Goal: Task Accomplishment & Management: Use online tool/utility

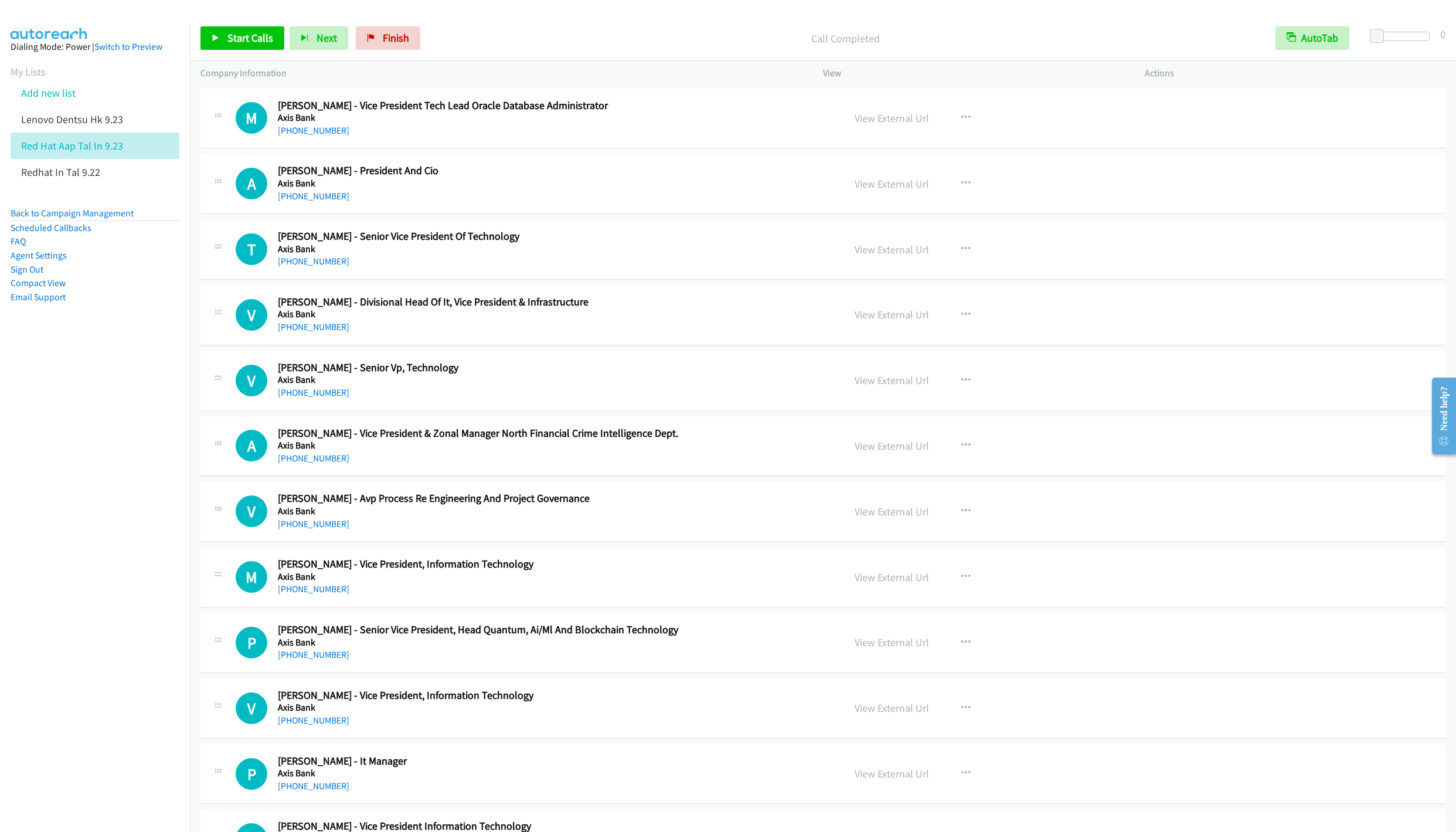
scroll to position [3869, 0]
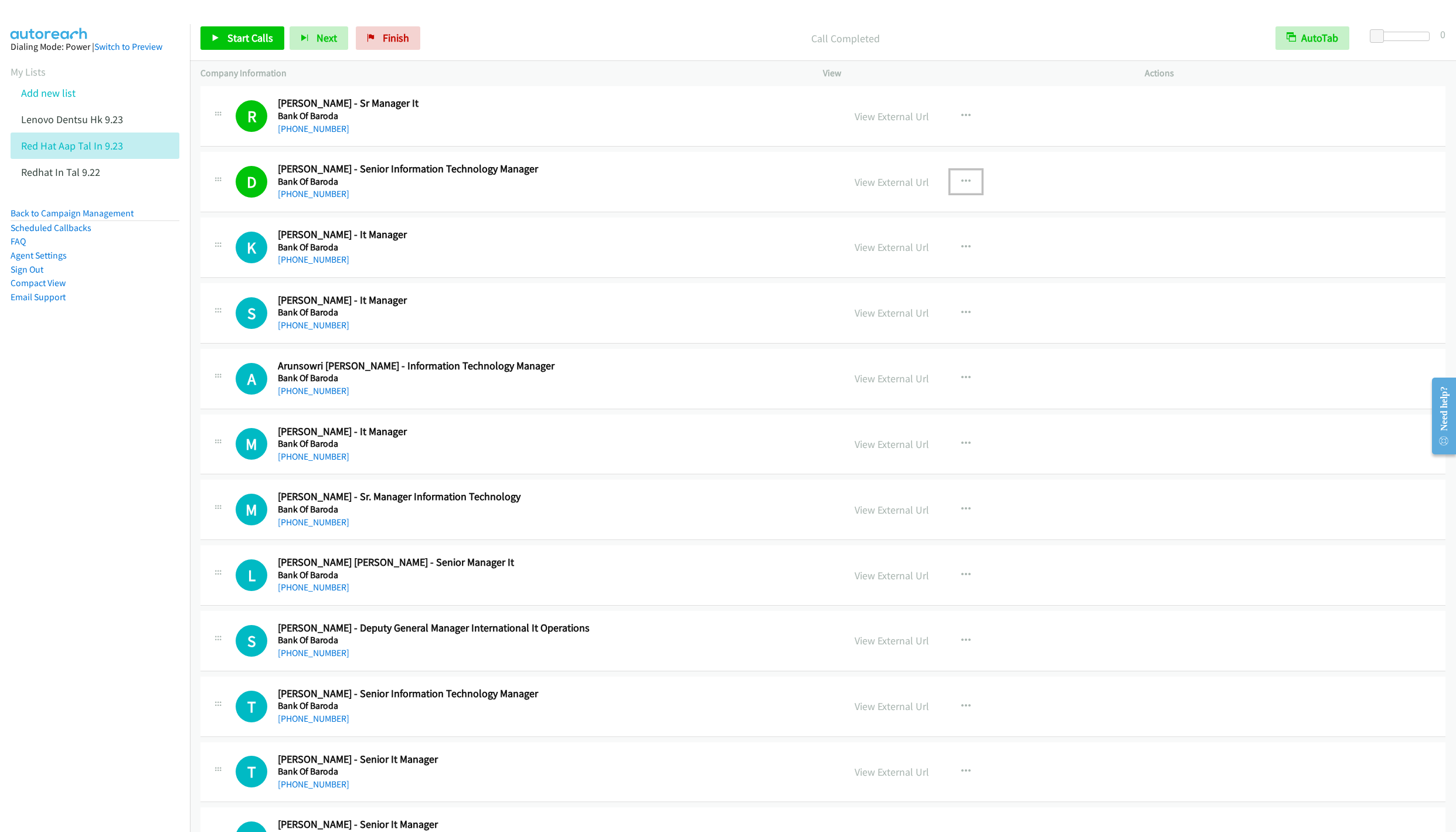
click at [961, 187] on icon "button" at bounding box center [966, 182] width 10 height 10
click at [901, 293] on link "Remove from list" at bounding box center [903, 282] width 155 height 23
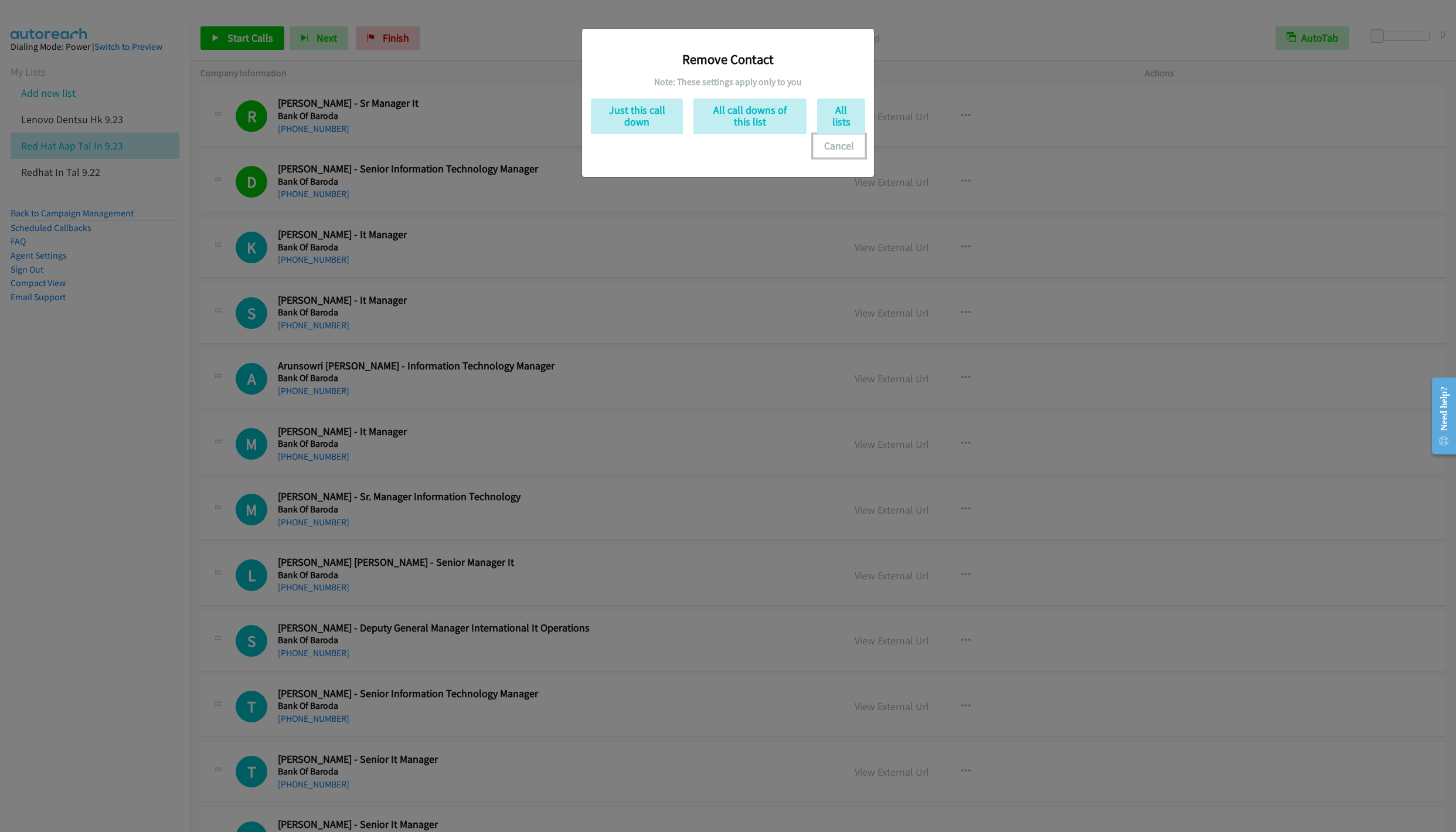
click at [837, 148] on button "Cancel" at bounding box center [839, 146] width 52 height 23
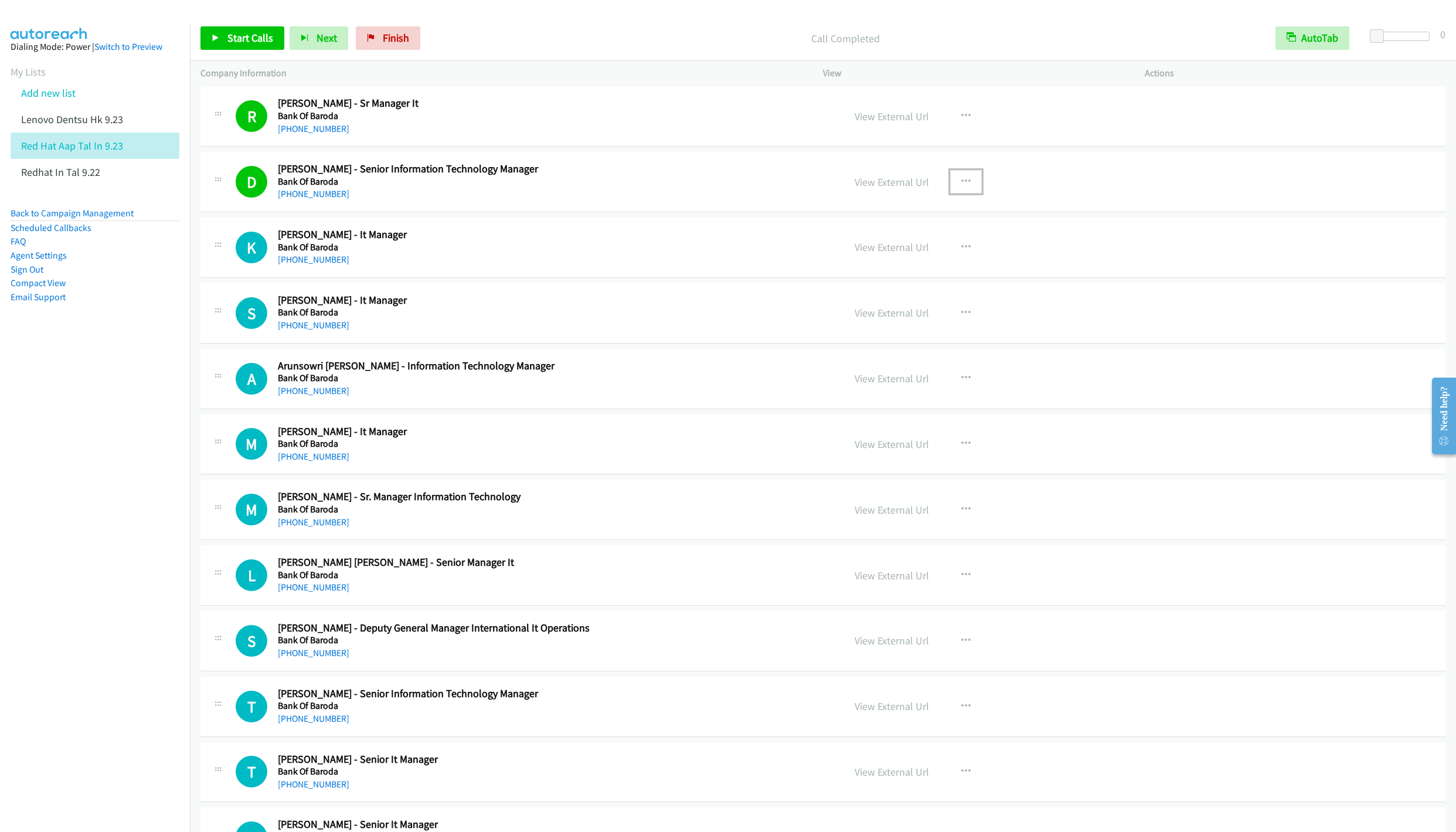
click at [962, 187] on icon "button" at bounding box center [966, 182] width 10 height 10
click at [899, 293] on link "Remove from list" at bounding box center [903, 282] width 155 height 23
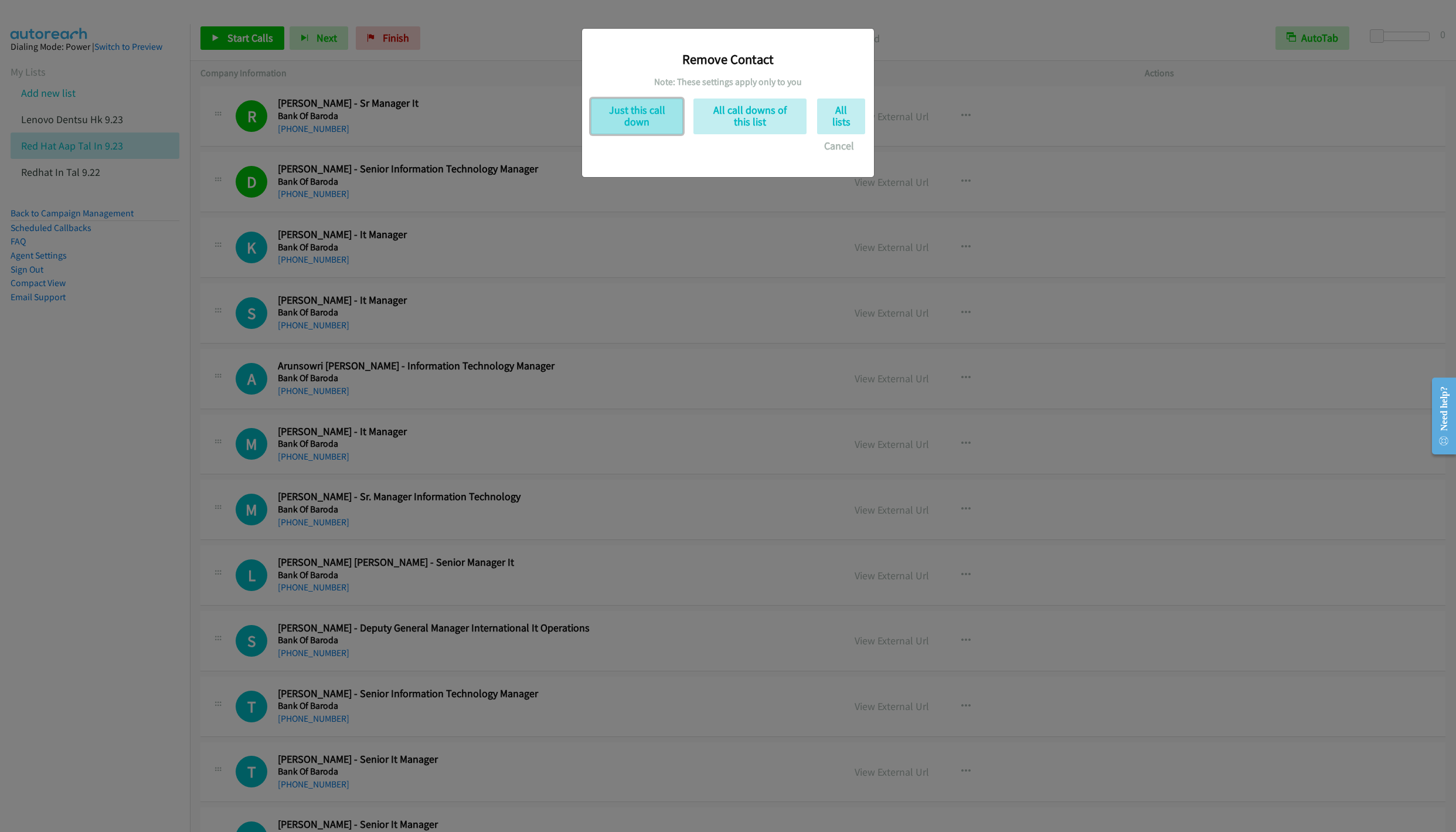
click at [644, 121] on button "Just this call down" at bounding box center [637, 116] width 92 height 36
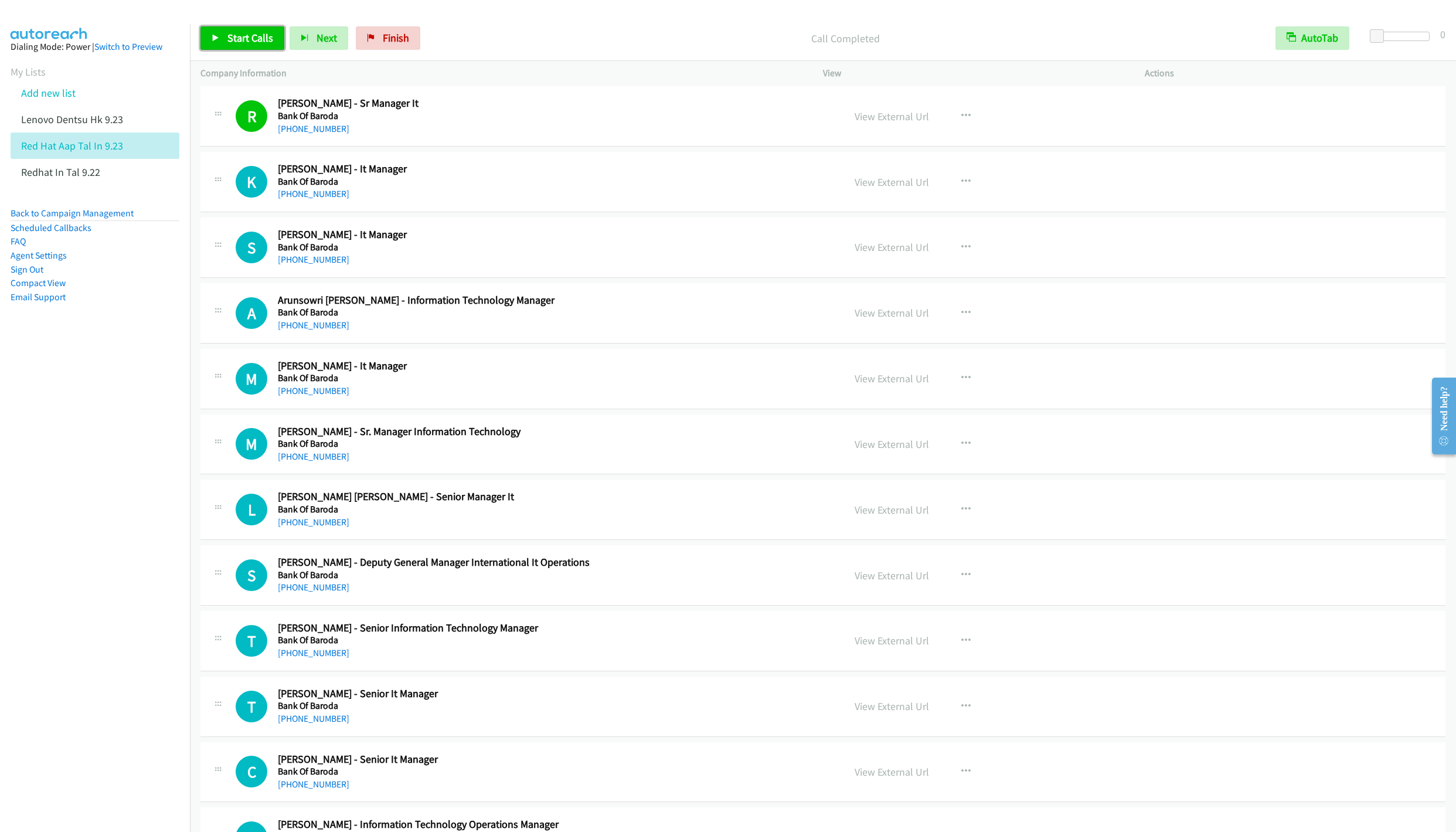
click at [236, 43] on span "Start Calls" at bounding box center [250, 38] width 46 height 14
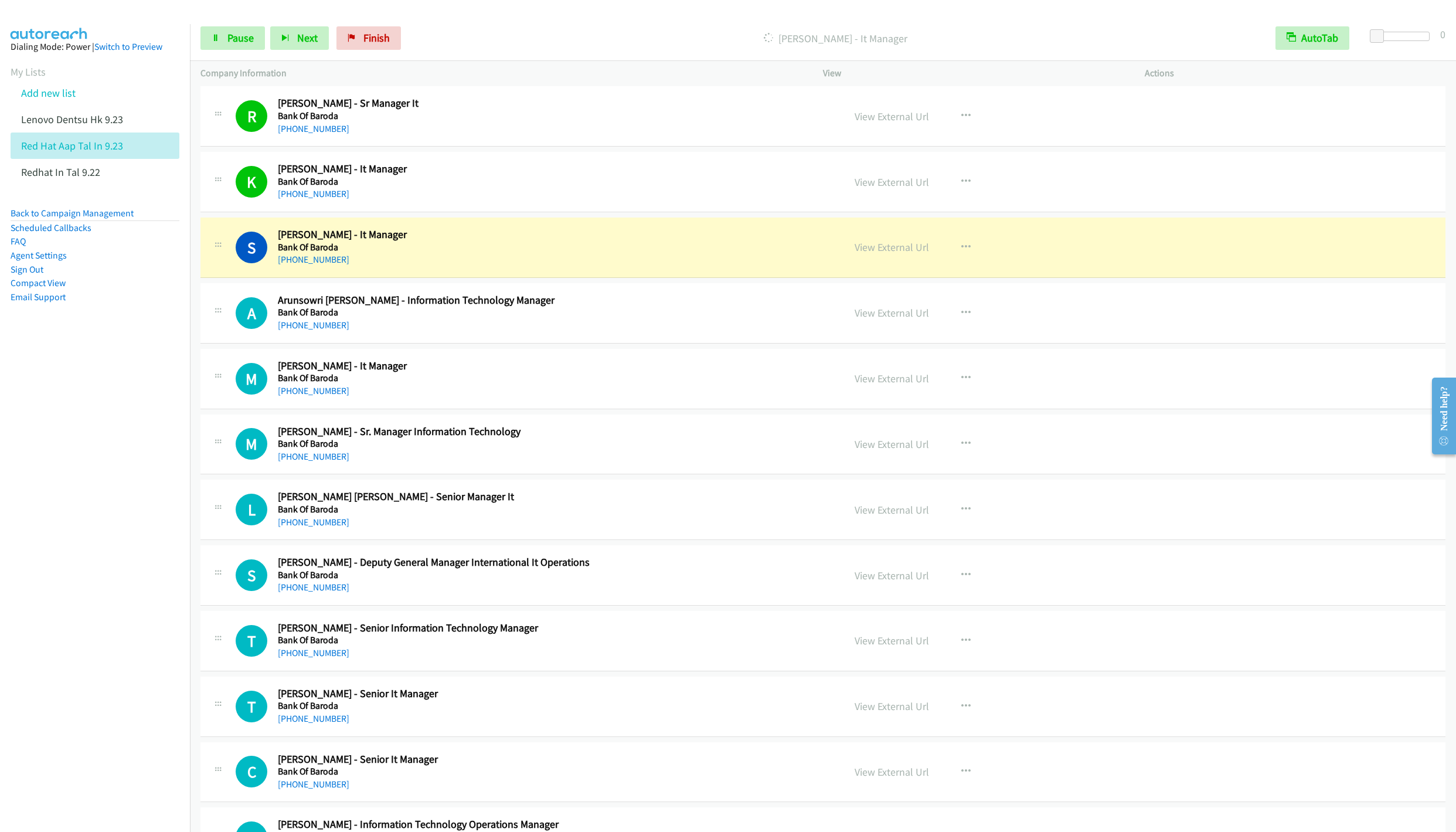
scroll to position [3957, 0]
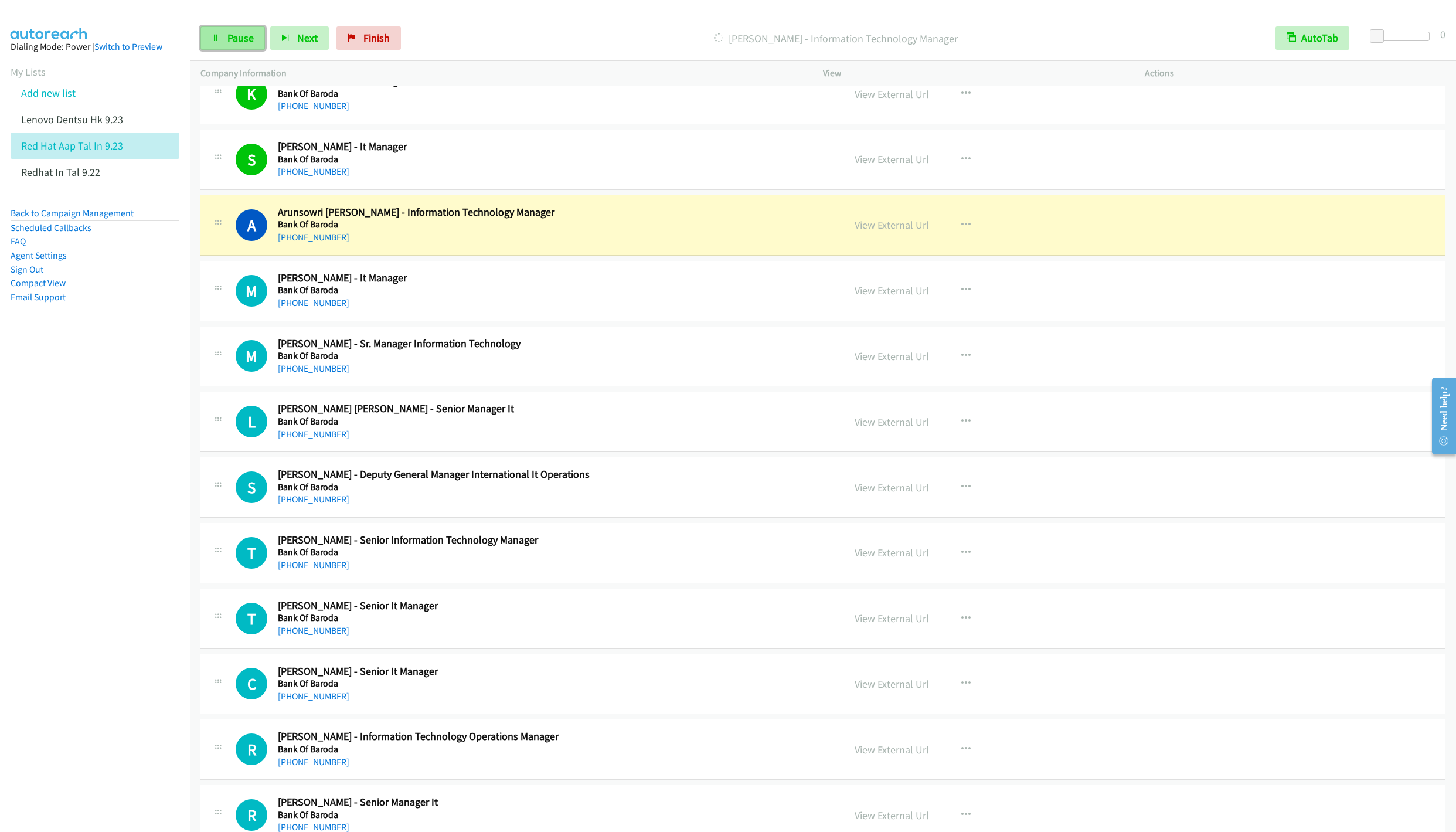
click at [226, 36] on link "Pause" at bounding box center [233, 38] width 65 height 23
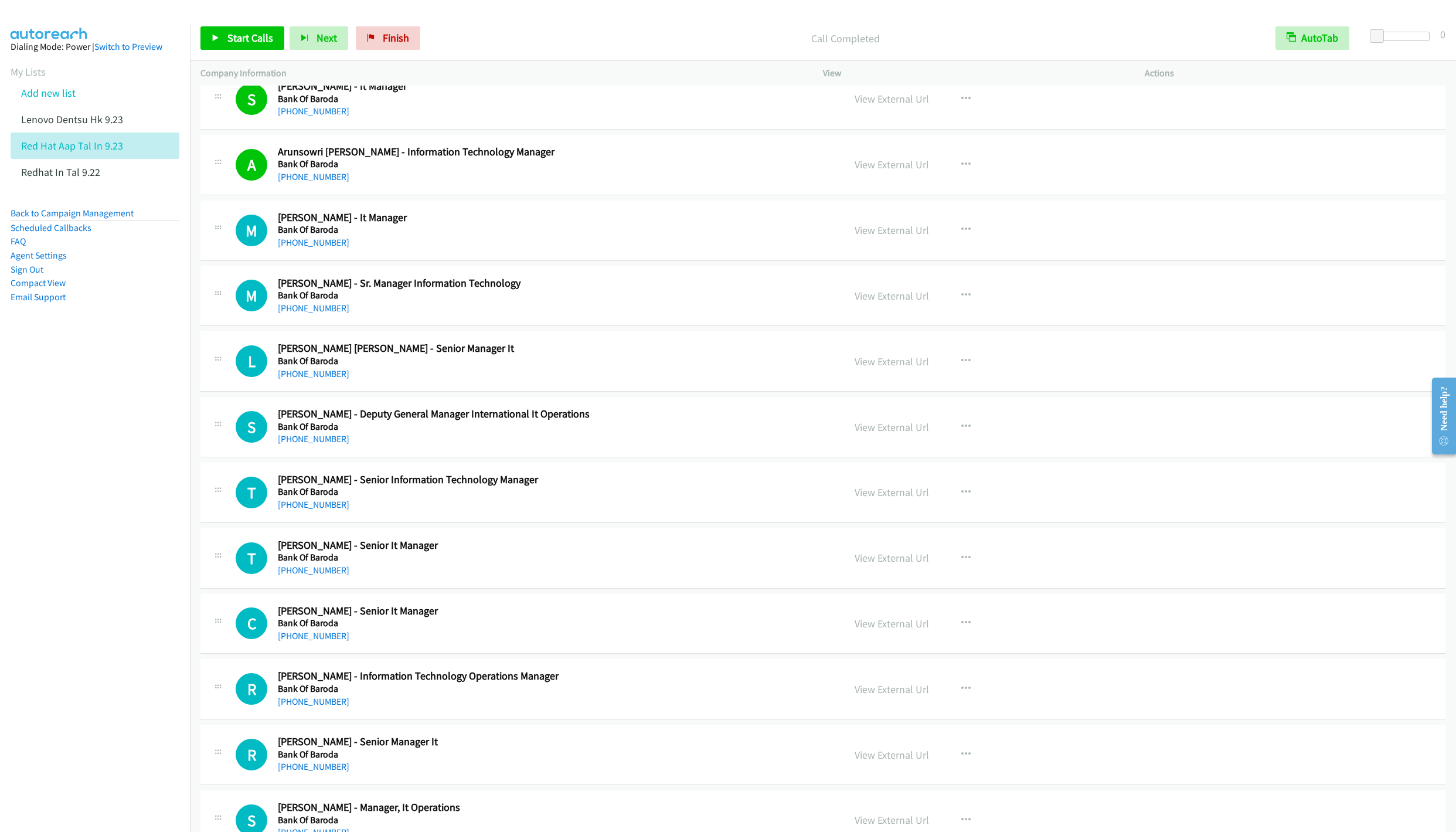
scroll to position [4045, 0]
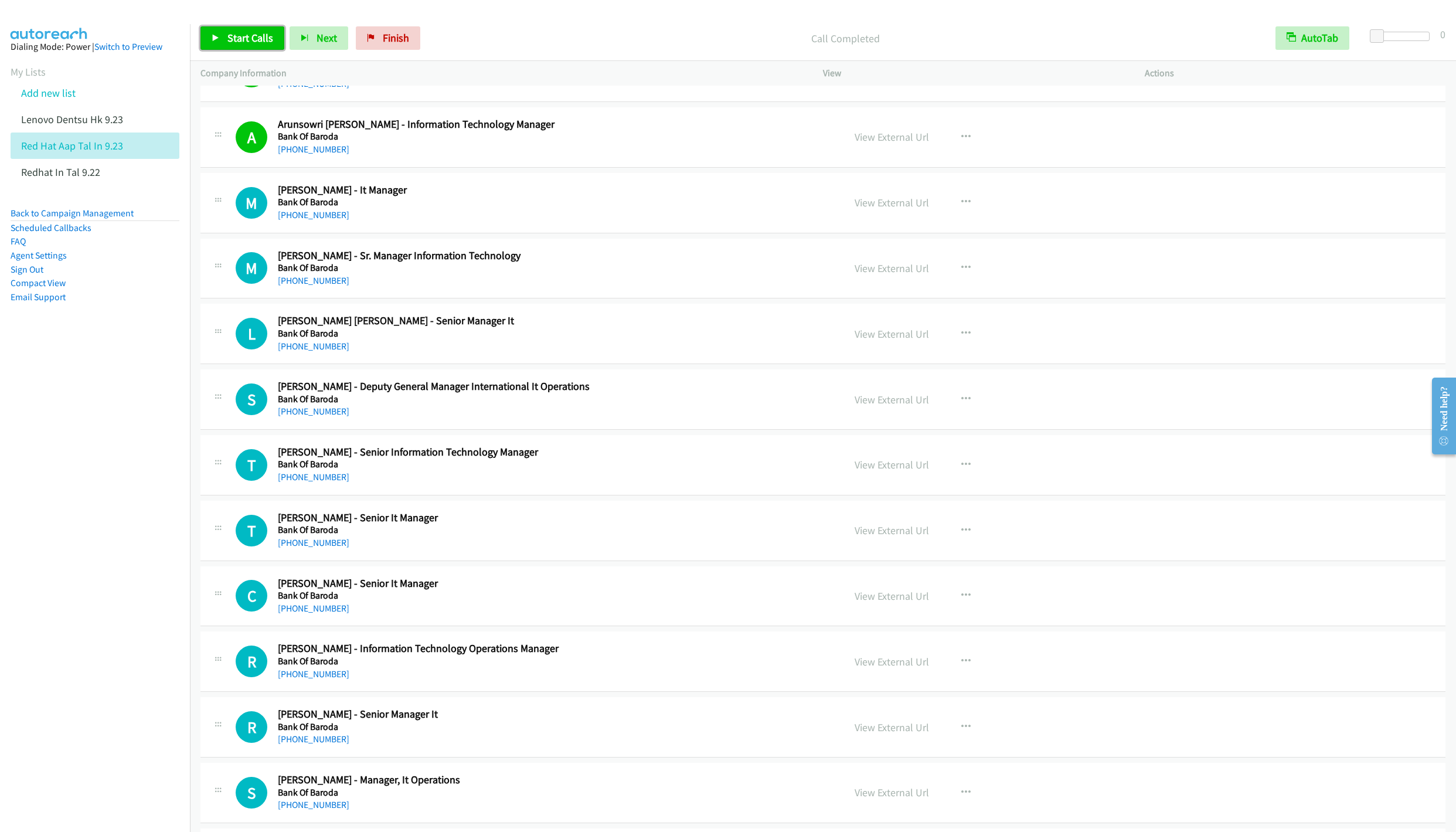
click at [237, 45] on link "Start Calls" at bounding box center [243, 38] width 84 height 23
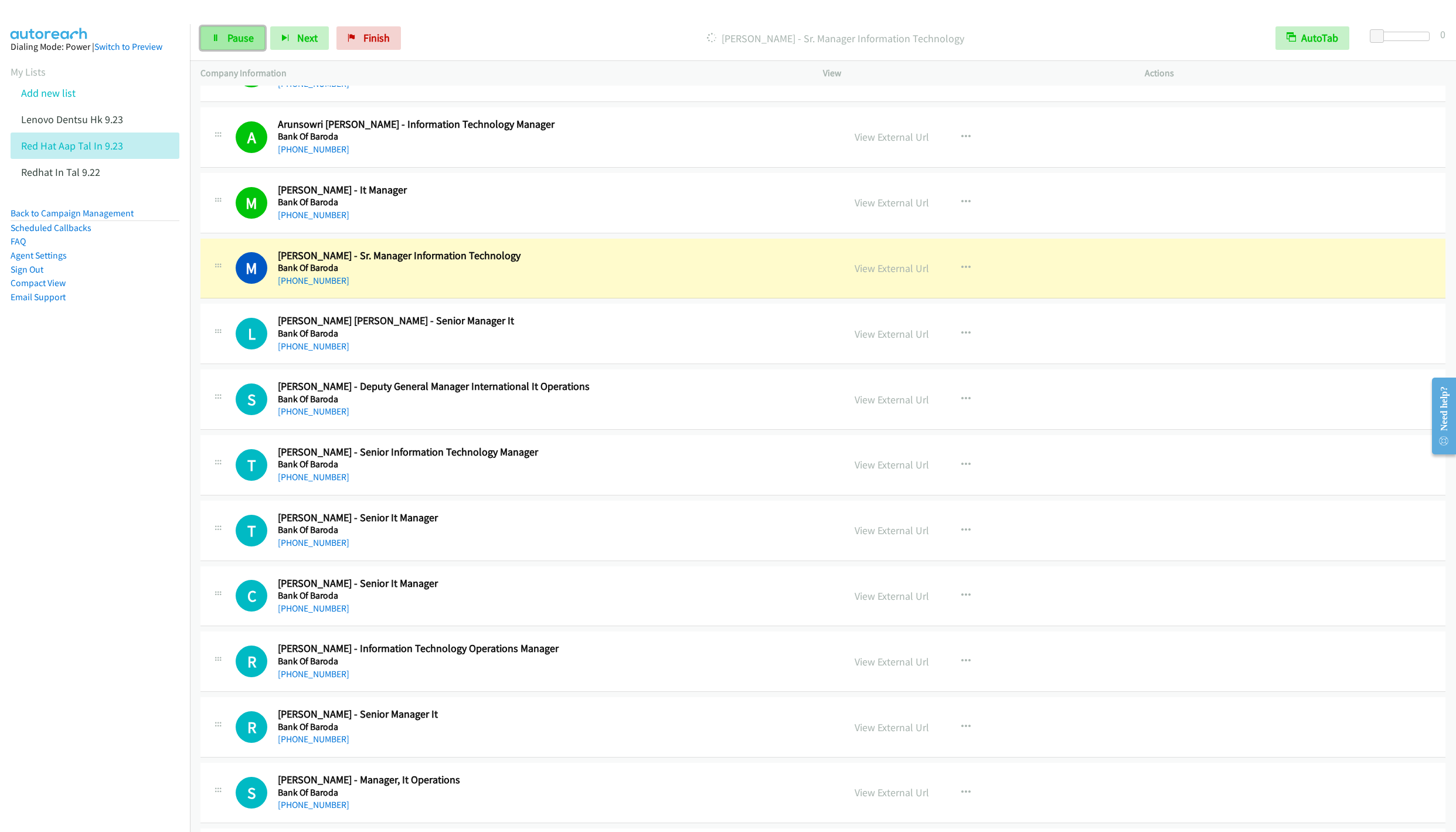
click at [236, 40] on span "Pause" at bounding box center [241, 38] width 26 height 14
click at [873, 209] on link "View External Url" at bounding box center [892, 202] width 74 height 14
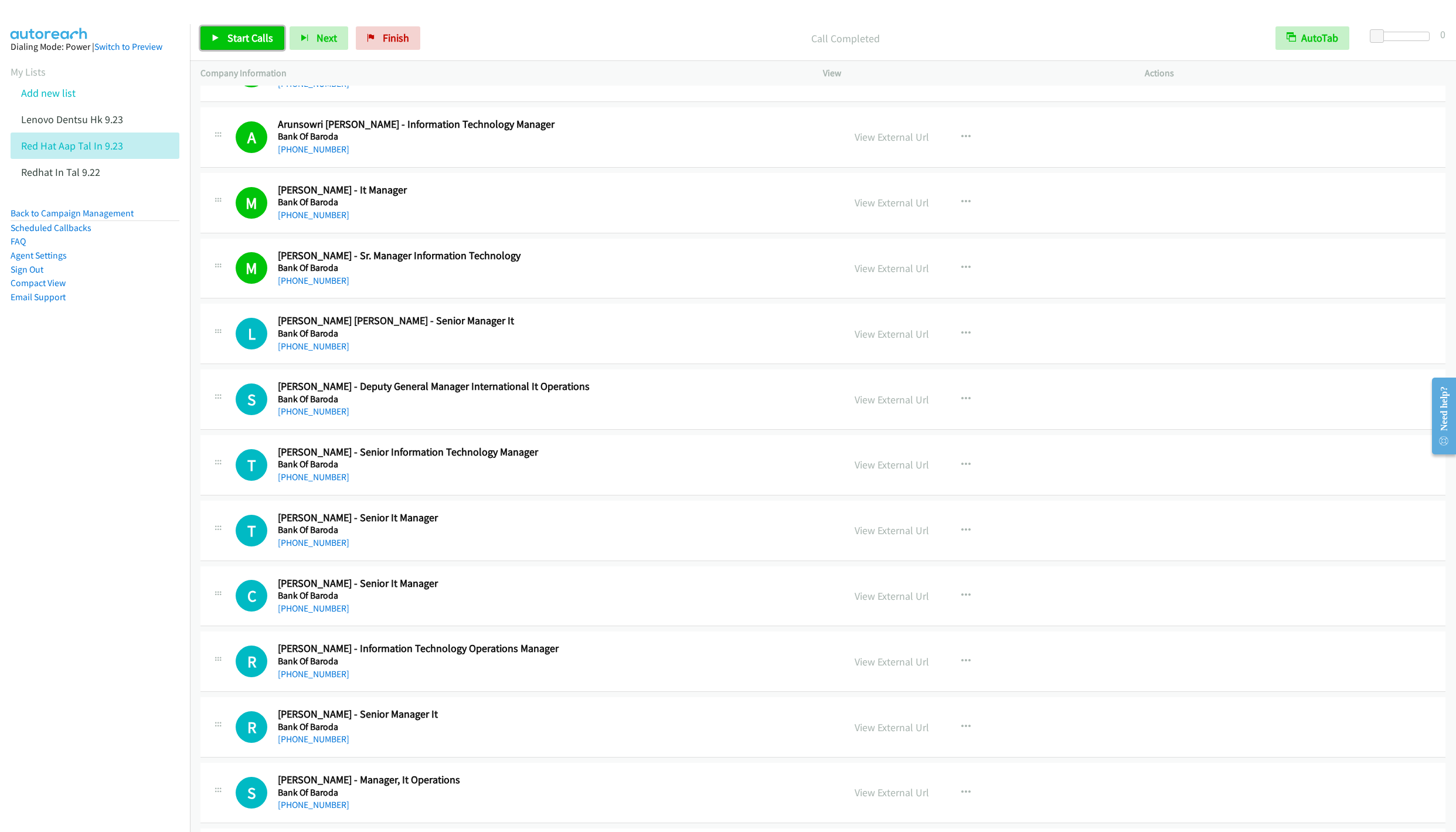
click at [240, 36] on span "Start Calls" at bounding box center [250, 38] width 46 height 14
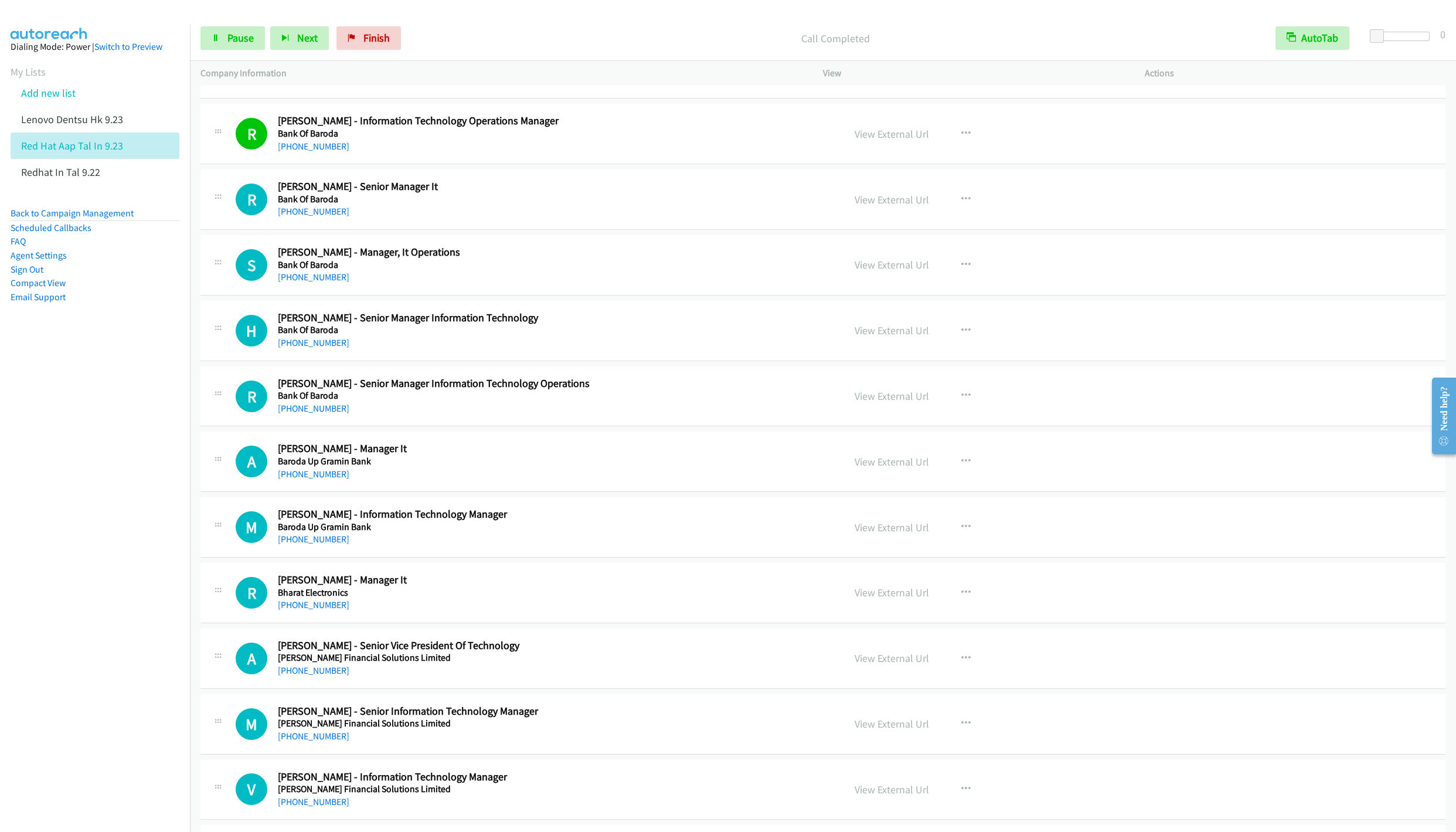
scroll to position [4660, 0]
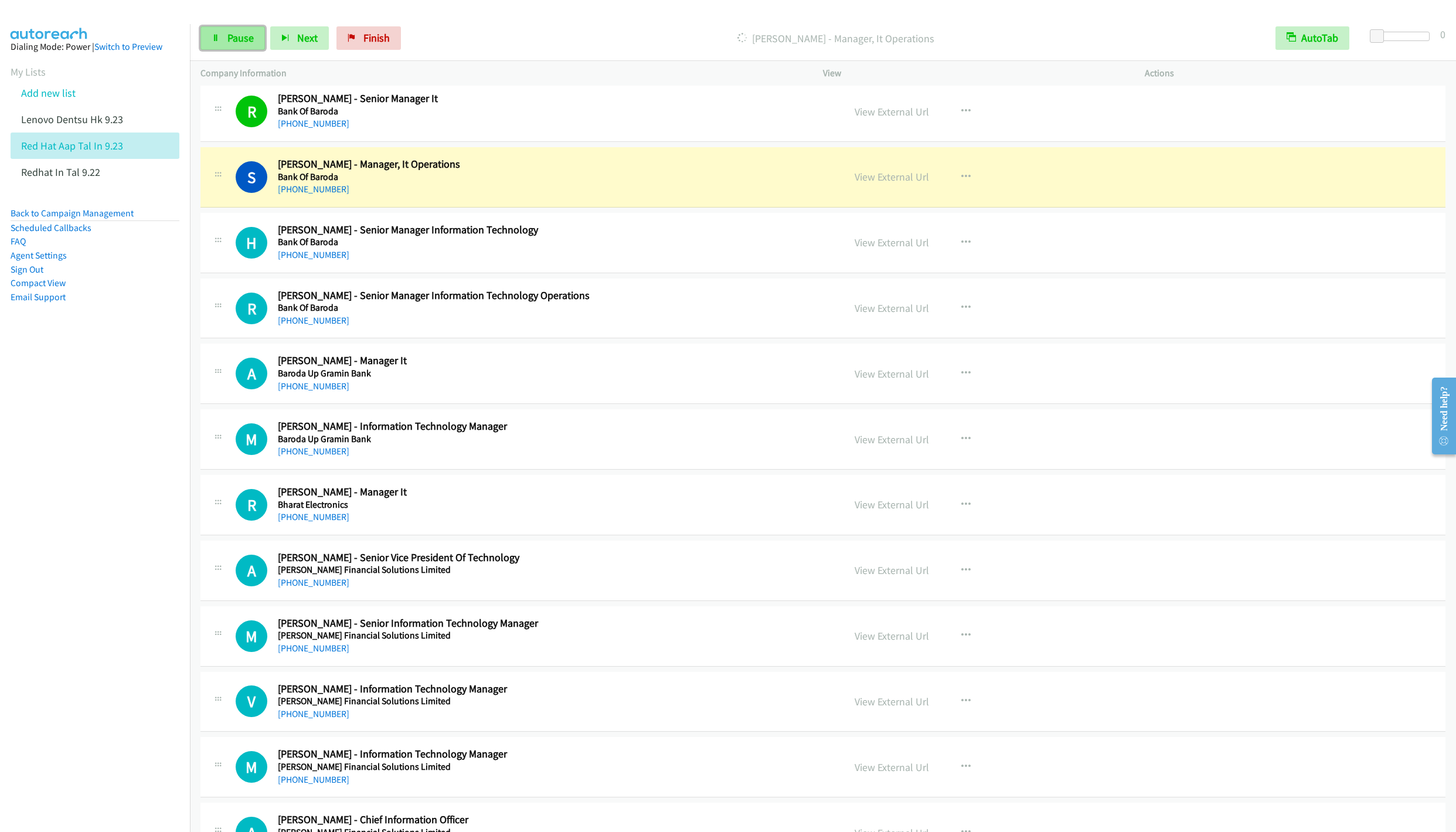
click at [231, 39] on span "Pause" at bounding box center [241, 38] width 26 height 14
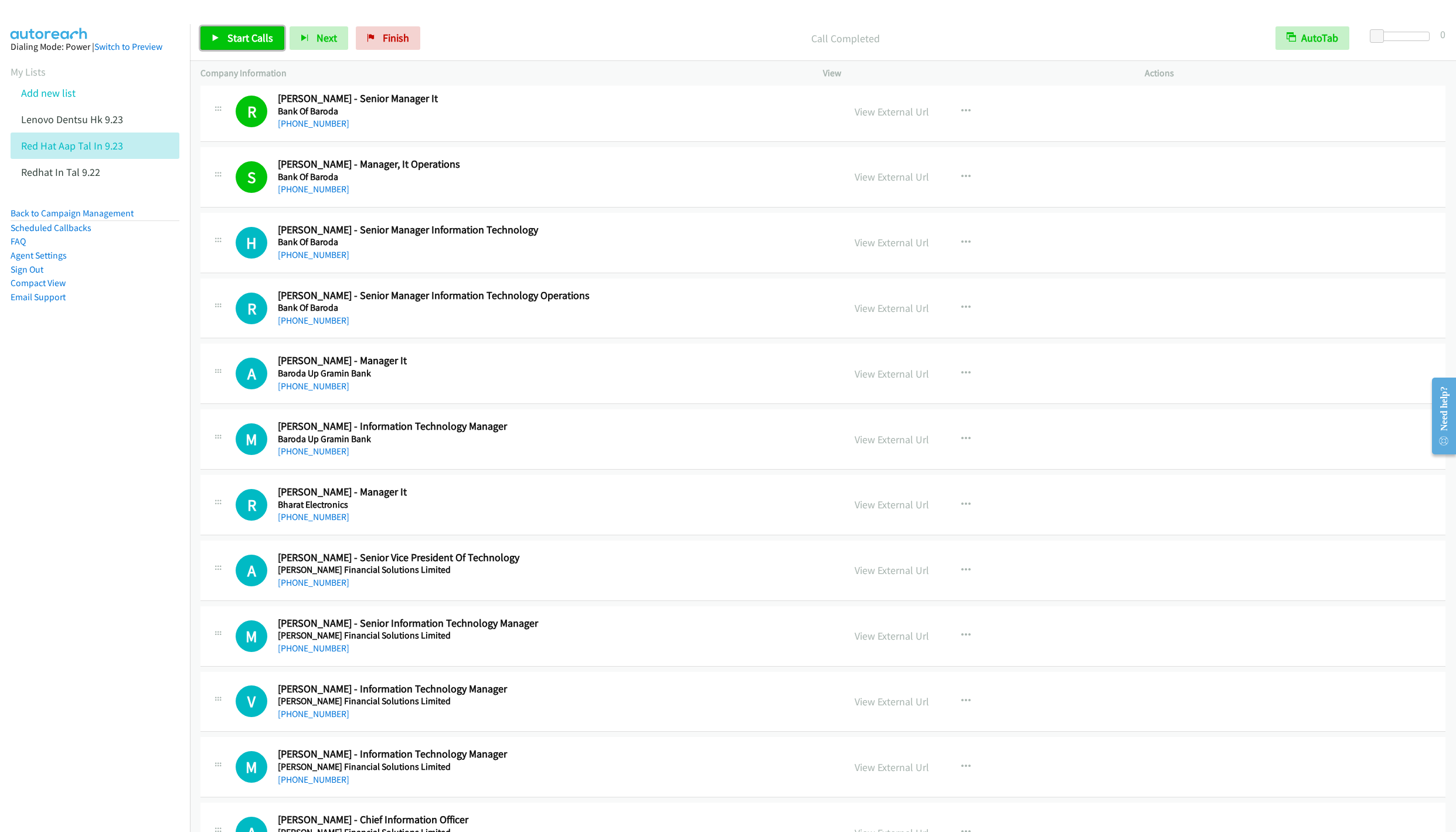
click at [219, 37] on icon at bounding box center [215, 38] width 8 height 8
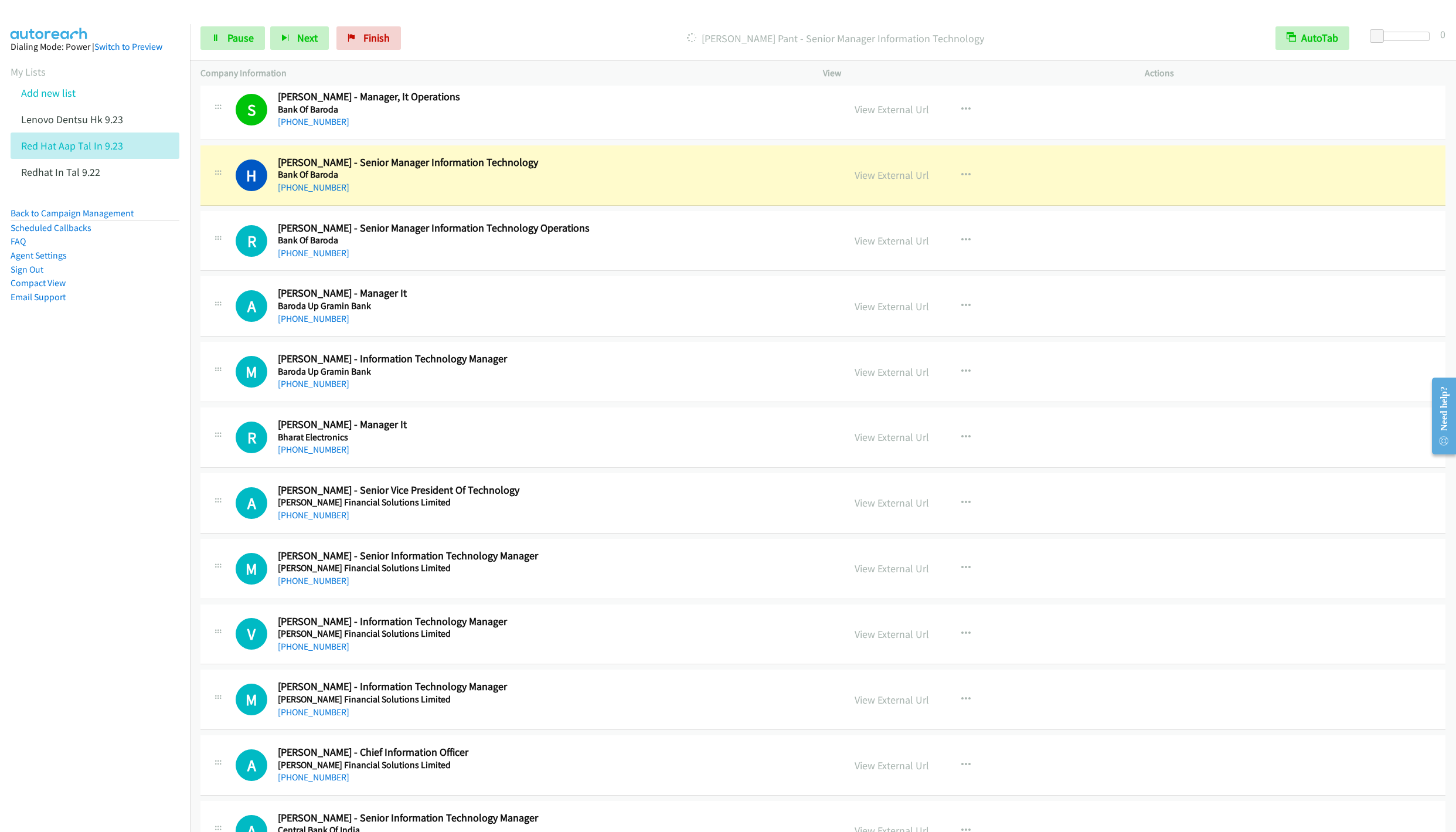
scroll to position [4748, 0]
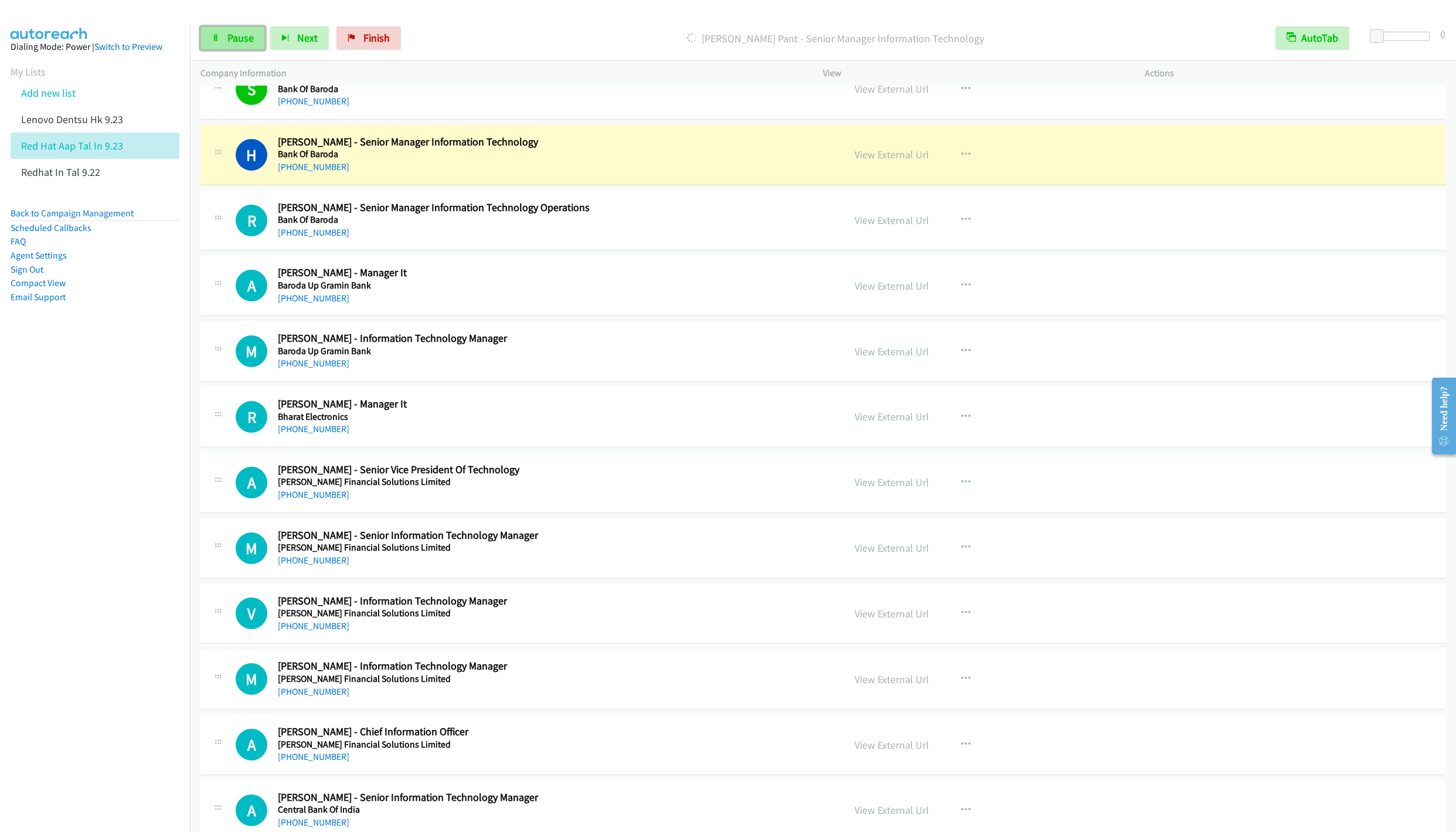
click at [231, 41] on span "Pause" at bounding box center [241, 38] width 26 height 14
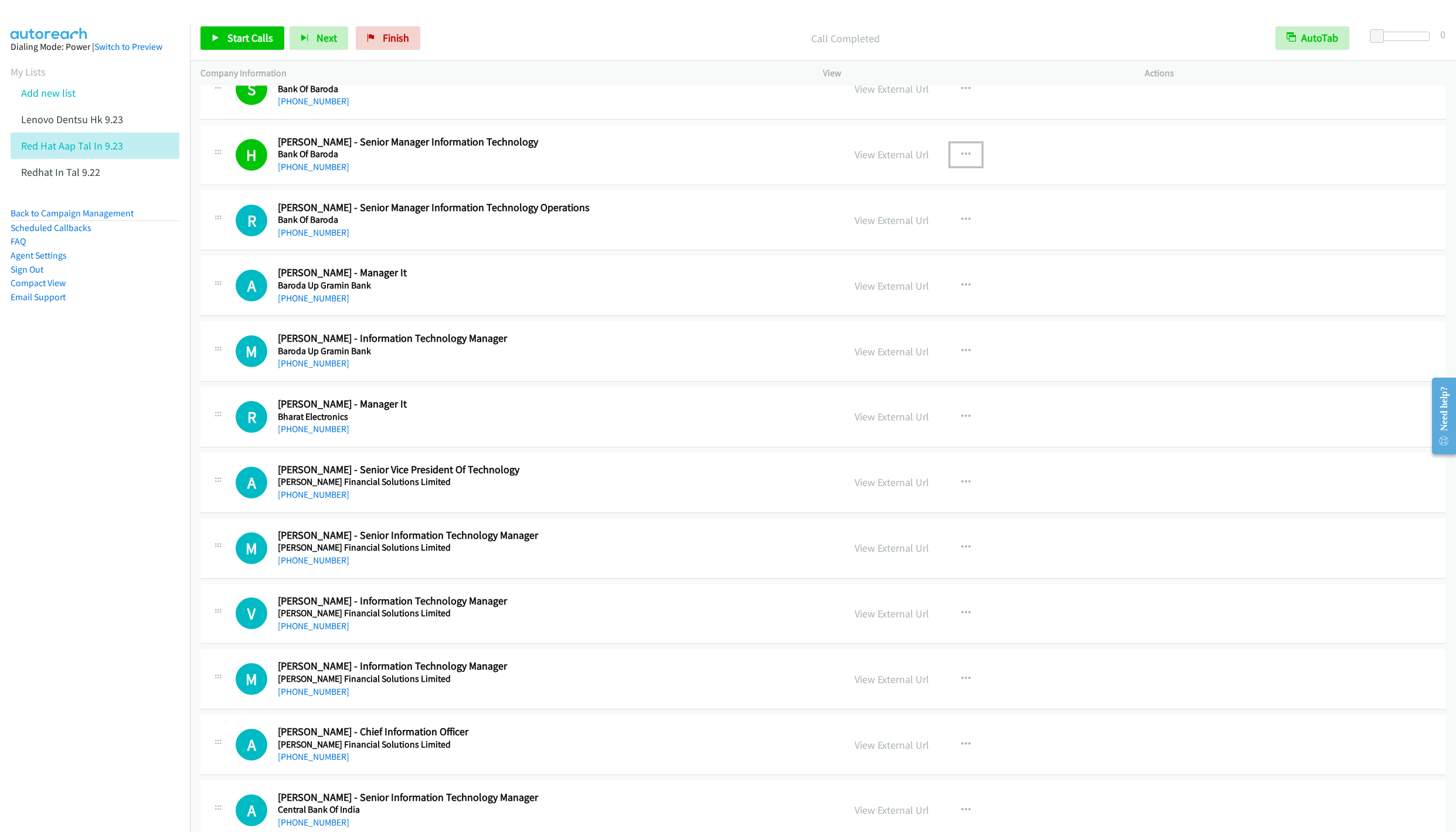
click at [962, 159] on icon "button" at bounding box center [966, 154] width 10 height 10
click at [859, 267] on link "Remove from list" at bounding box center [903, 255] width 155 height 23
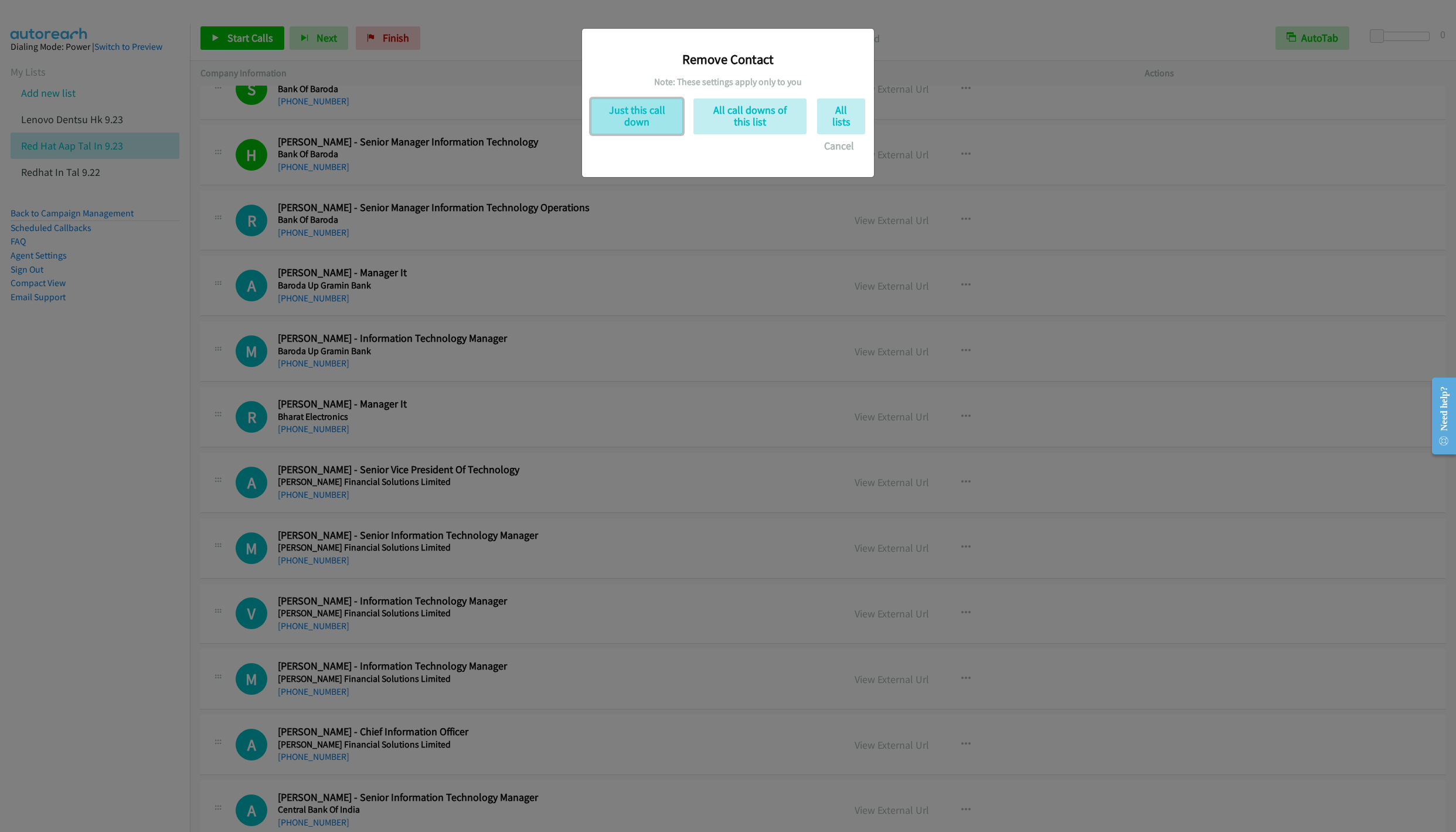
click at [650, 118] on button "Just this call down" at bounding box center [637, 116] width 92 height 36
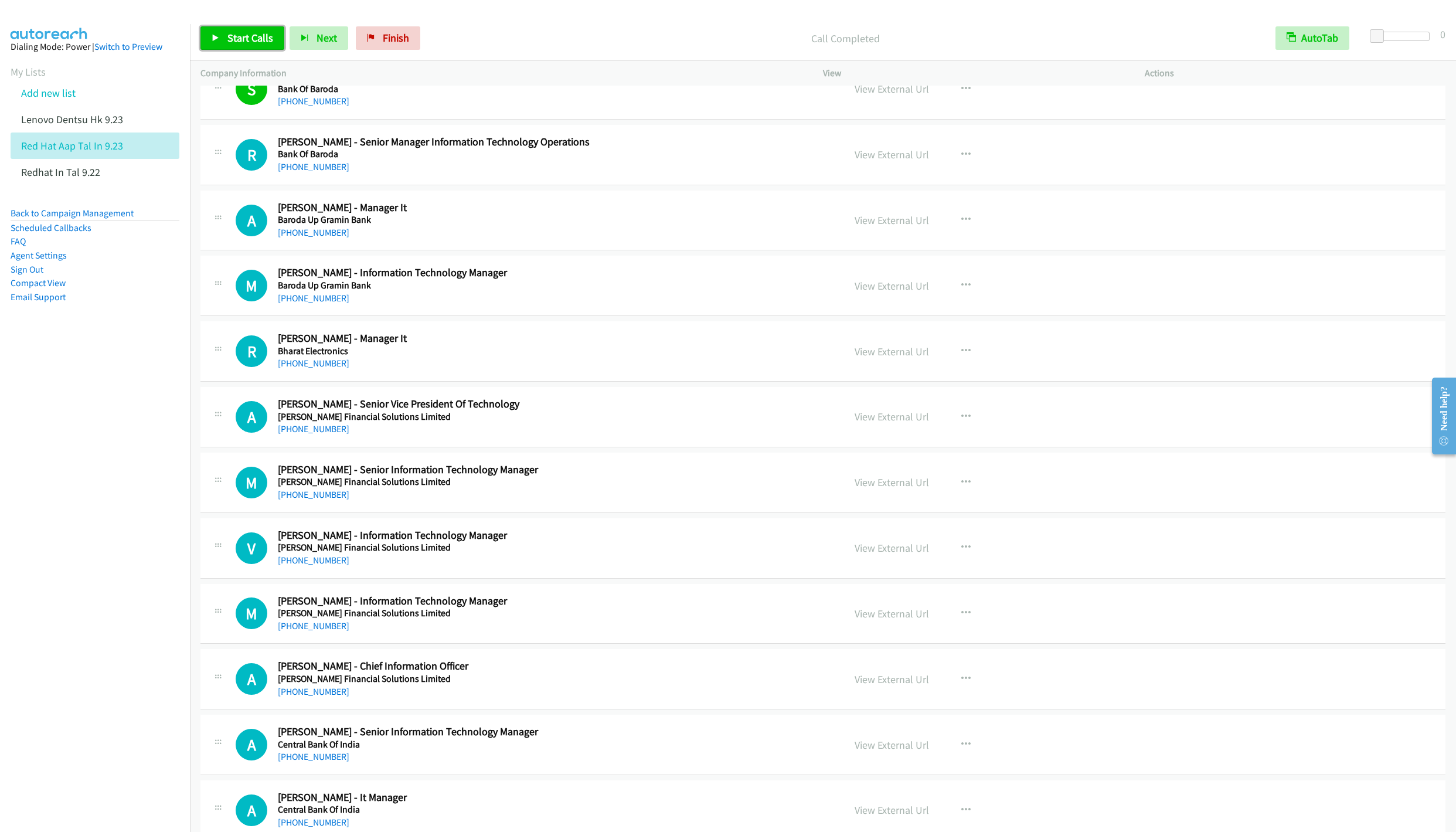
drag, startPoint x: 246, startPoint y: 36, endPoint x: 255, endPoint y: 49, distance: 15.8
click at [246, 35] on span "Start Calls" at bounding box center [250, 38] width 46 height 14
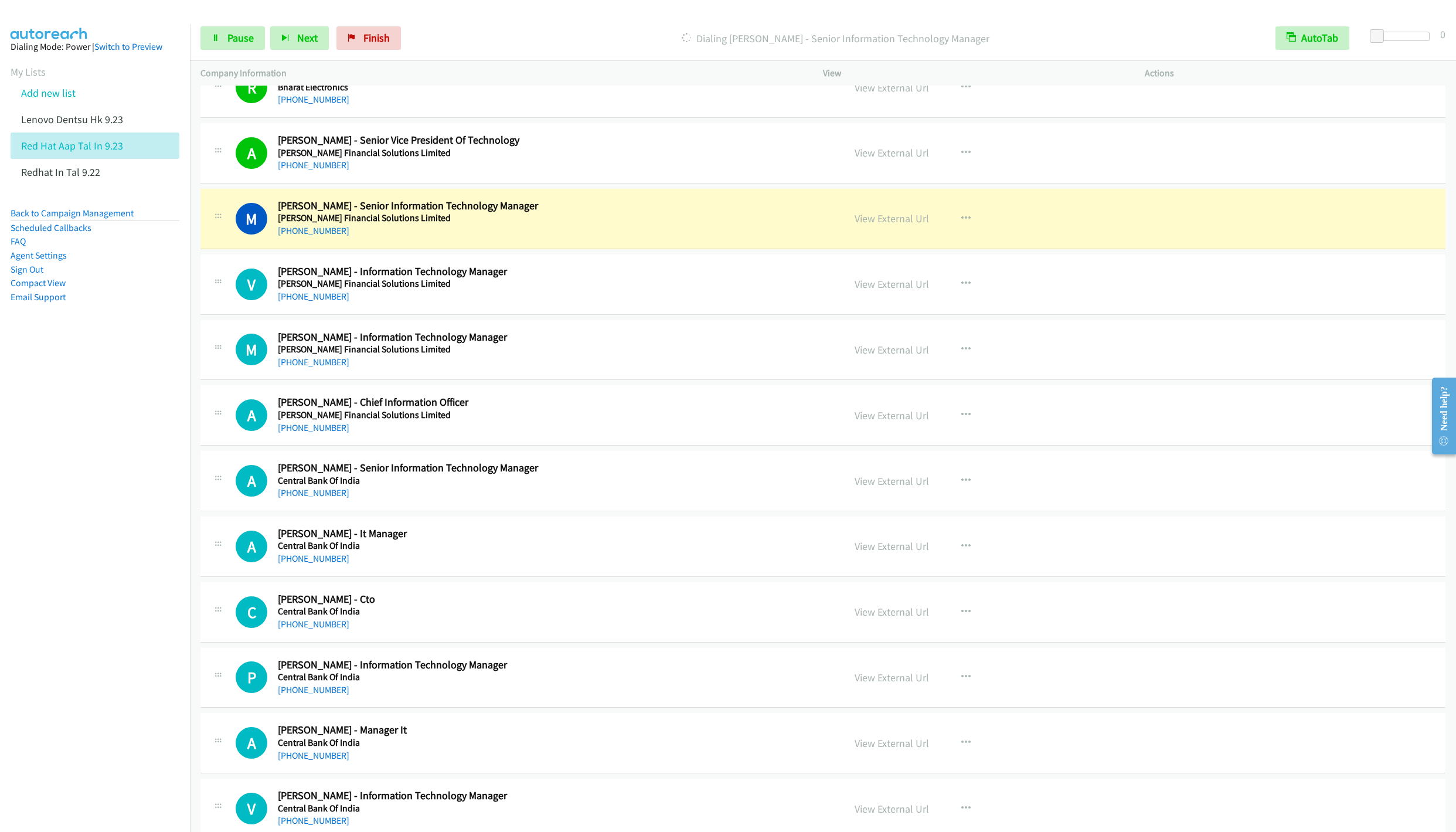
scroll to position [5100, 0]
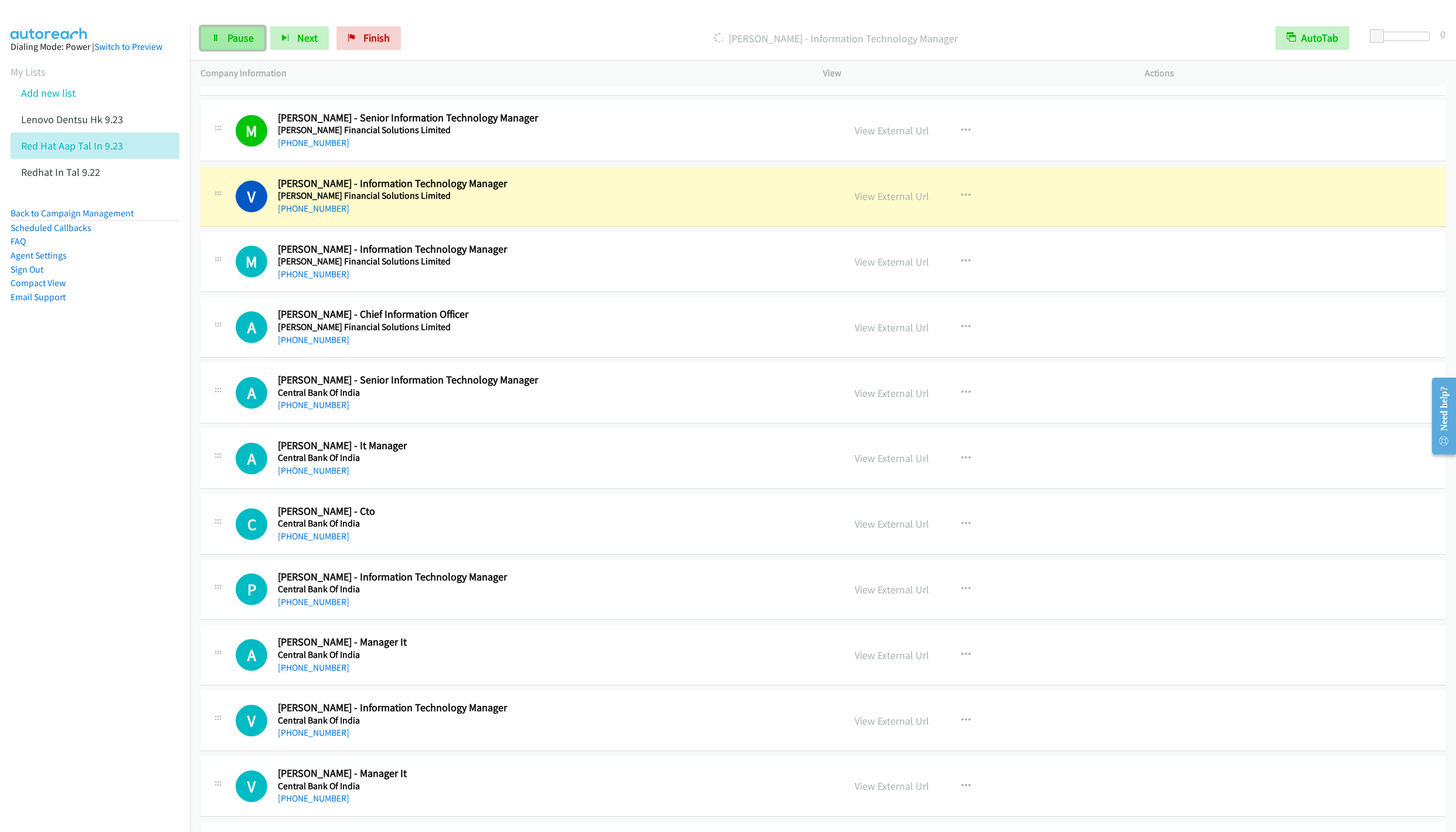
click at [238, 35] on span "Pause" at bounding box center [241, 38] width 26 height 14
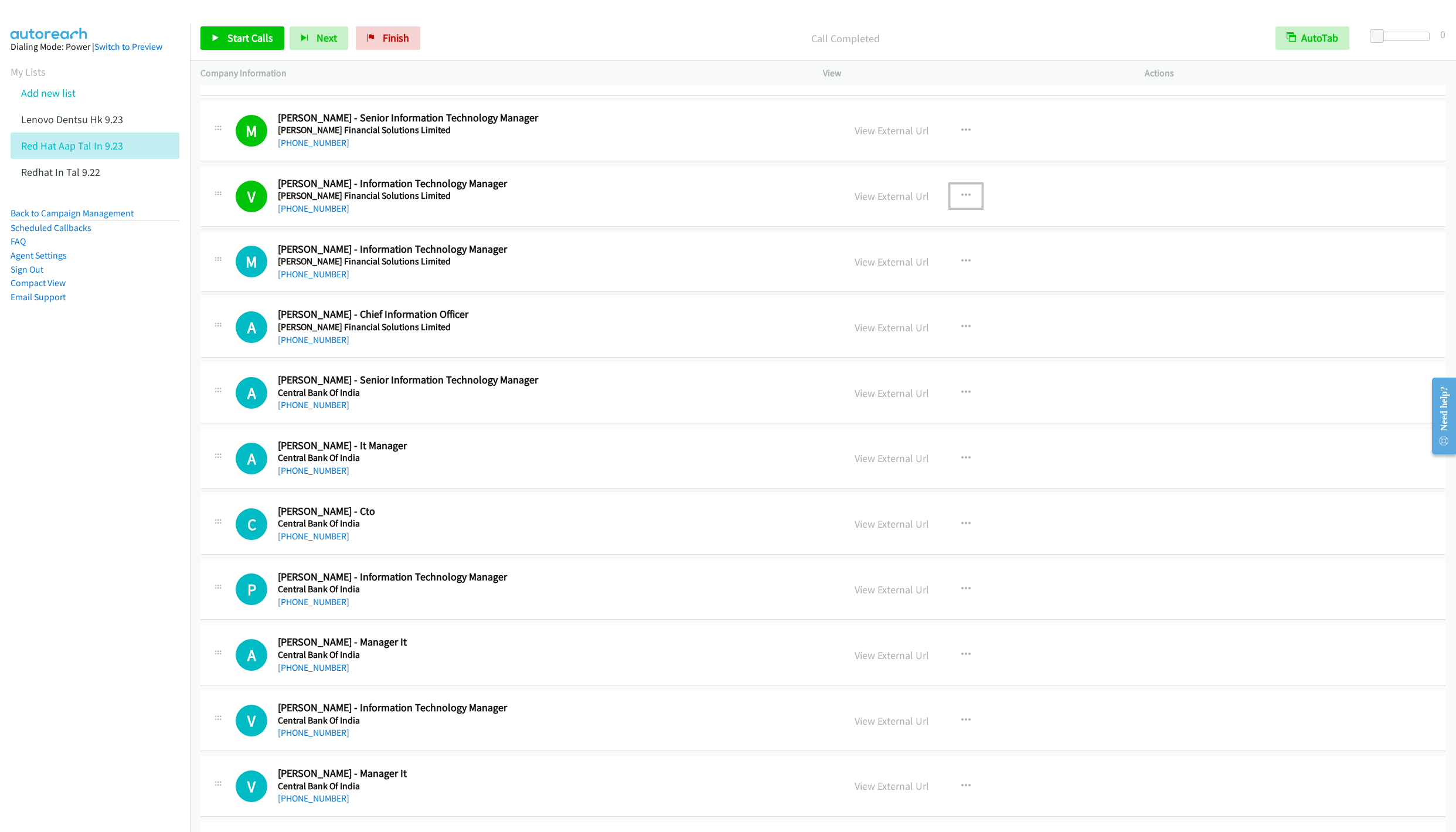
click at [961, 200] on icon "button" at bounding box center [966, 196] width 10 height 10
click at [865, 308] on link "Remove from list" at bounding box center [903, 296] width 155 height 23
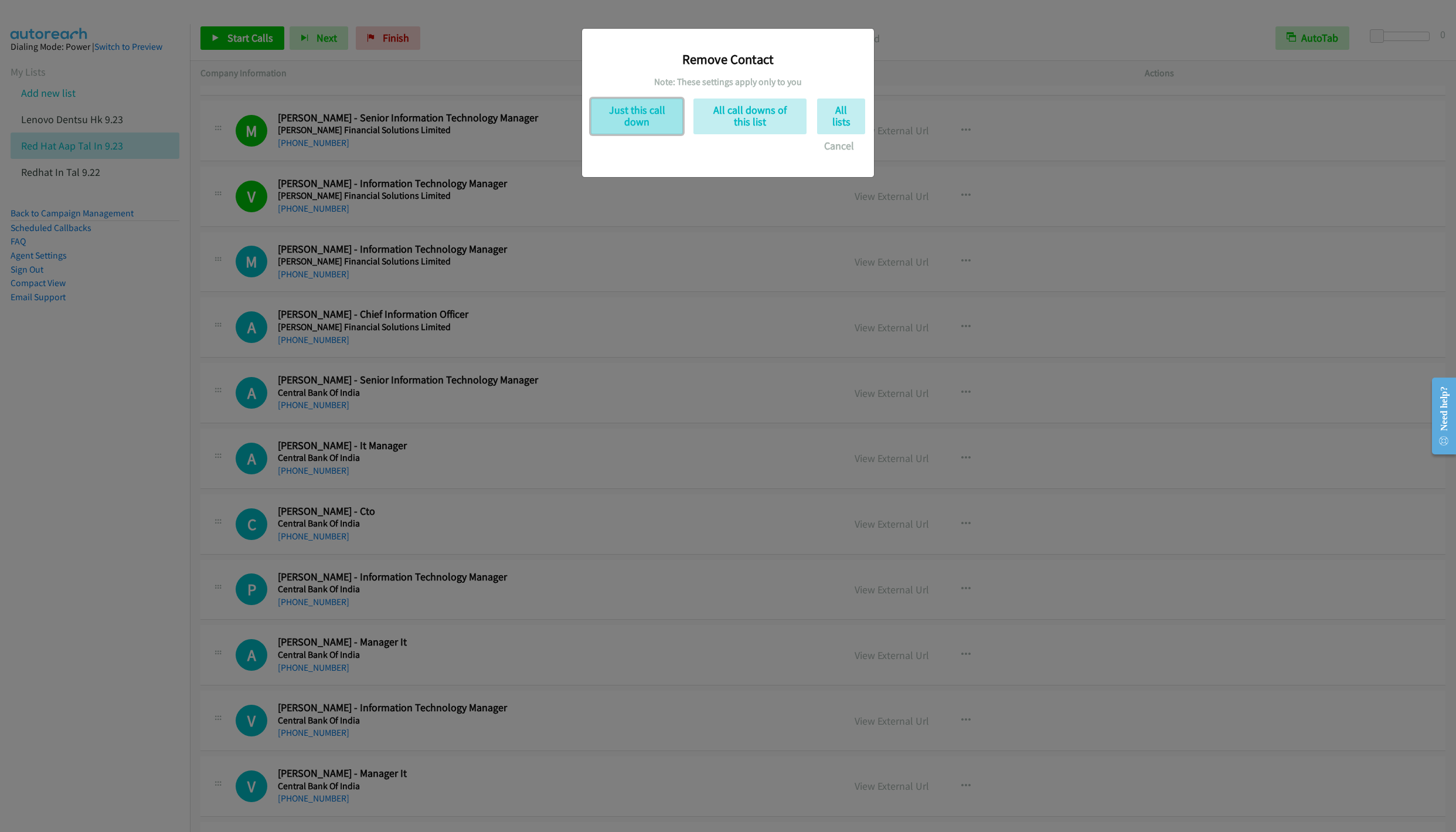
click at [640, 116] on button "Just this call down" at bounding box center [637, 116] width 92 height 36
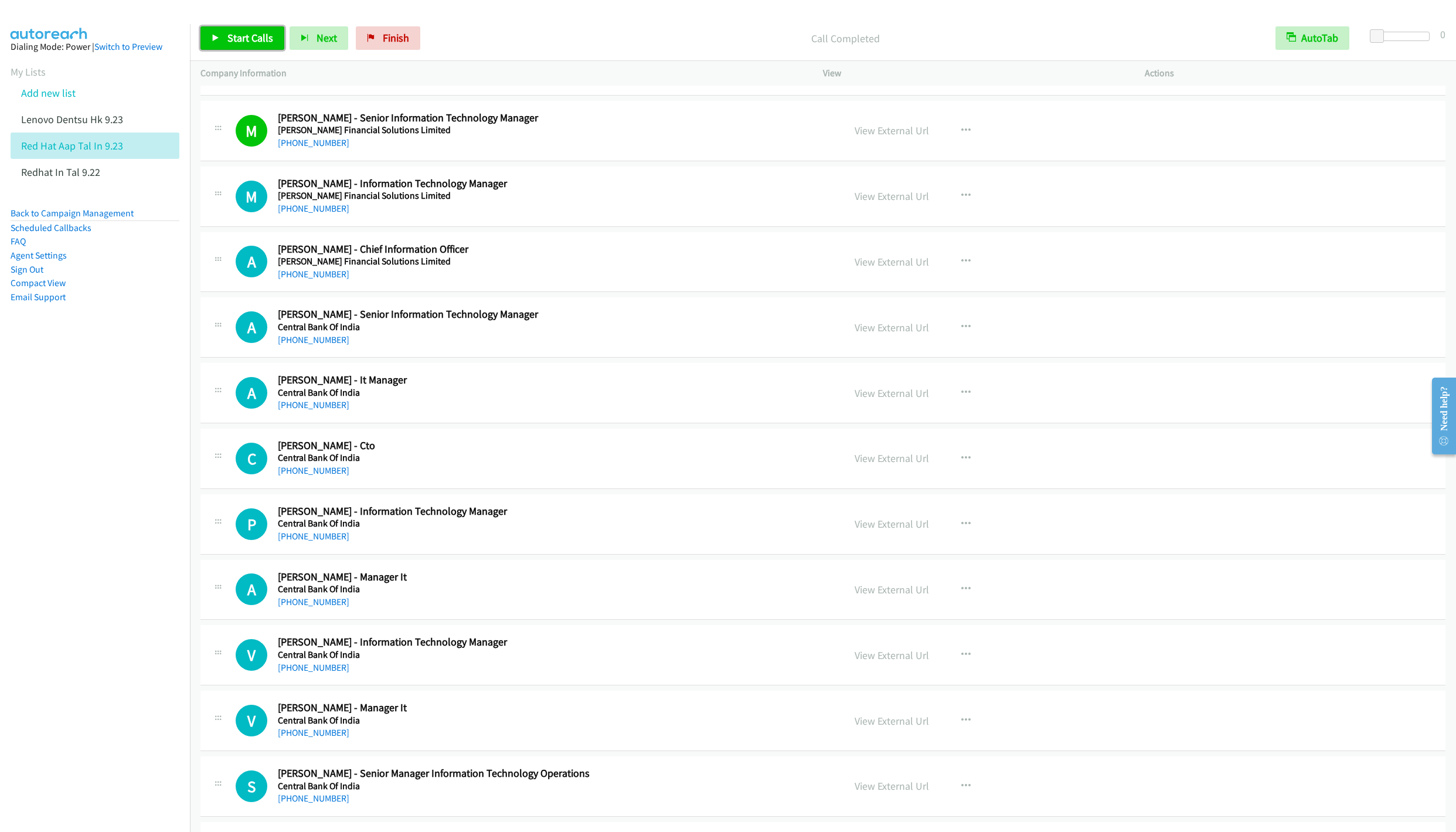
click at [217, 42] on link "Start Calls" at bounding box center [243, 38] width 84 height 23
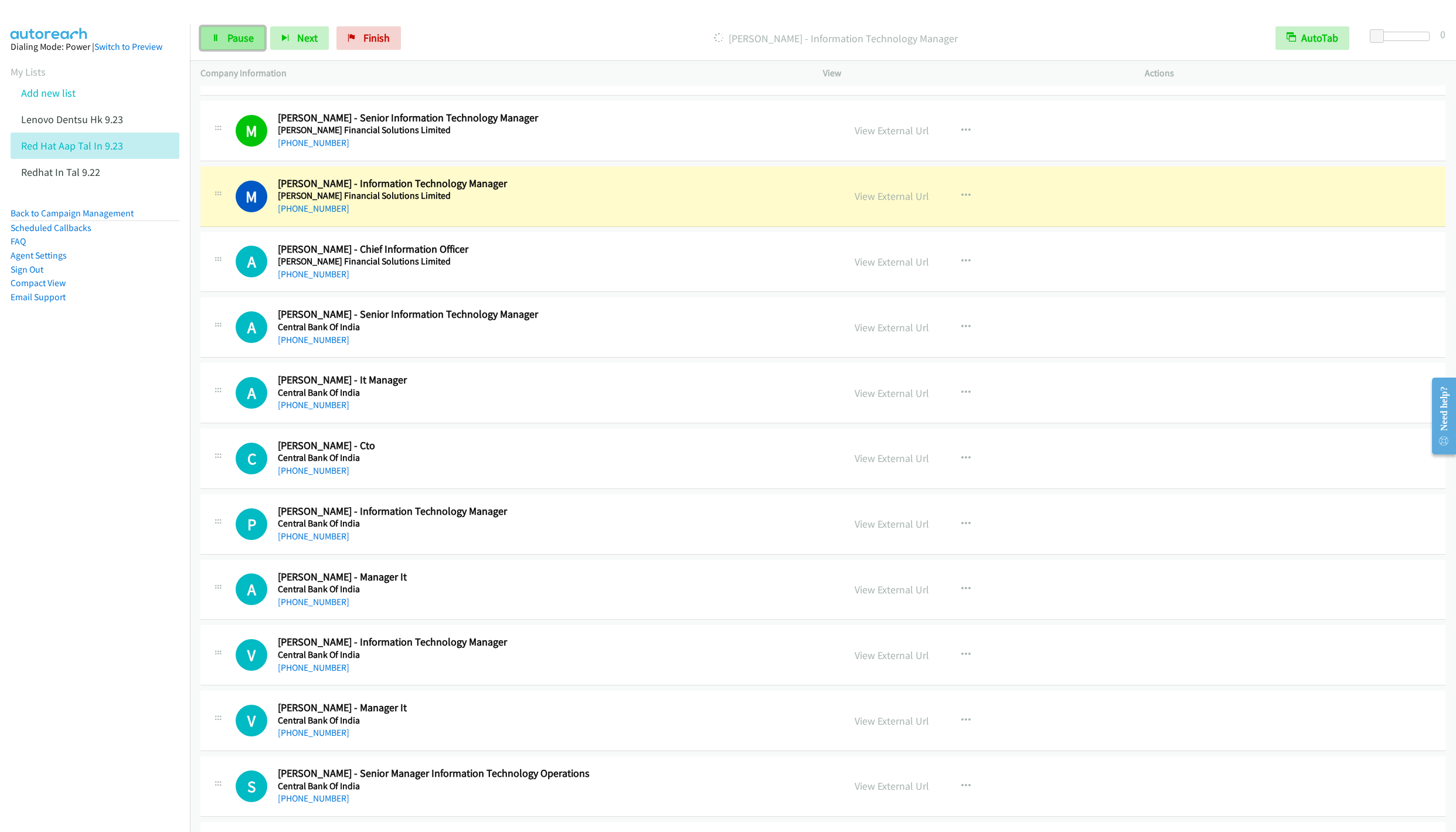
click at [222, 39] on link "Pause" at bounding box center [233, 38] width 65 height 23
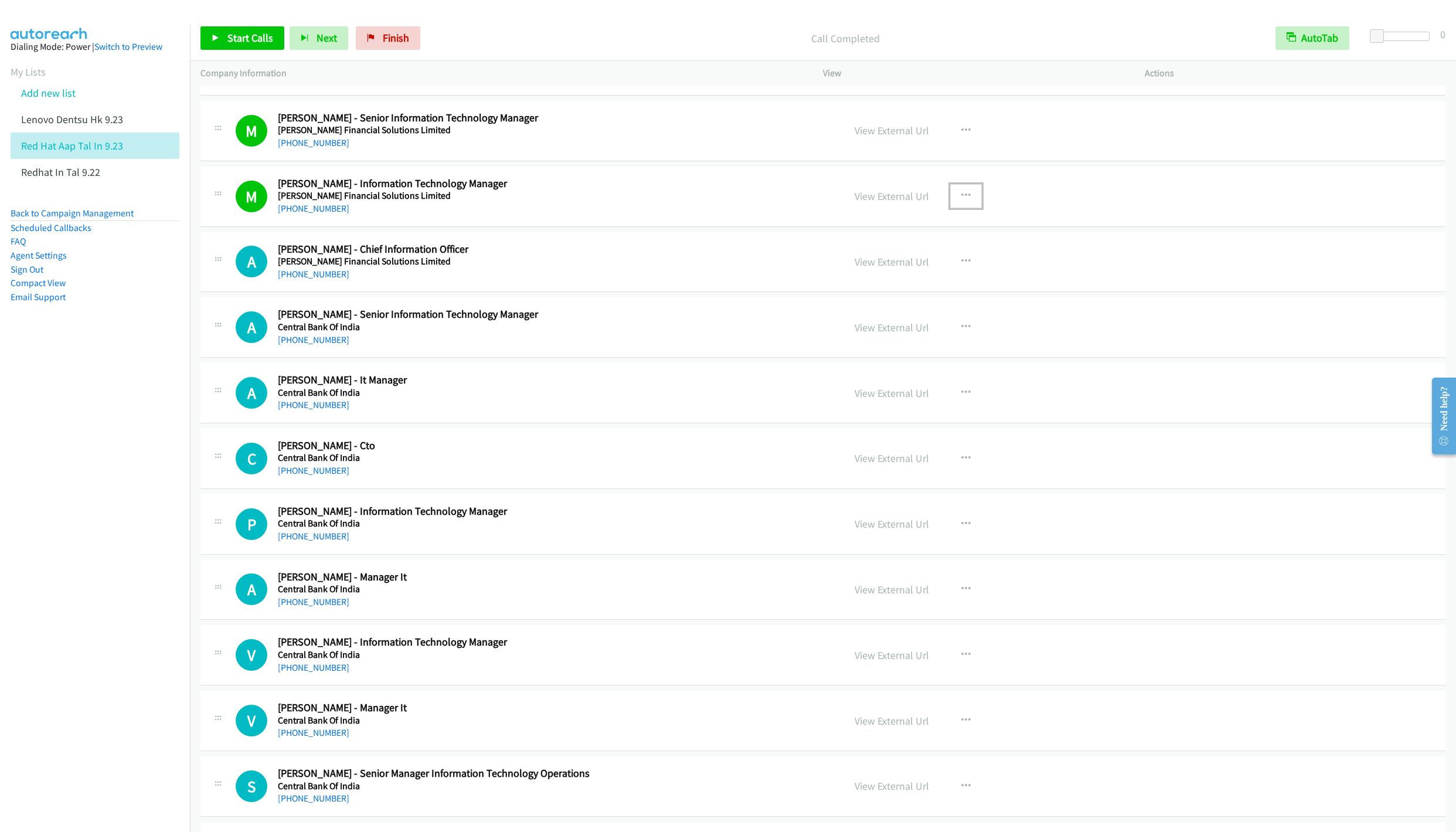
click at [961, 200] on icon "button" at bounding box center [966, 196] width 10 height 10
click at [881, 308] on link "Remove from list" at bounding box center [903, 296] width 155 height 23
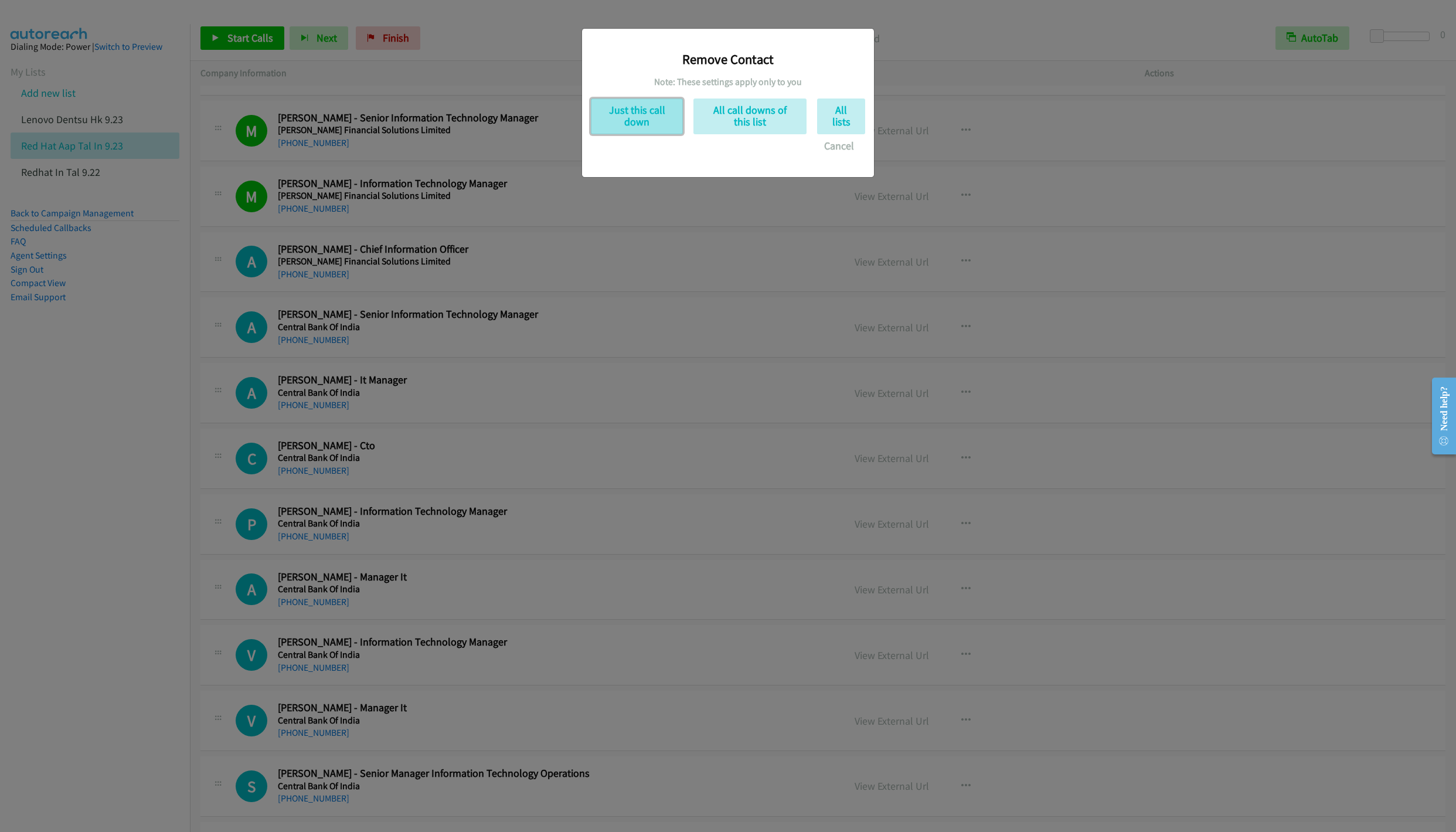
click at [614, 123] on button "Just this call down" at bounding box center [637, 116] width 92 height 36
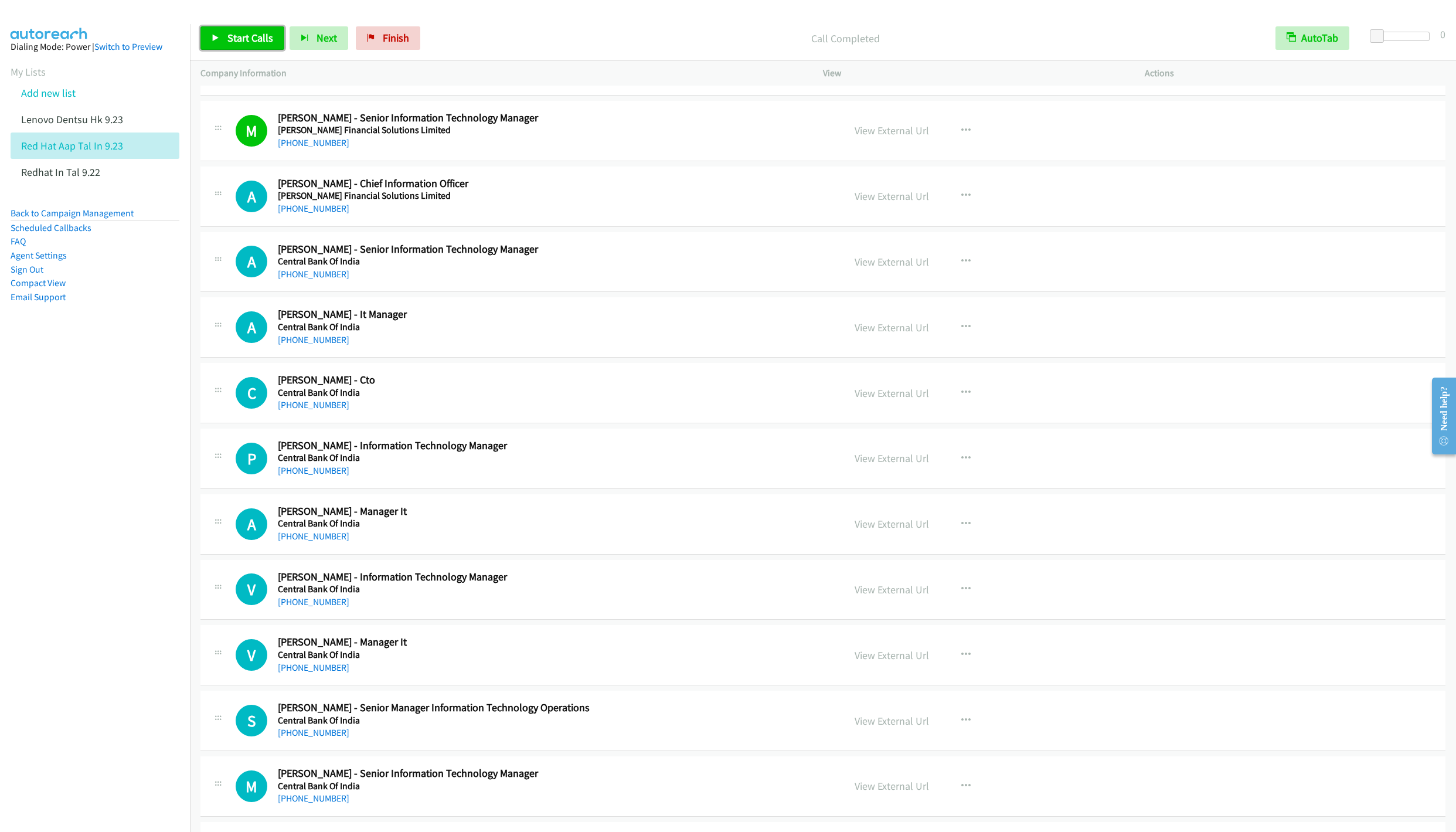
click at [231, 39] on span "Start Calls" at bounding box center [250, 38] width 46 height 14
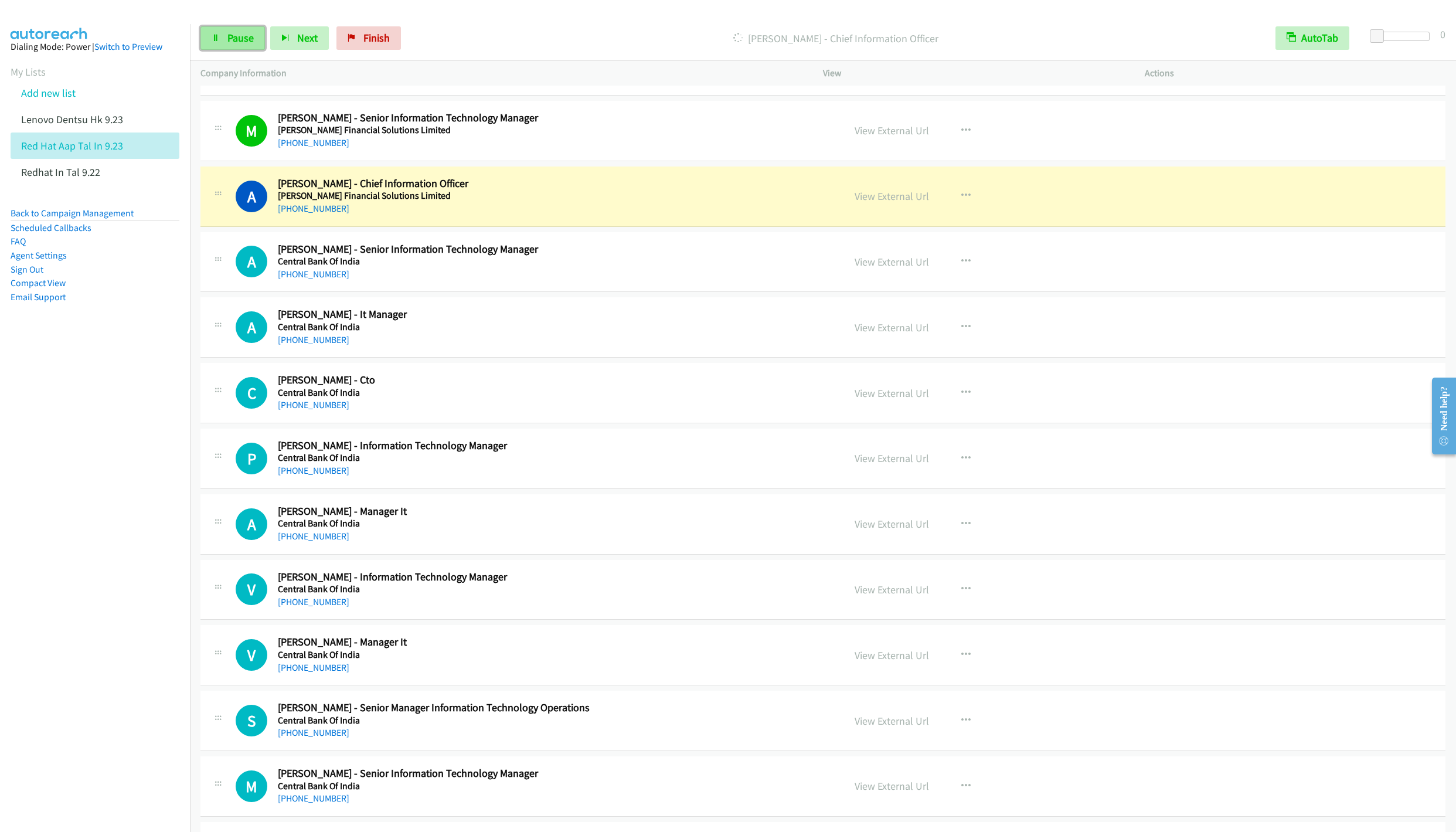
click at [228, 36] on span "Pause" at bounding box center [241, 38] width 26 height 14
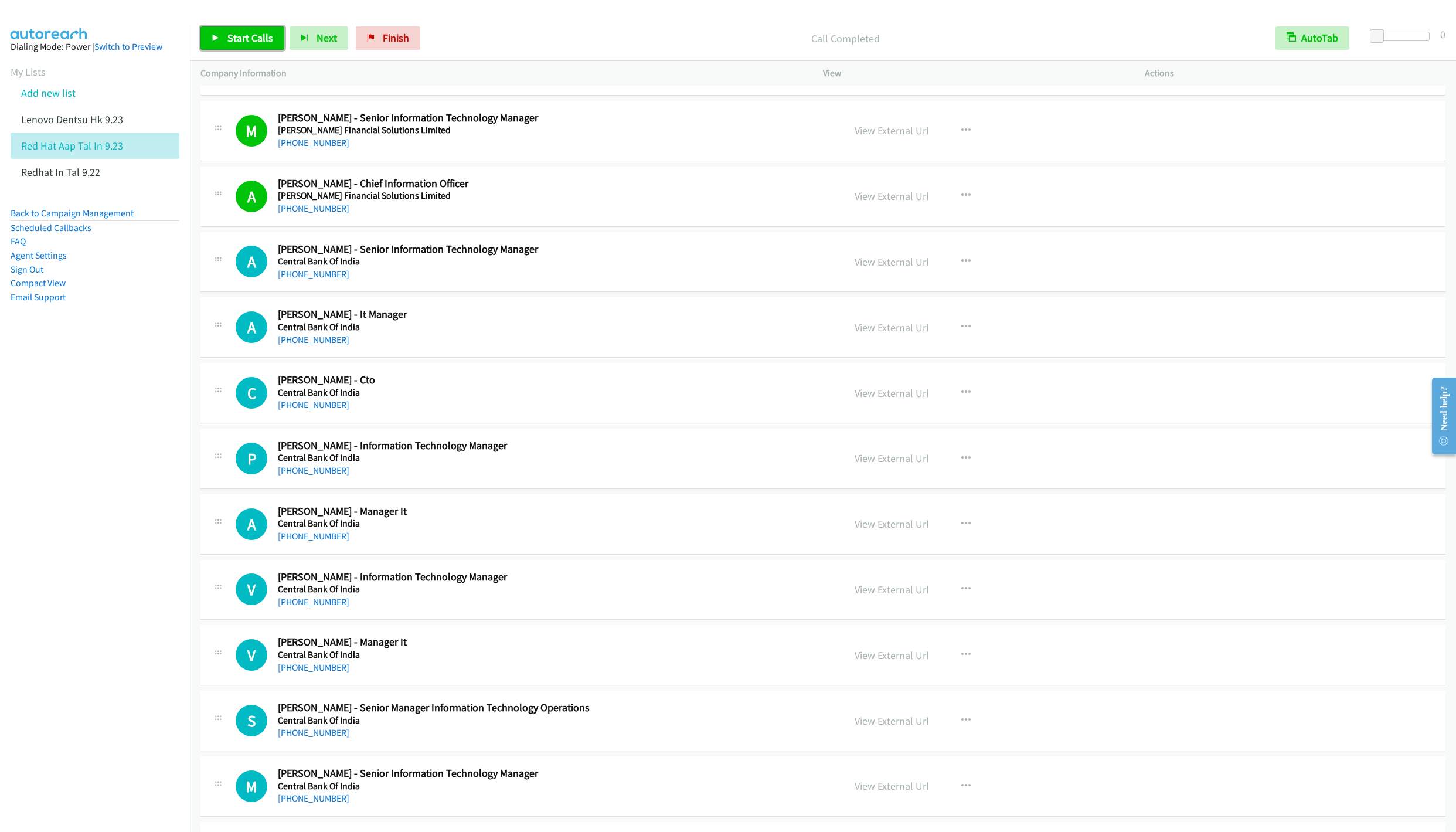
click at [243, 39] on span "Start Calls" at bounding box center [250, 38] width 46 height 14
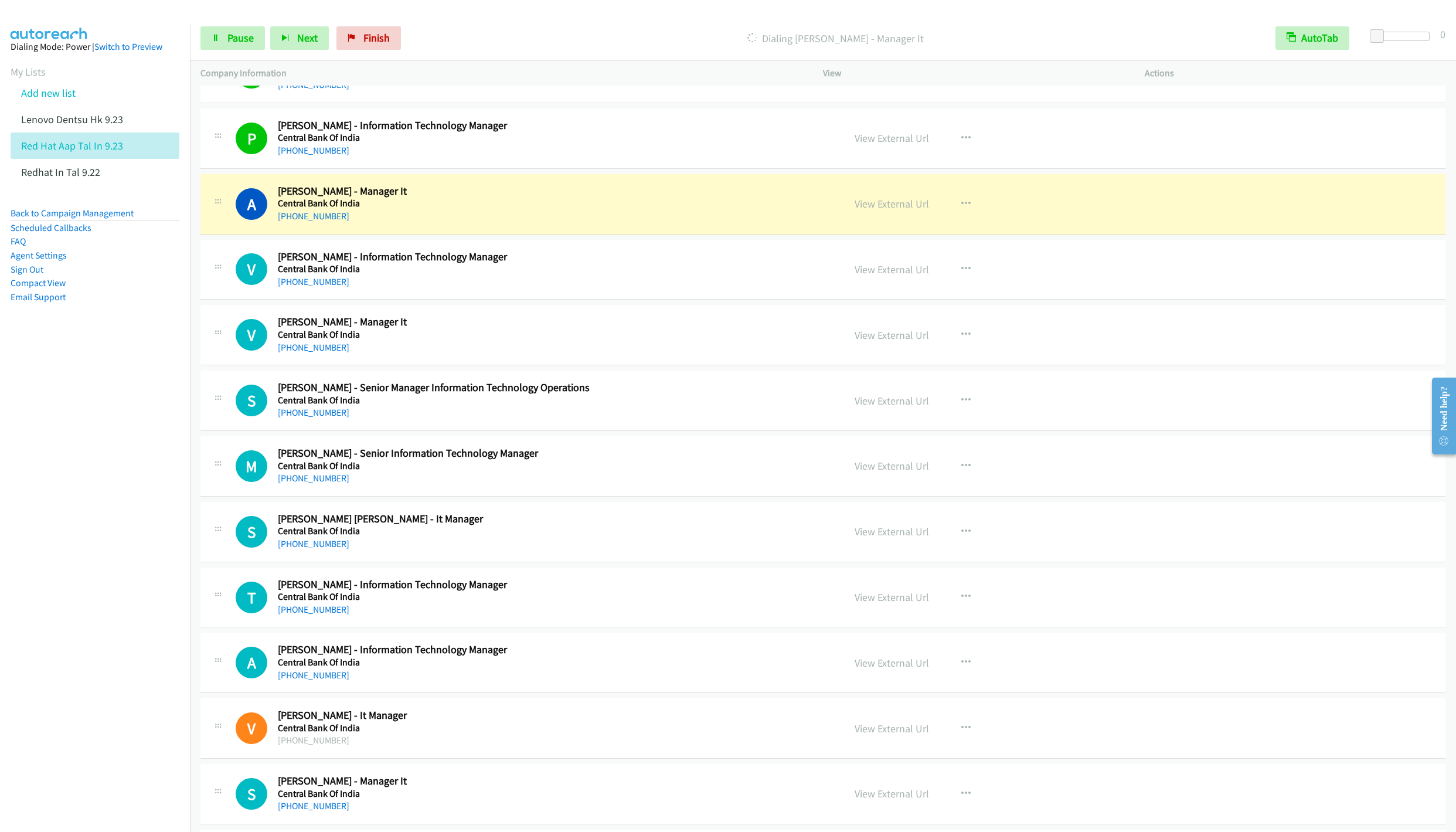
scroll to position [5451, 0]
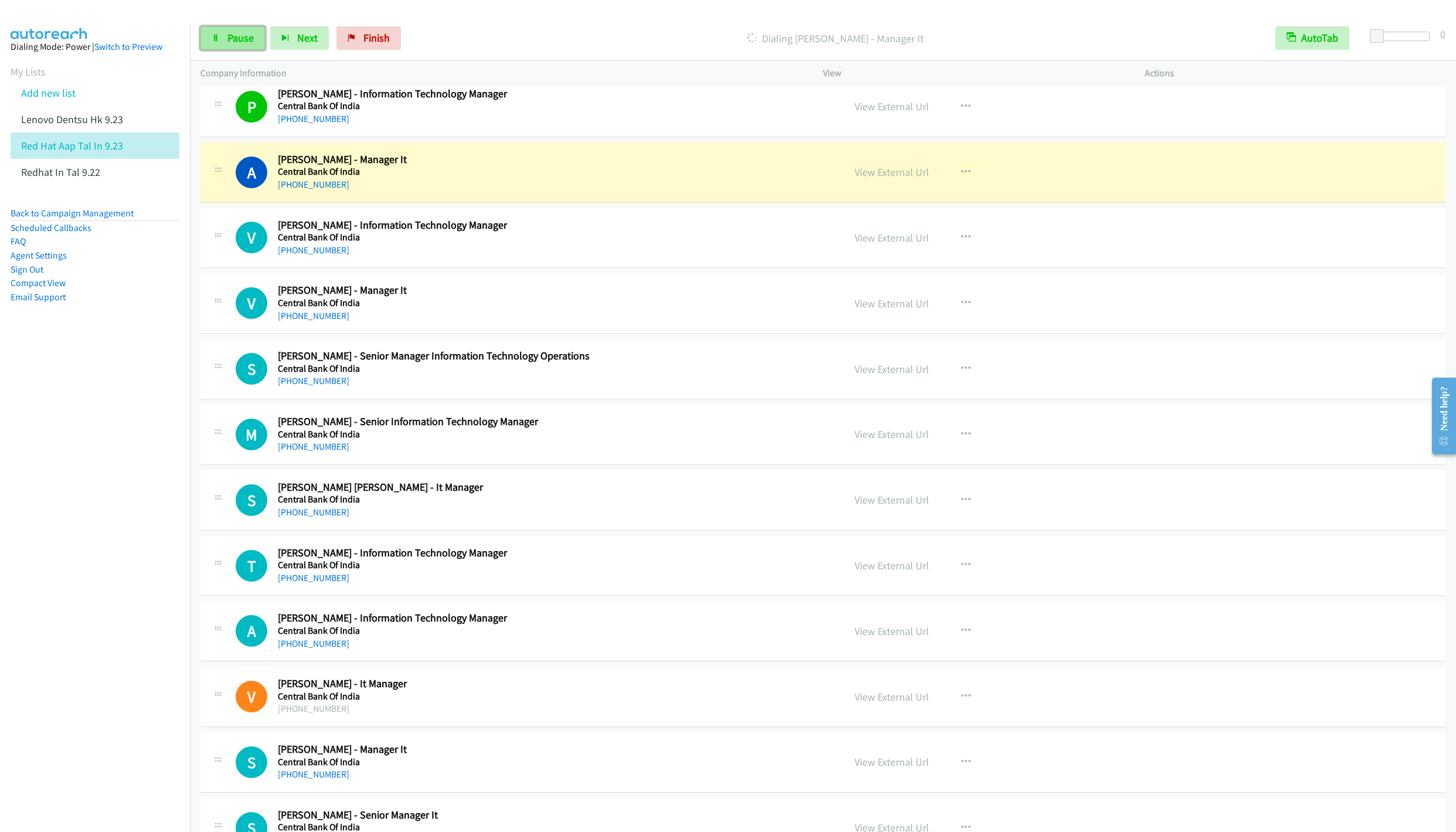
click at [237, 39] on span "Pause" at bounding box center [241, 38] width 26 height 14
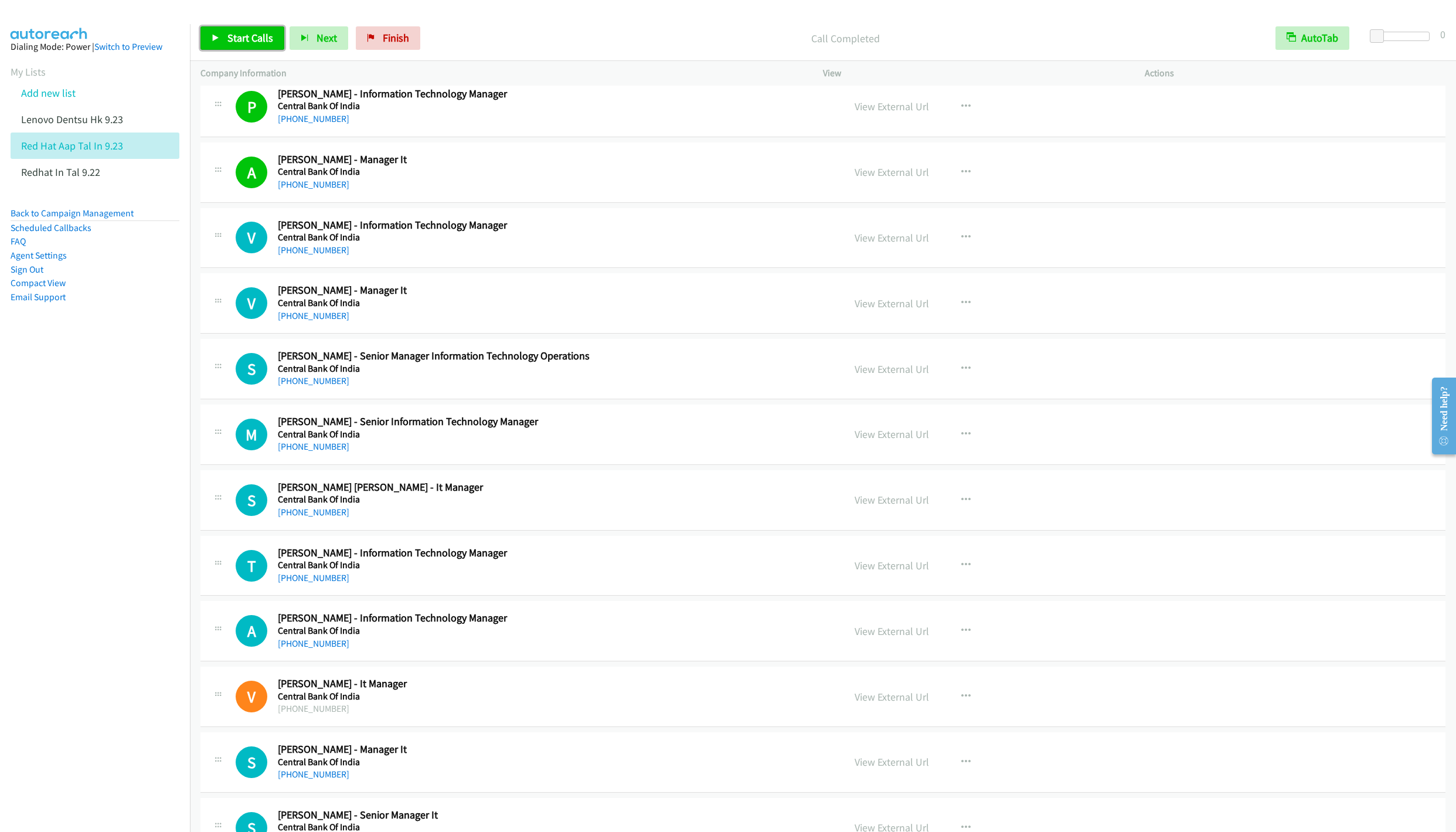
click at [241, 45] on link "Start Calls" at bounding box center [243, 38] width 84 height 23
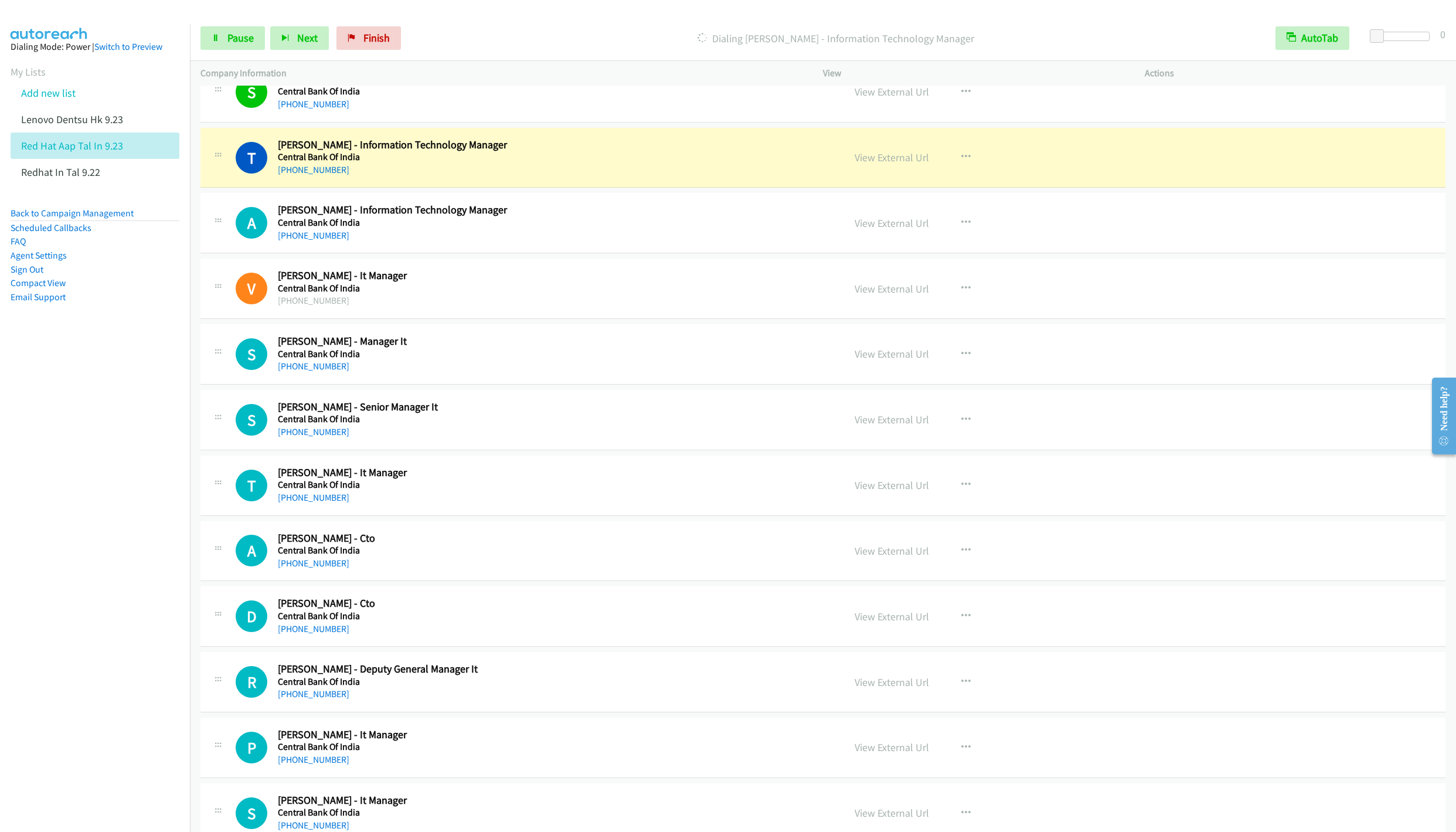
scroll to position [5890, 0]
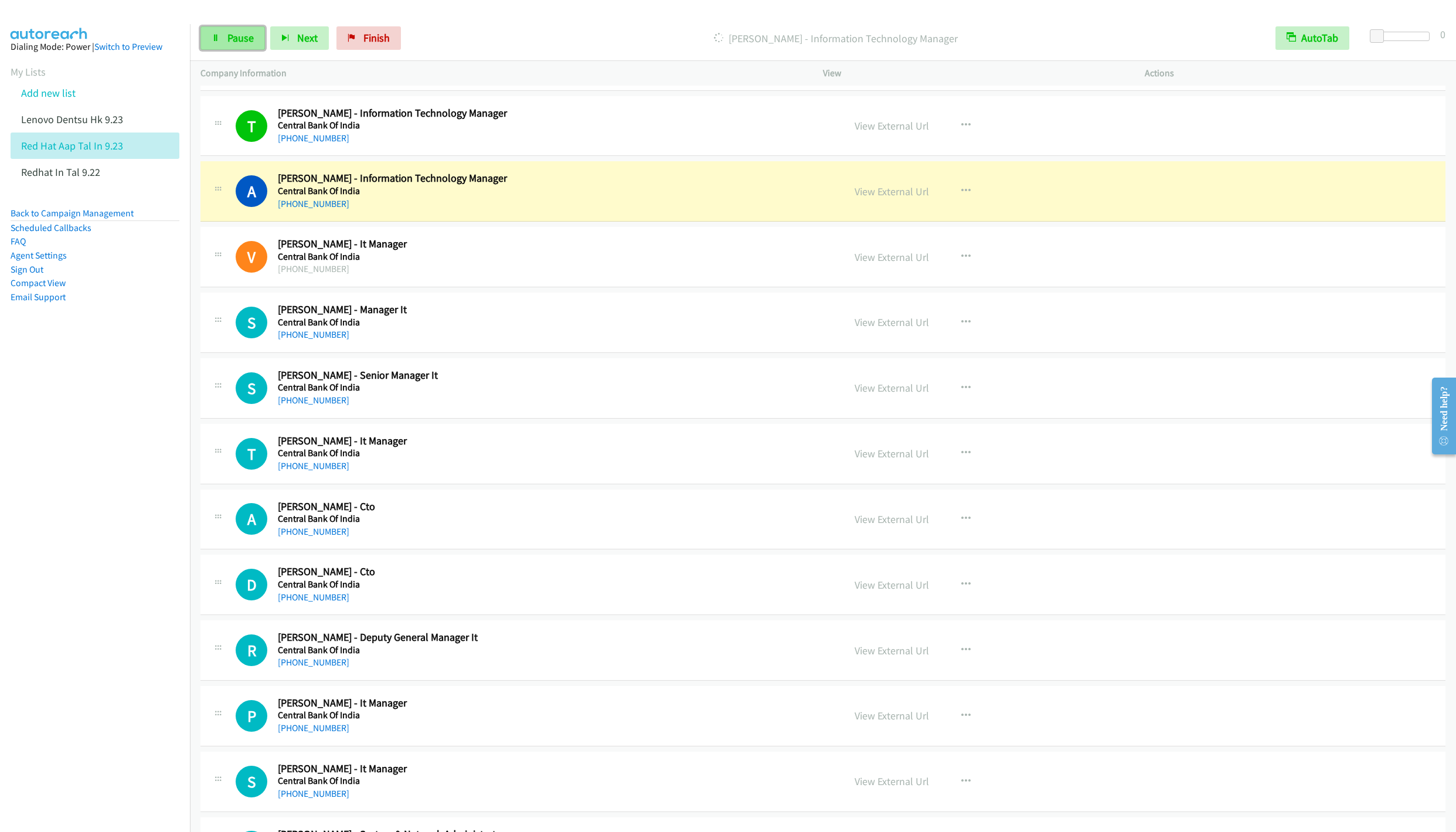
click at [226, 28] on link "Pause" at bounding box center [233, 38] width 65 height 23
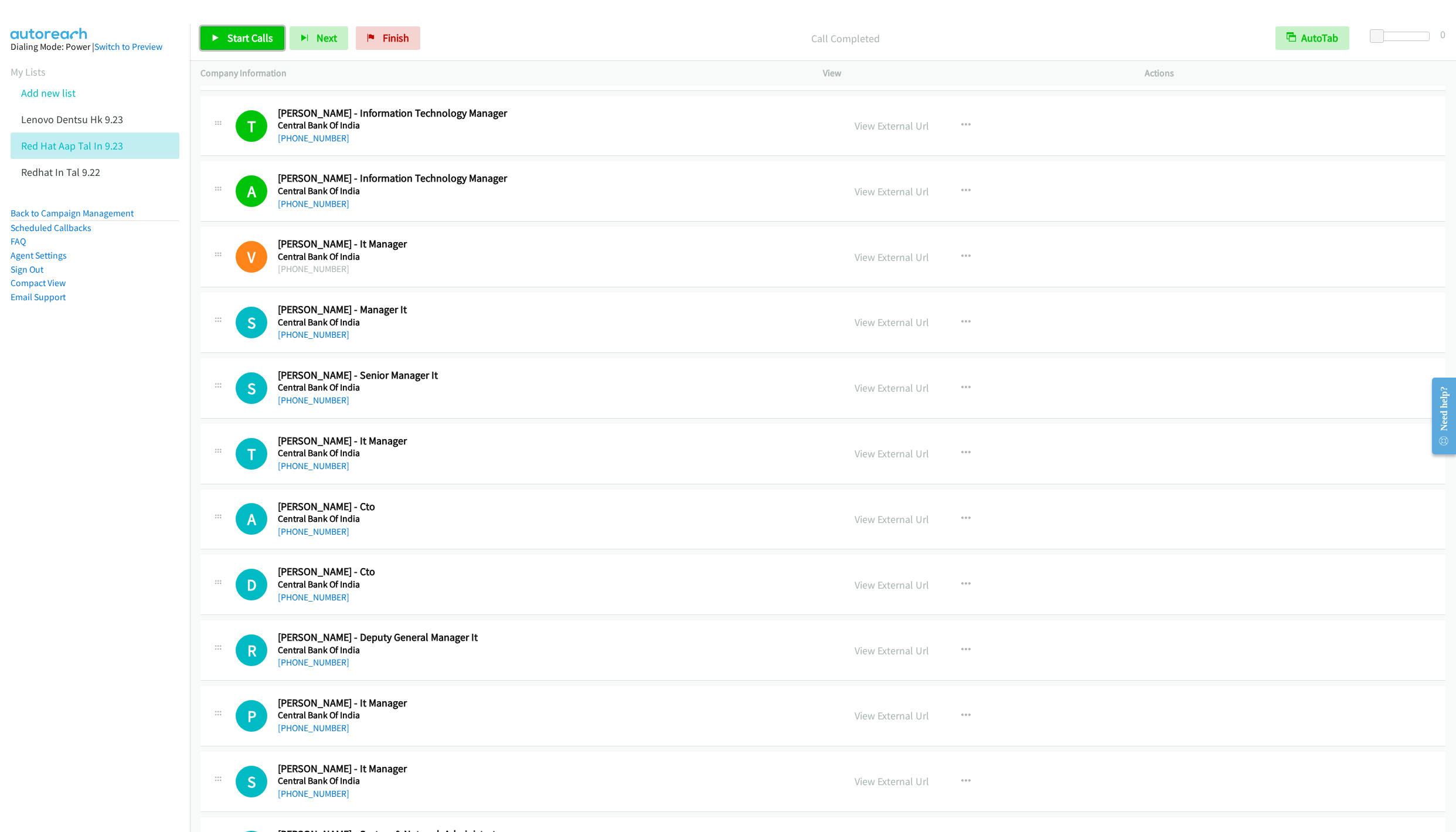
drag, startPoint x: 242, startPoint y: 35, endPoint x: 244, endPoint y: 43, distance: 8.2
click at [242, 35] on span "Start Calls" at bounding box center [250, 38] width 46 height 14
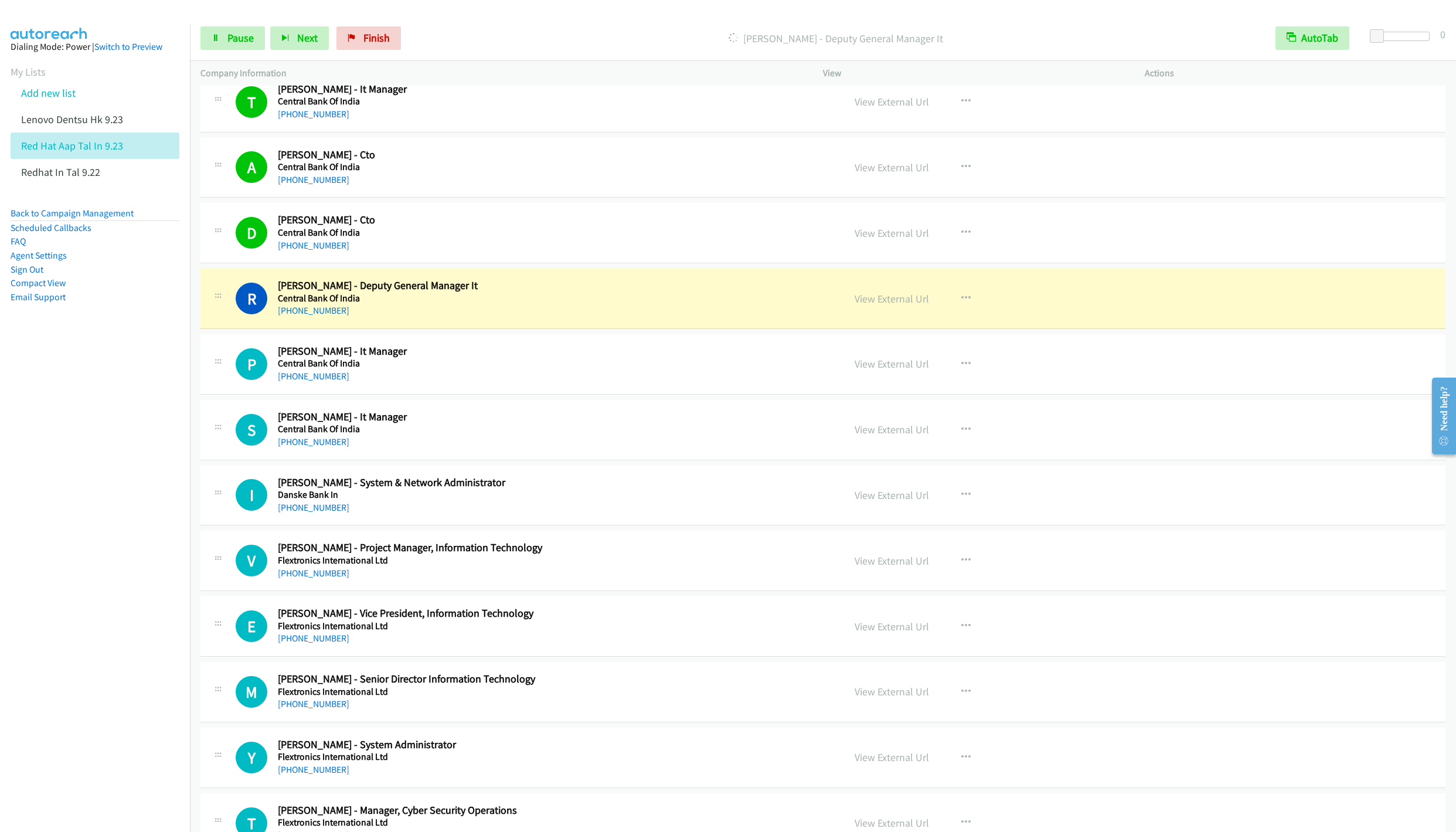
scroll to position [6330, 0]
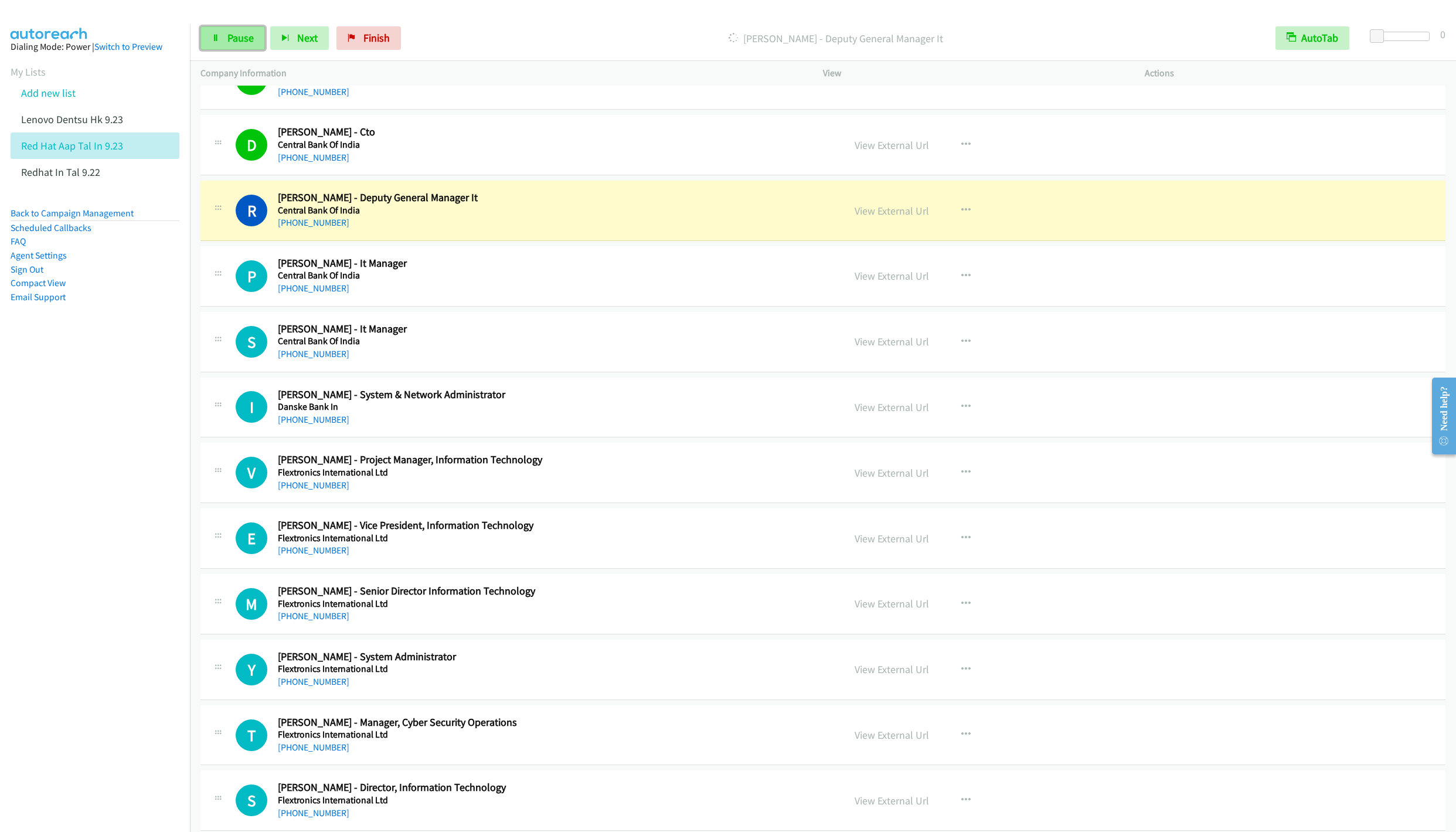
click at [228, 42] on span "Pause" at bounding box center [241, 38] width 26 height 14
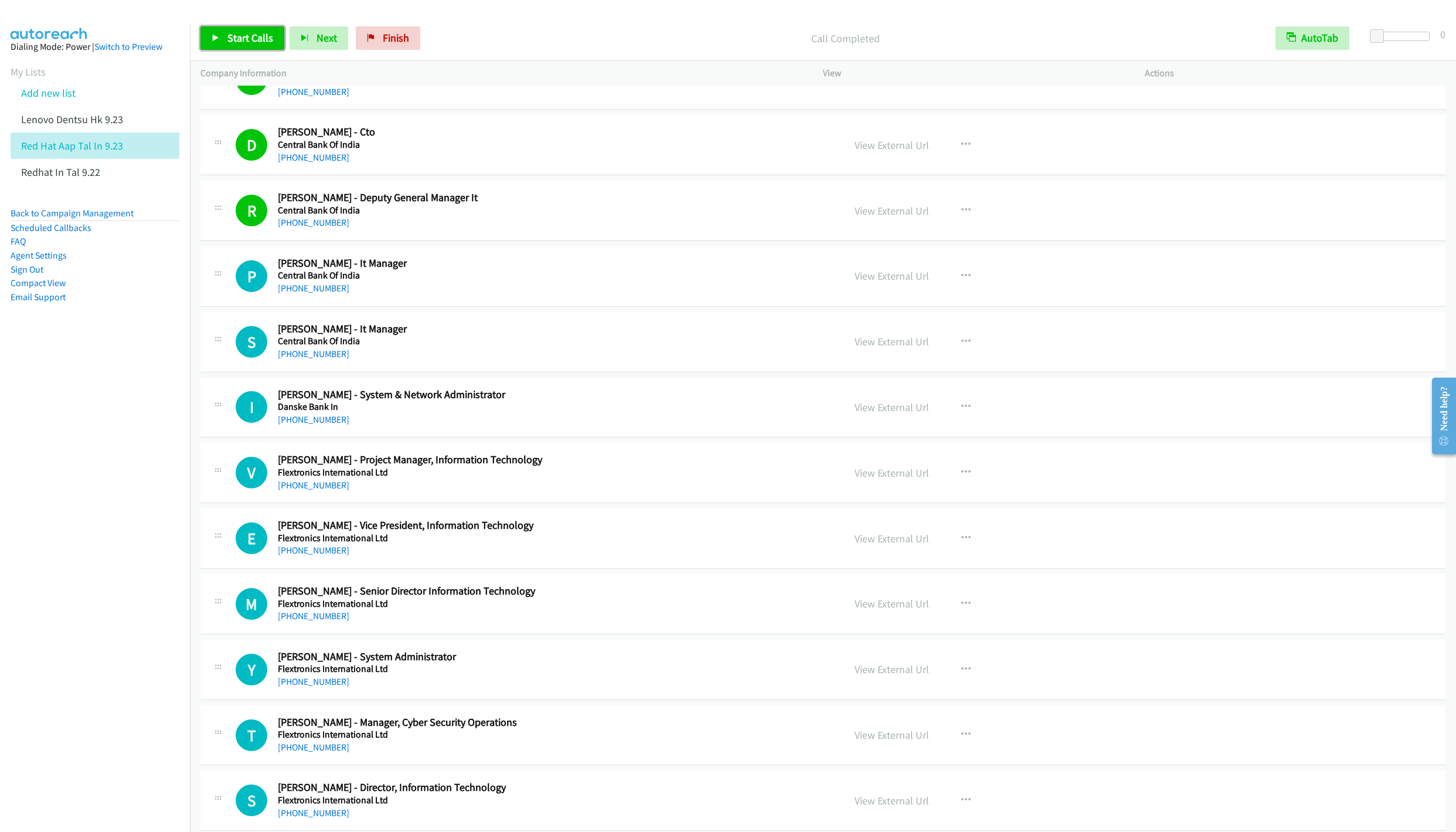
click at [245, 34] on span "Start Calls" at bounding box center [250, 38] width 46 height 14
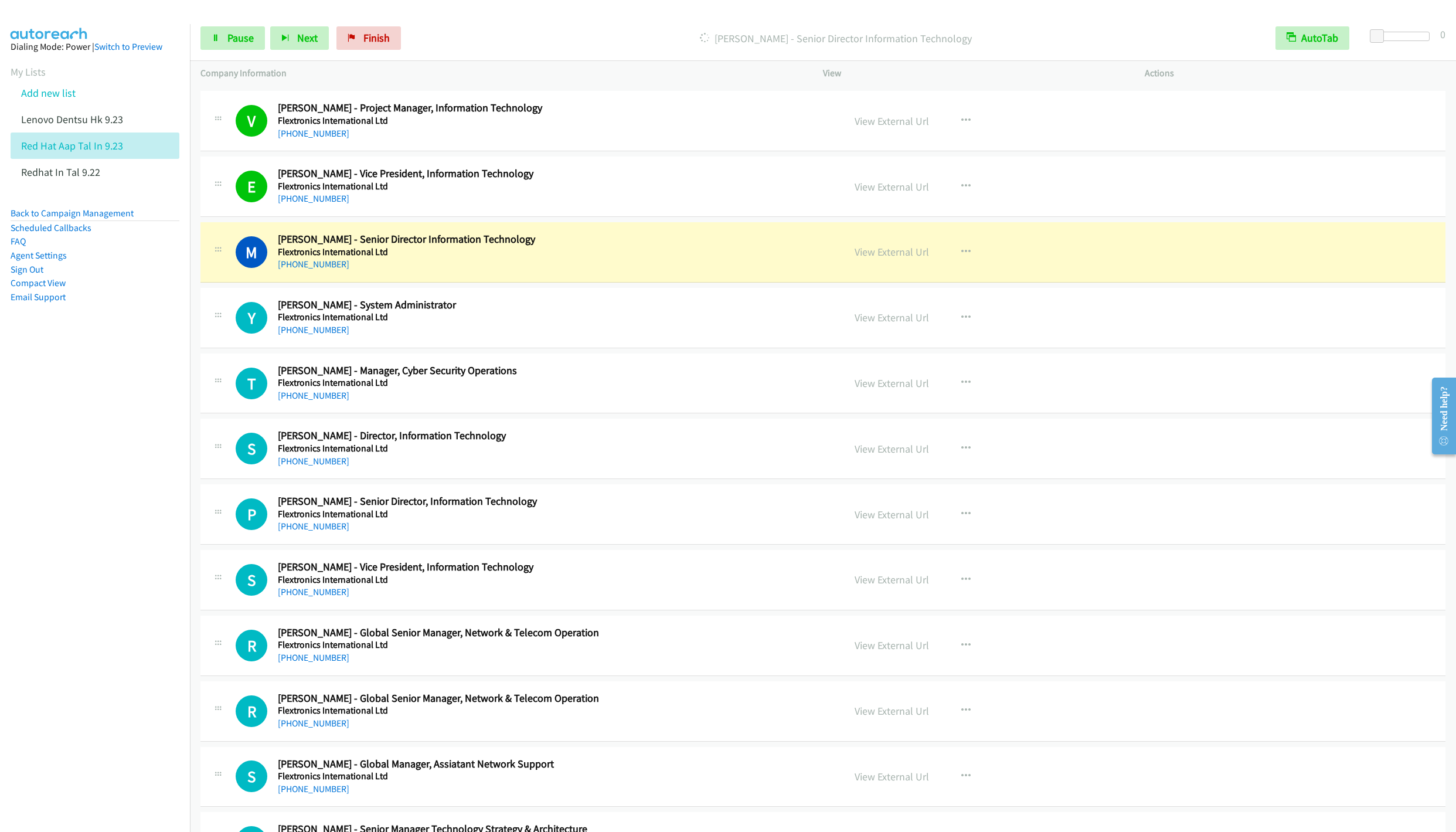
scroll to position [6769, 0]
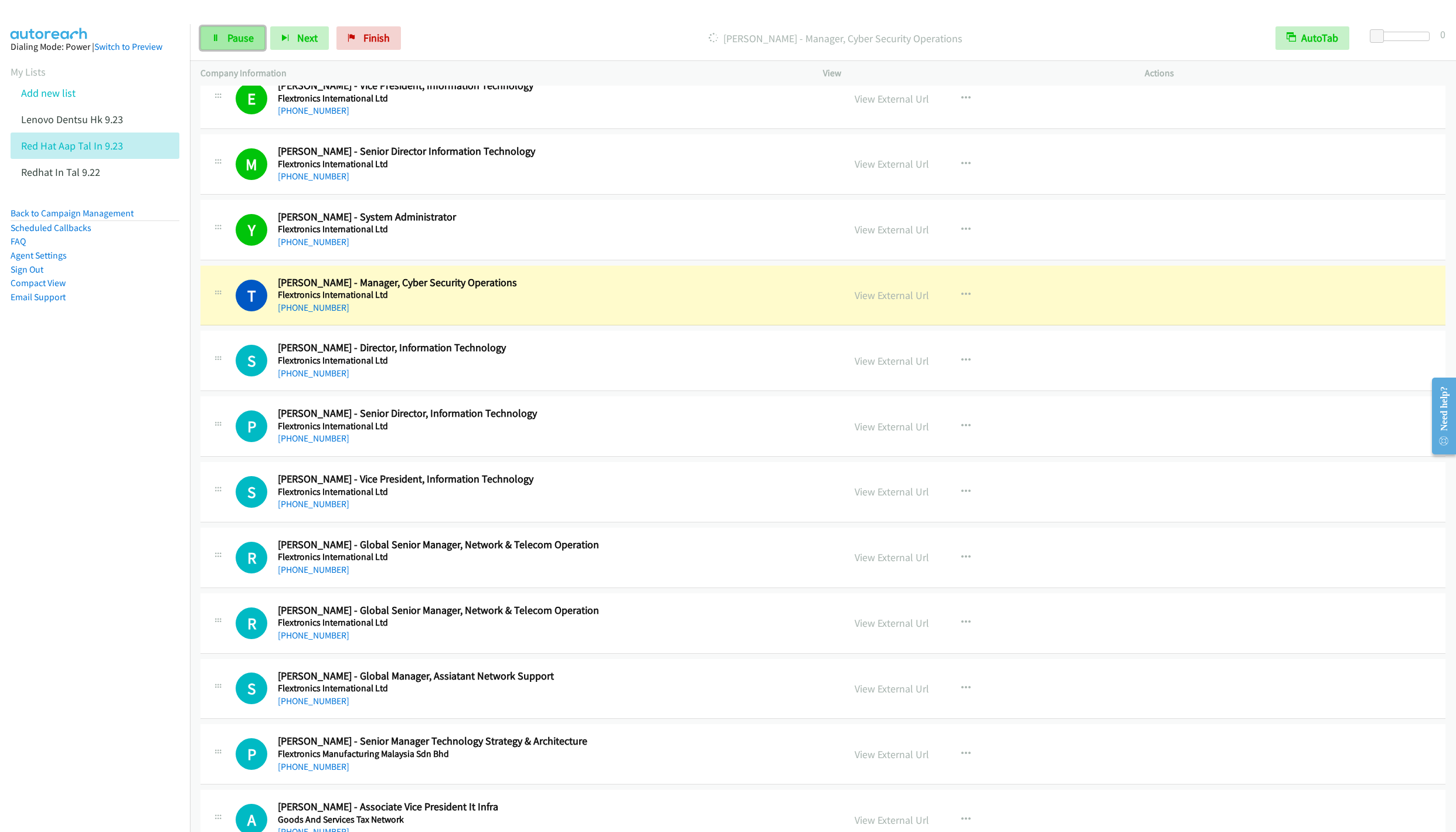
click at [218, 42] on link "Pause" at bounding box center [233, 38] width 65 height 23
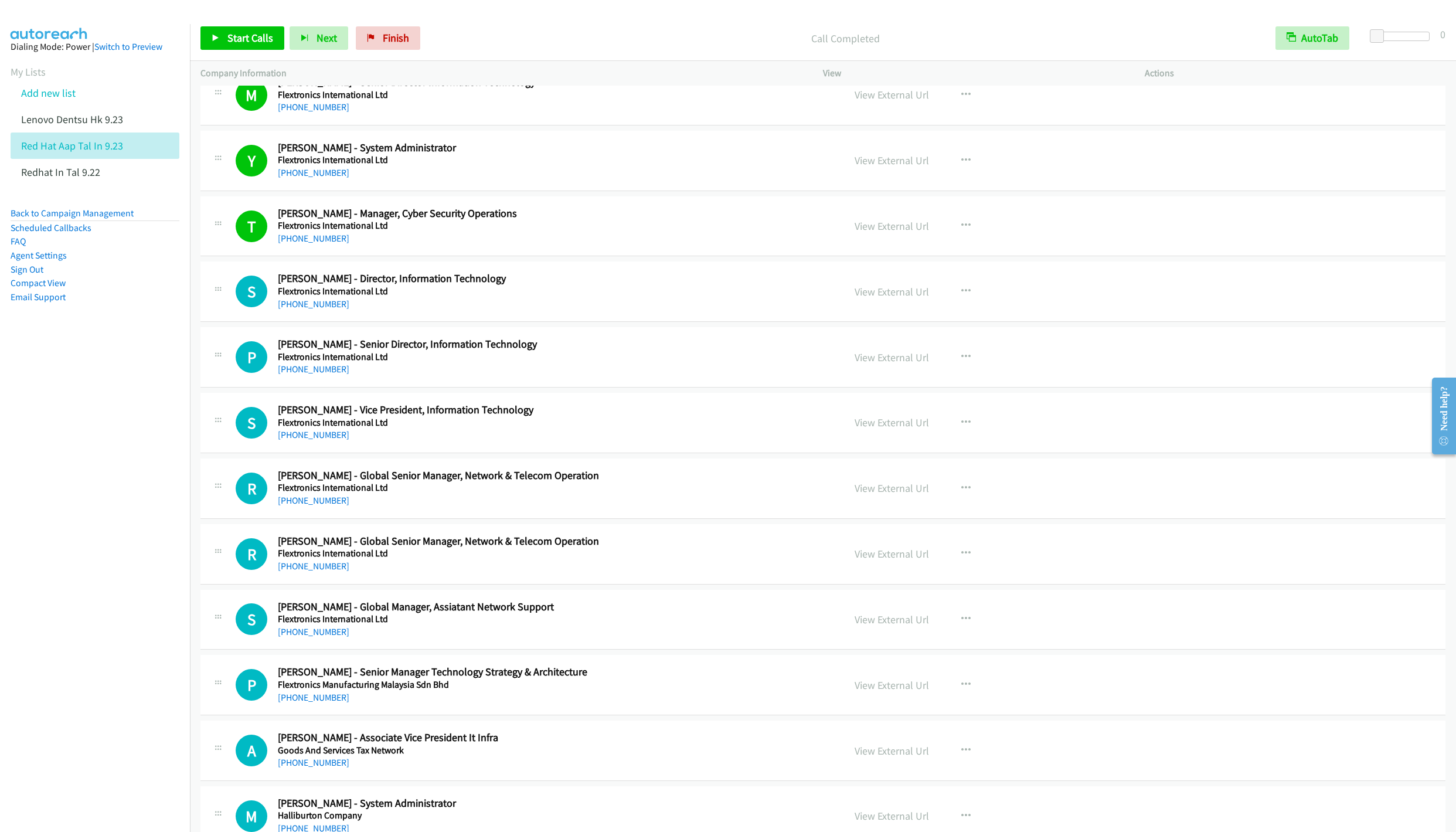
scroll to position [6945, 0]
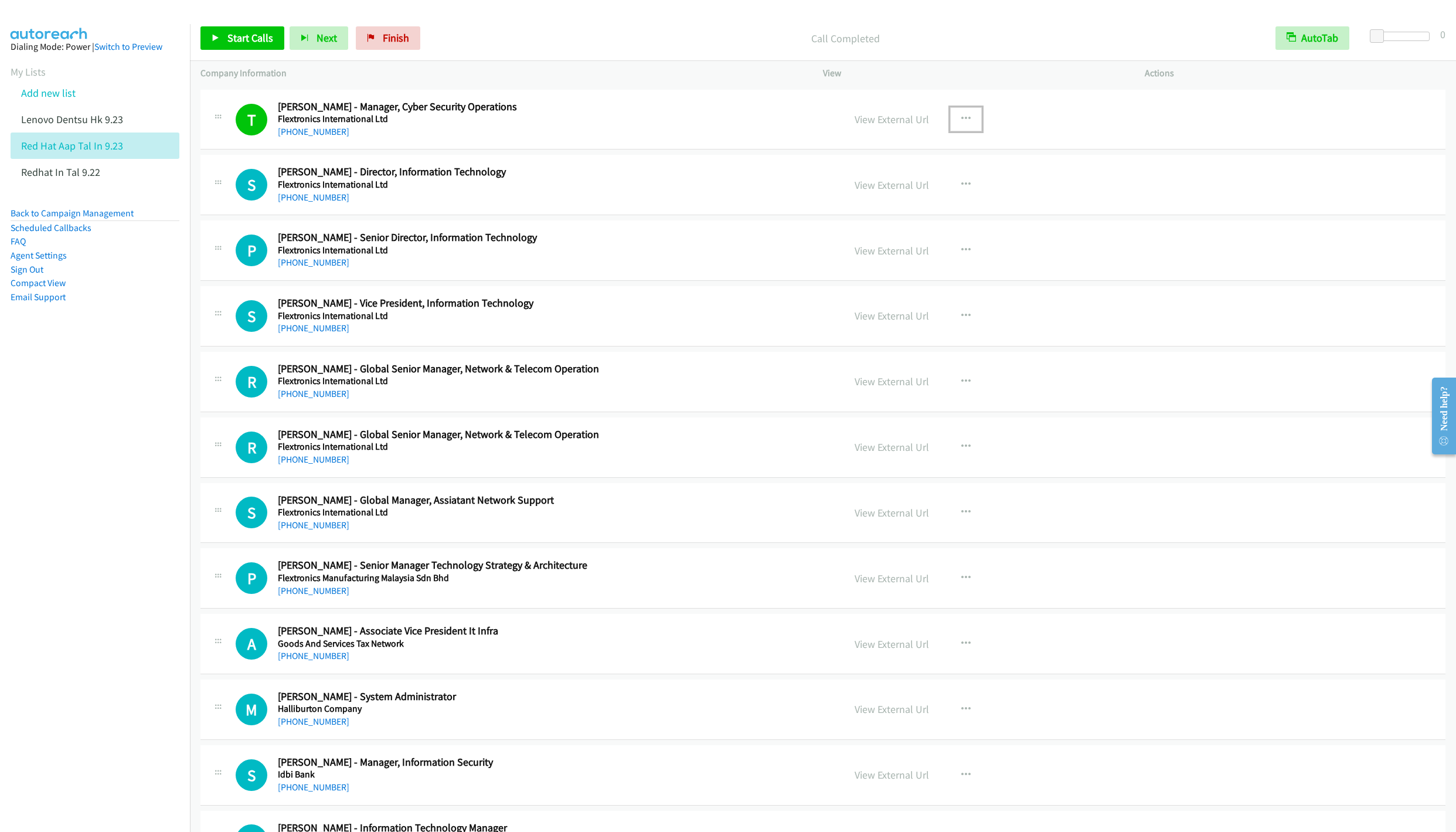
click at [950, 131] on button "button" at bounding box center [966, 119] width 31 height 23
click at [869, 231] on link "Remove from list" at bounding box center [903, 219] width 155 height 23
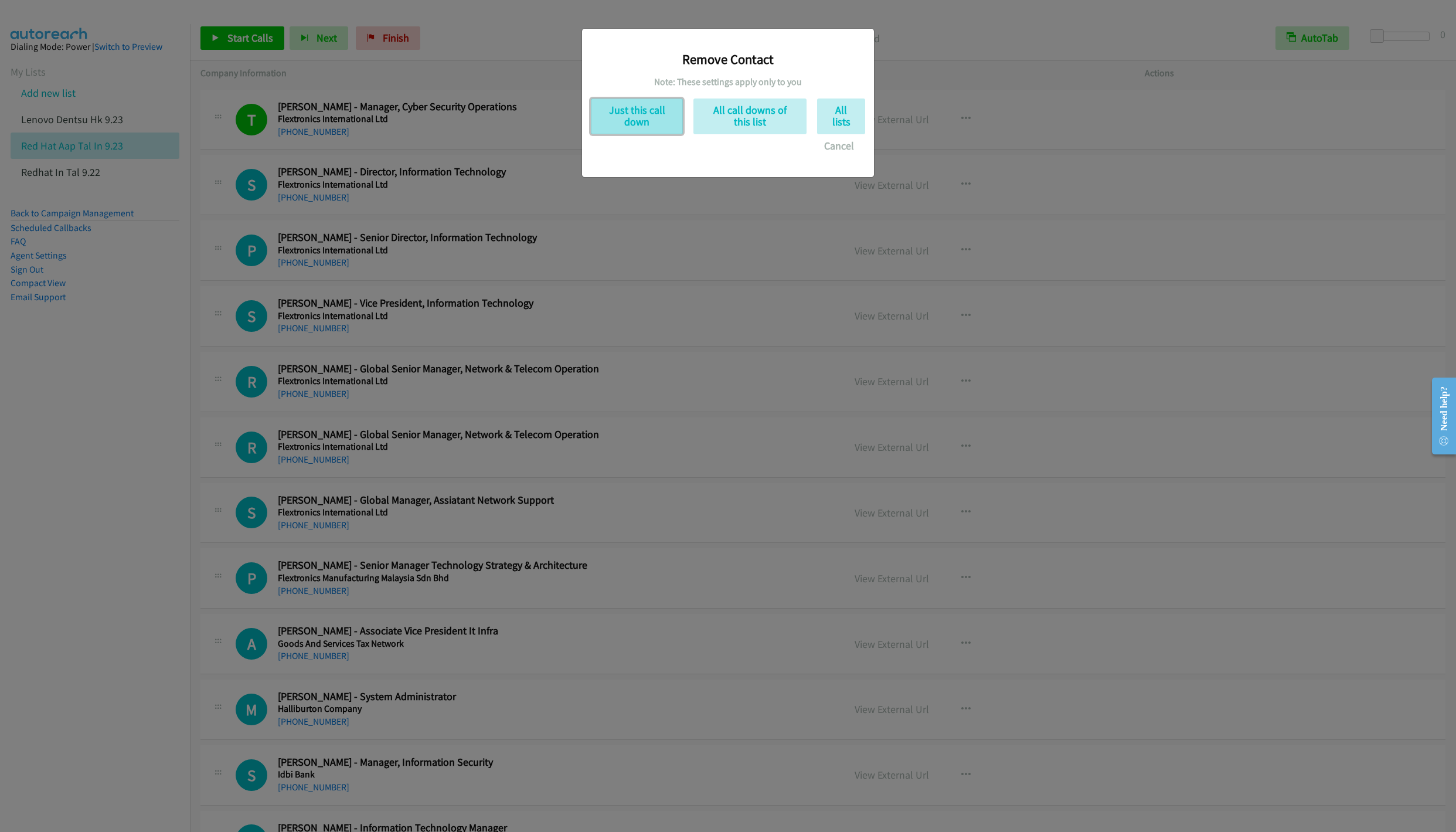
click at [624, 115] on button "Just this call down" at bounding box center [637, 116] width 92 height 36
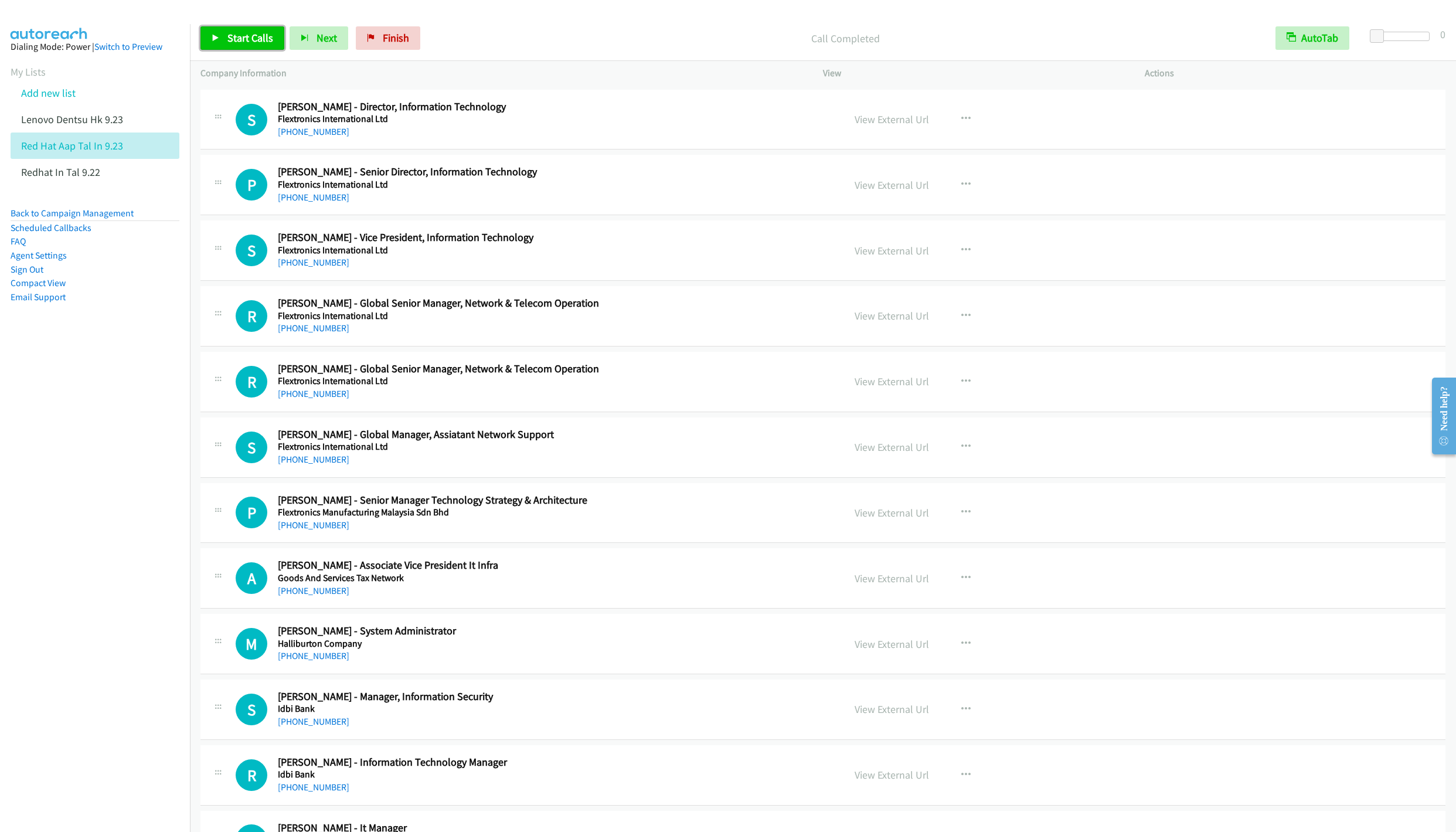
click at [237, 35] on span "Start Calls" at bounding box center [250, 38] width 46 height 14
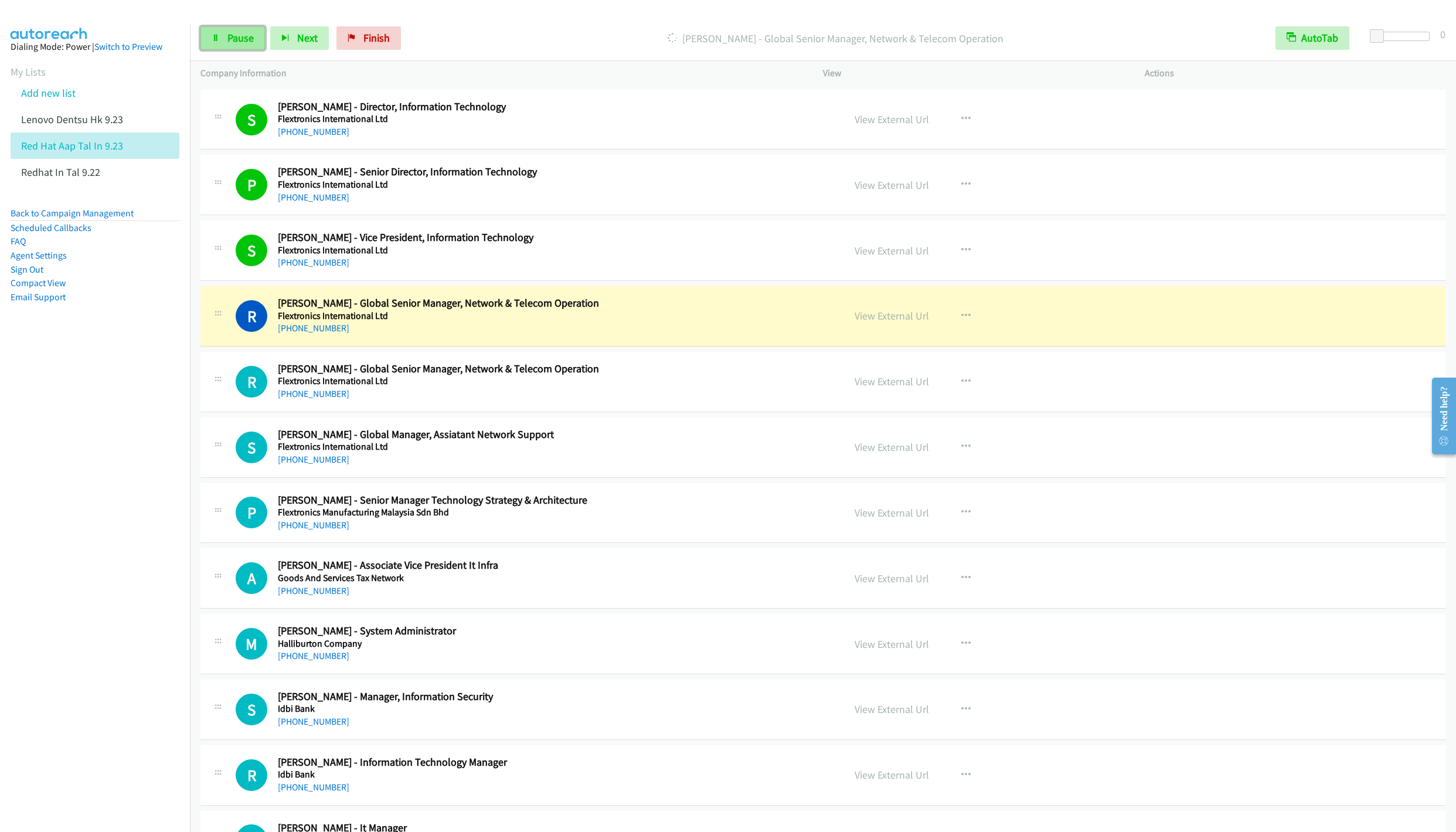
click at [232, 40] on span "Pause" at bounding box center [241, 38] width 26 height 14
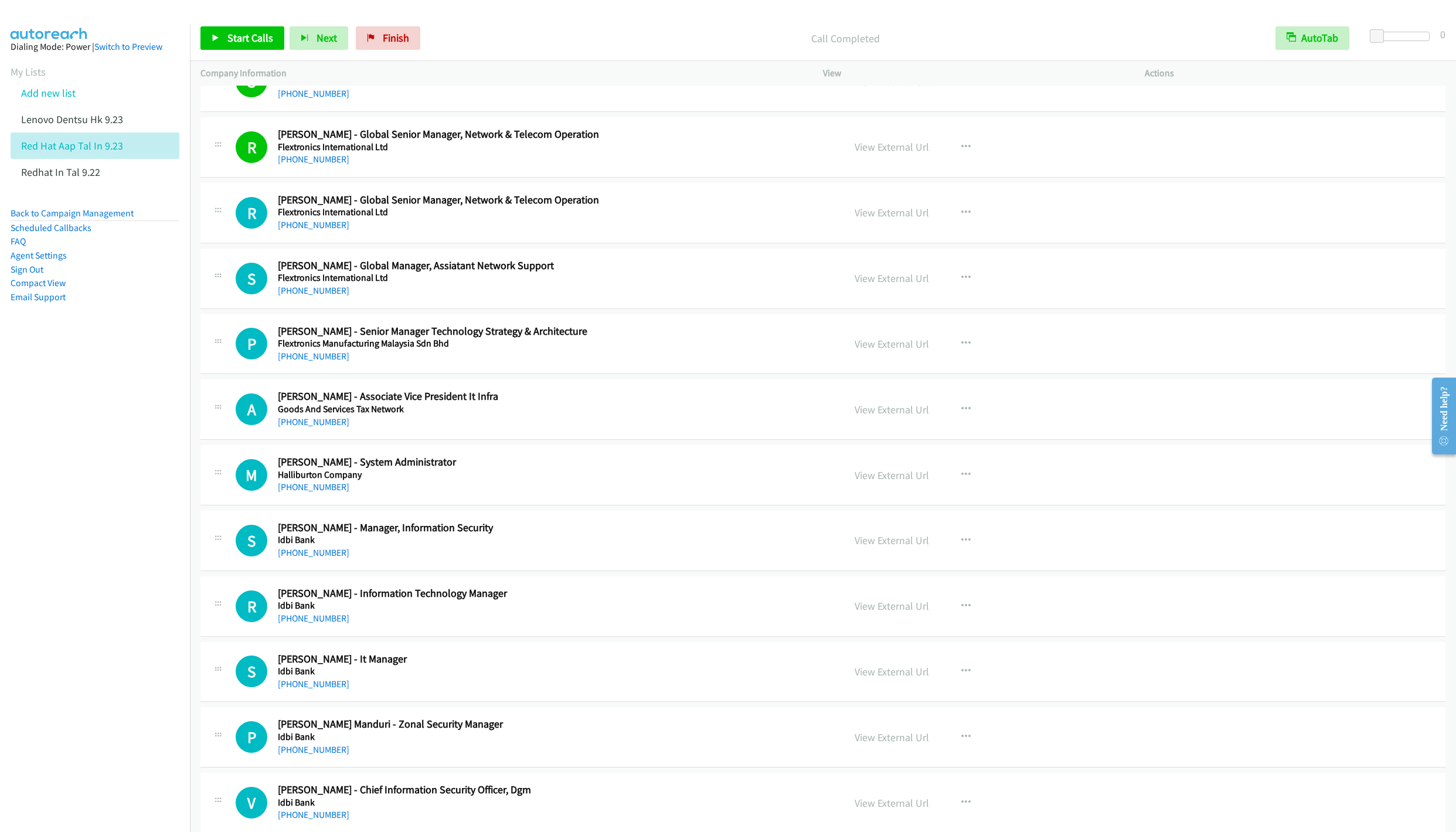
scroll to position [7121, 0]
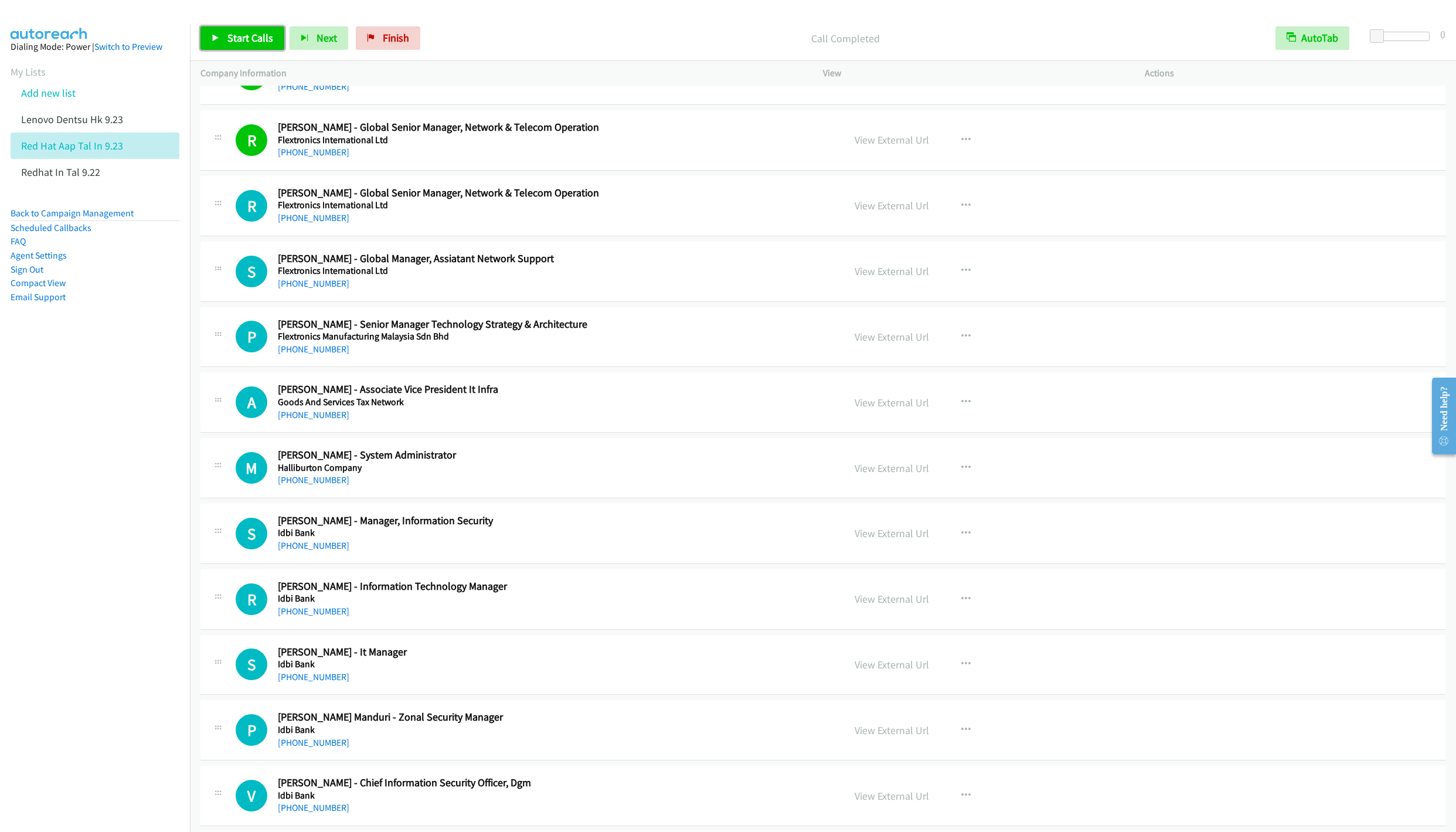
click at [240, 36] on span "Start Calls" at bounding box center [250, 38] width 46 height 14
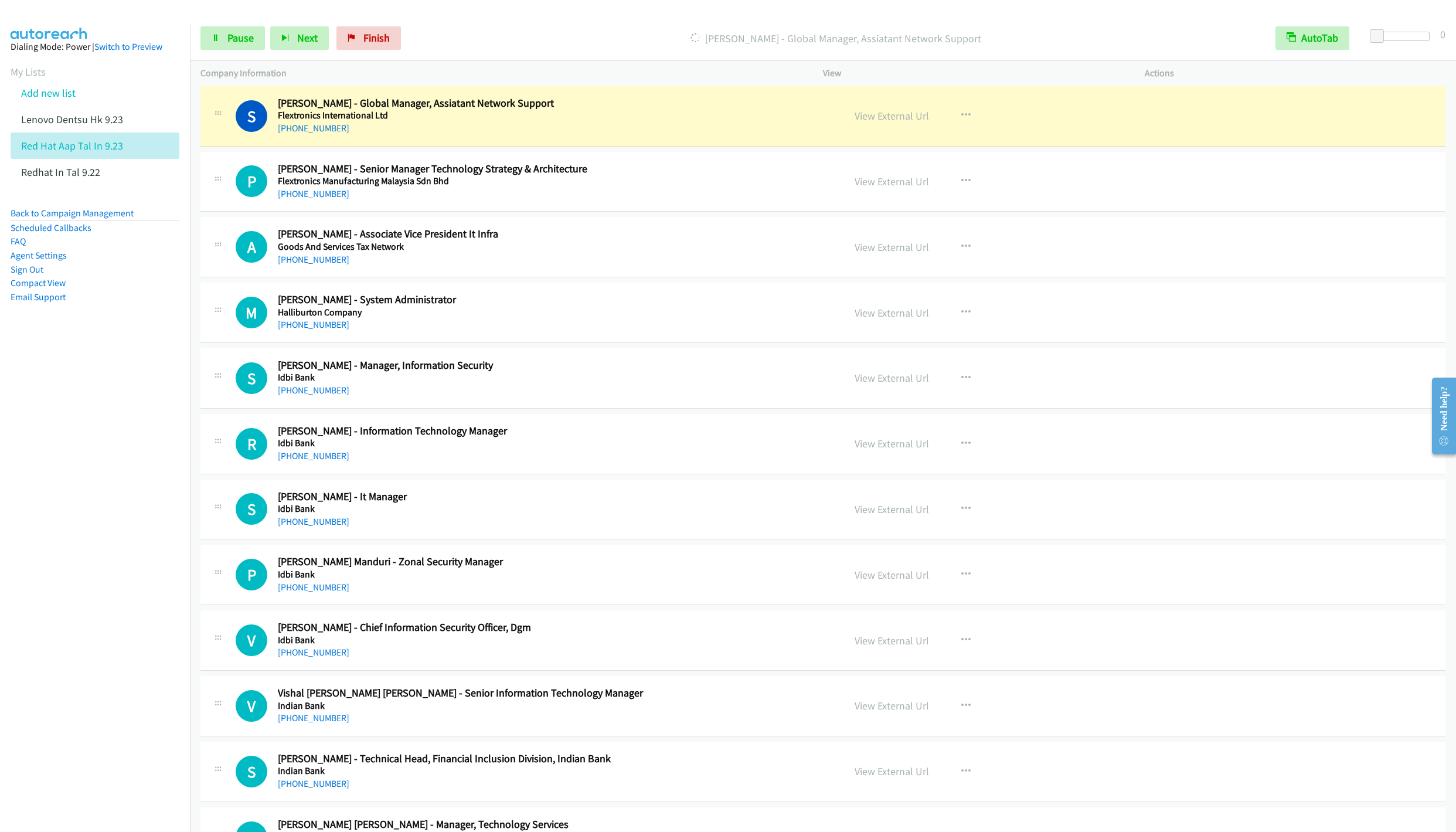
scroll to position [7297, 0]
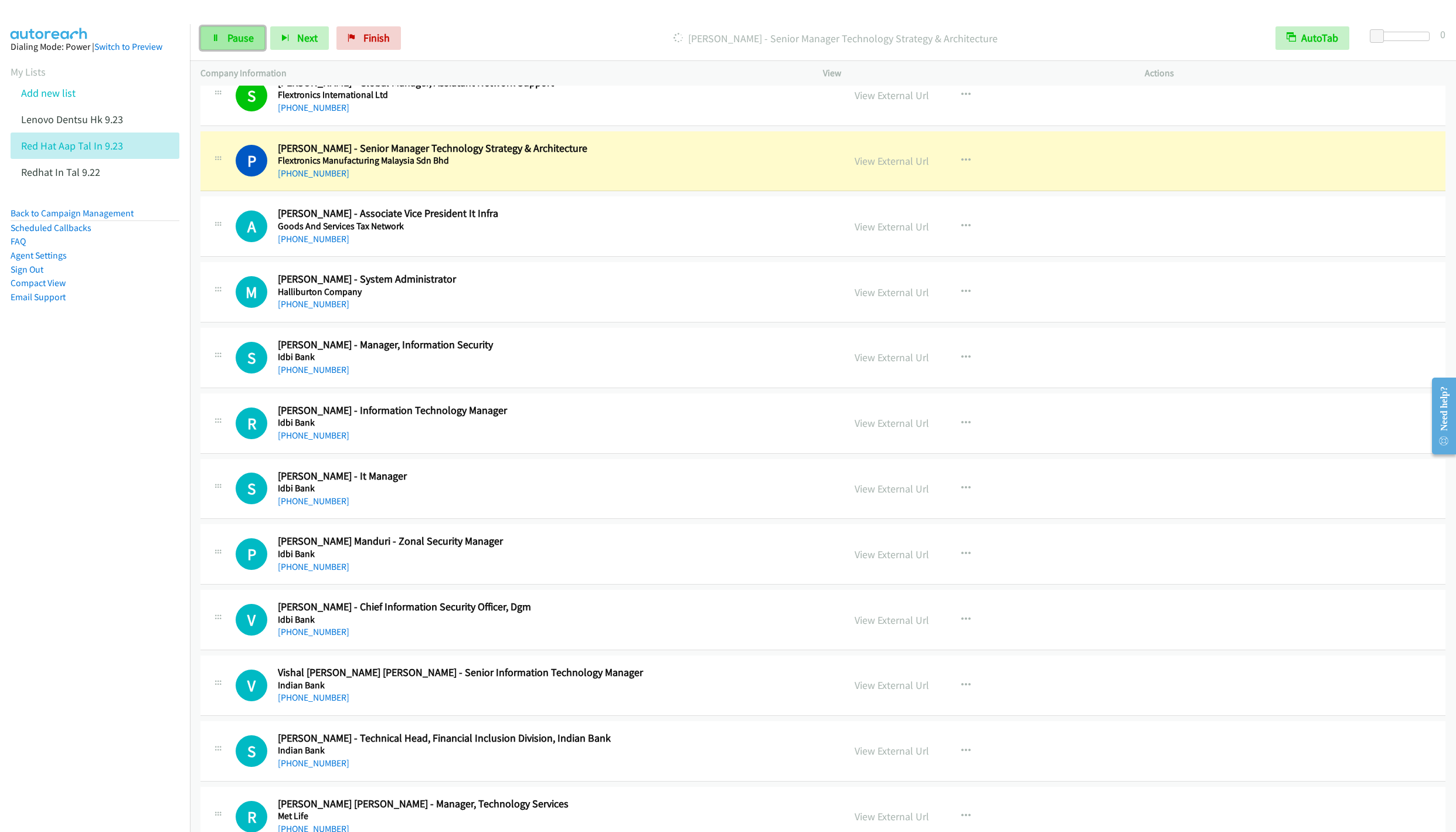
click at [237, 31] on span "Pause" at bounding box center [241, 38] width 26 height 14
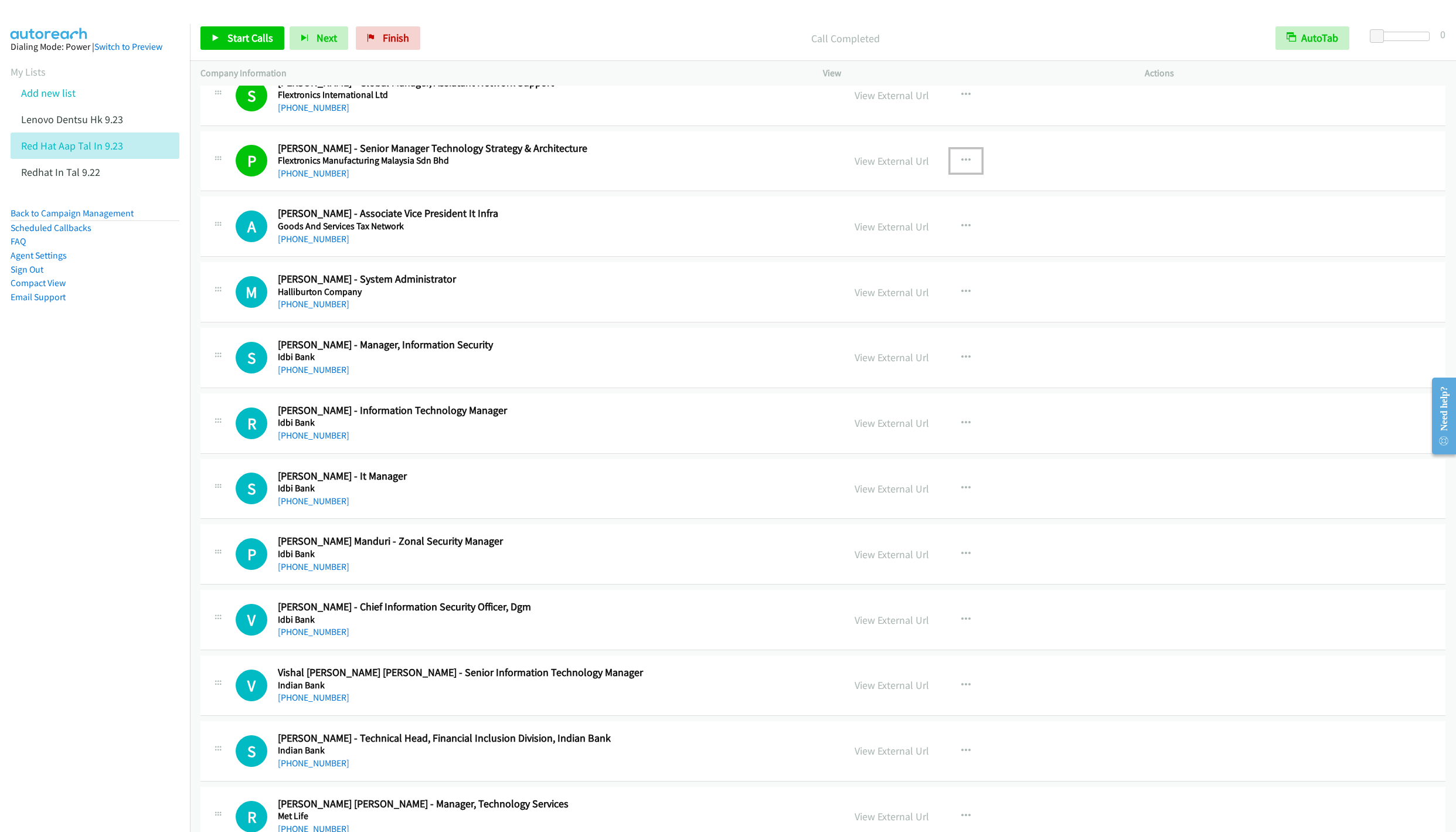
click at [962, 165] on icon "button" at bounding box center [966, 160] width 10 height 10
click at [862, 273] on link "Remove from list" at bounding box center [903, 261] width 155 height 23
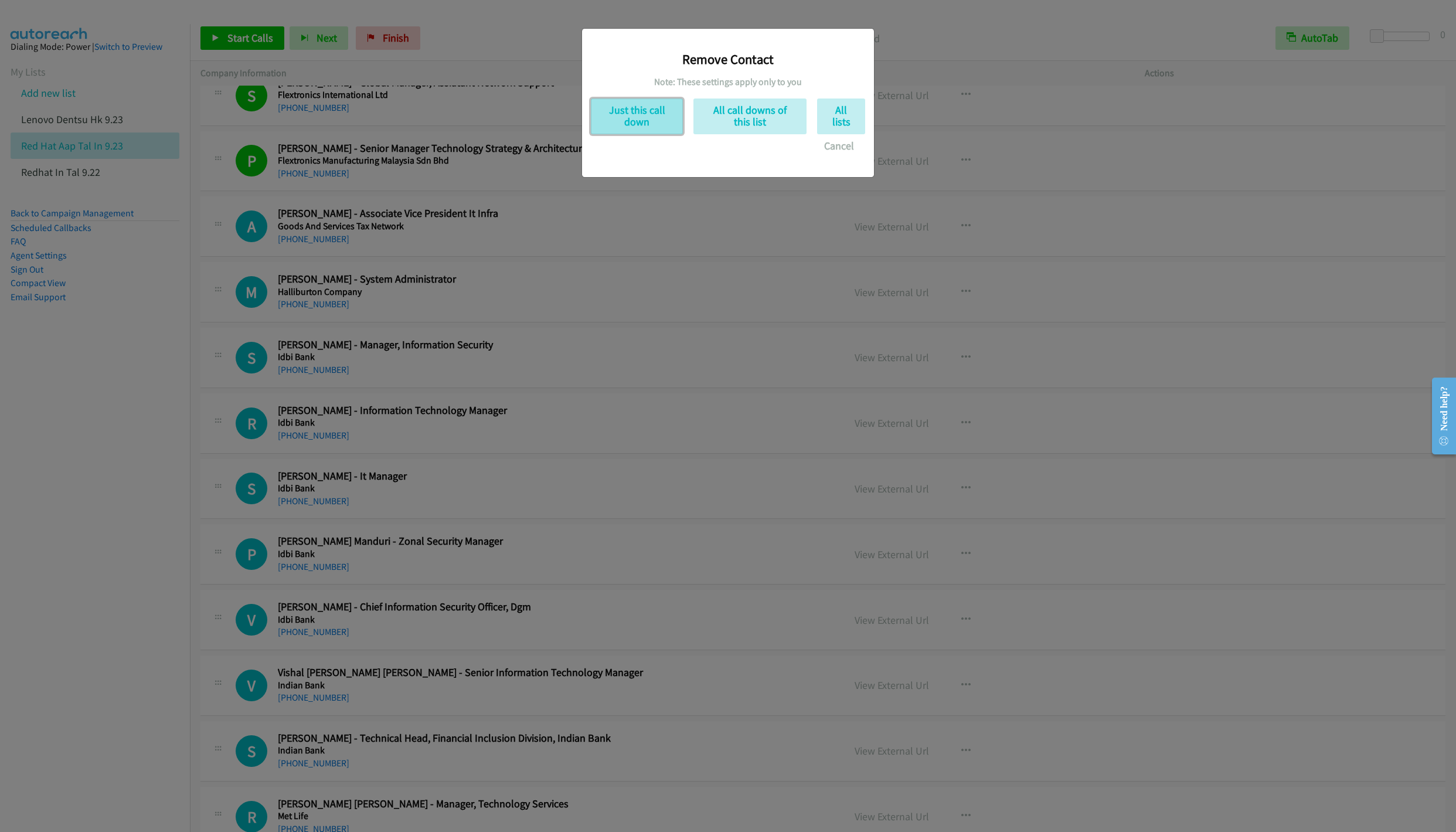
click at [624, 129] on button "Just this call down" at bounding box center [637, 116] width 92 height 36
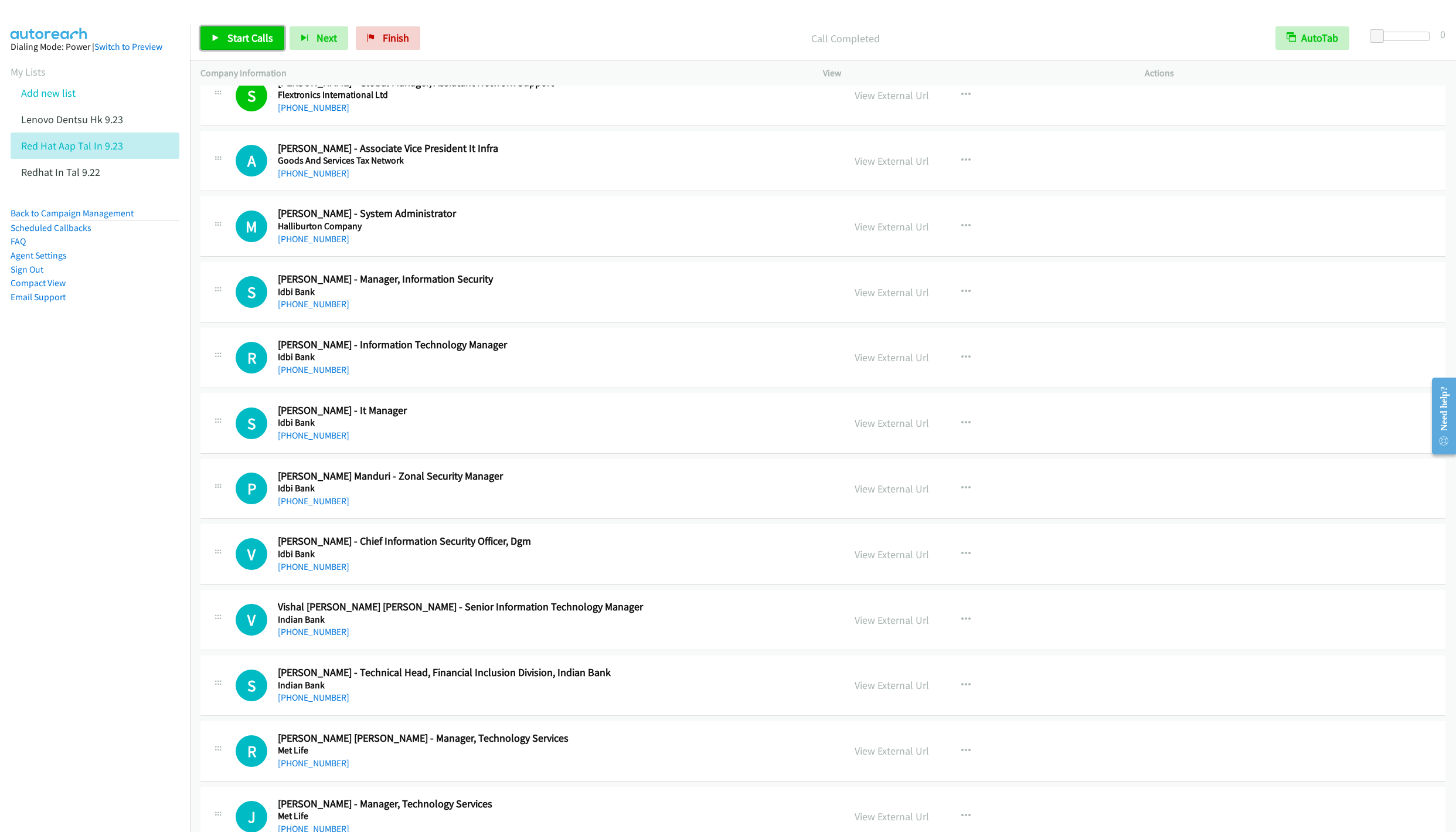
drag, startPoint x: 238, startPoint y: 37, endPoint x: 245, endPoint y: 42, distance: 8.6
click at [240, 36] on span "Start Calls" at bounding box center [250, 38] width 46 height 14
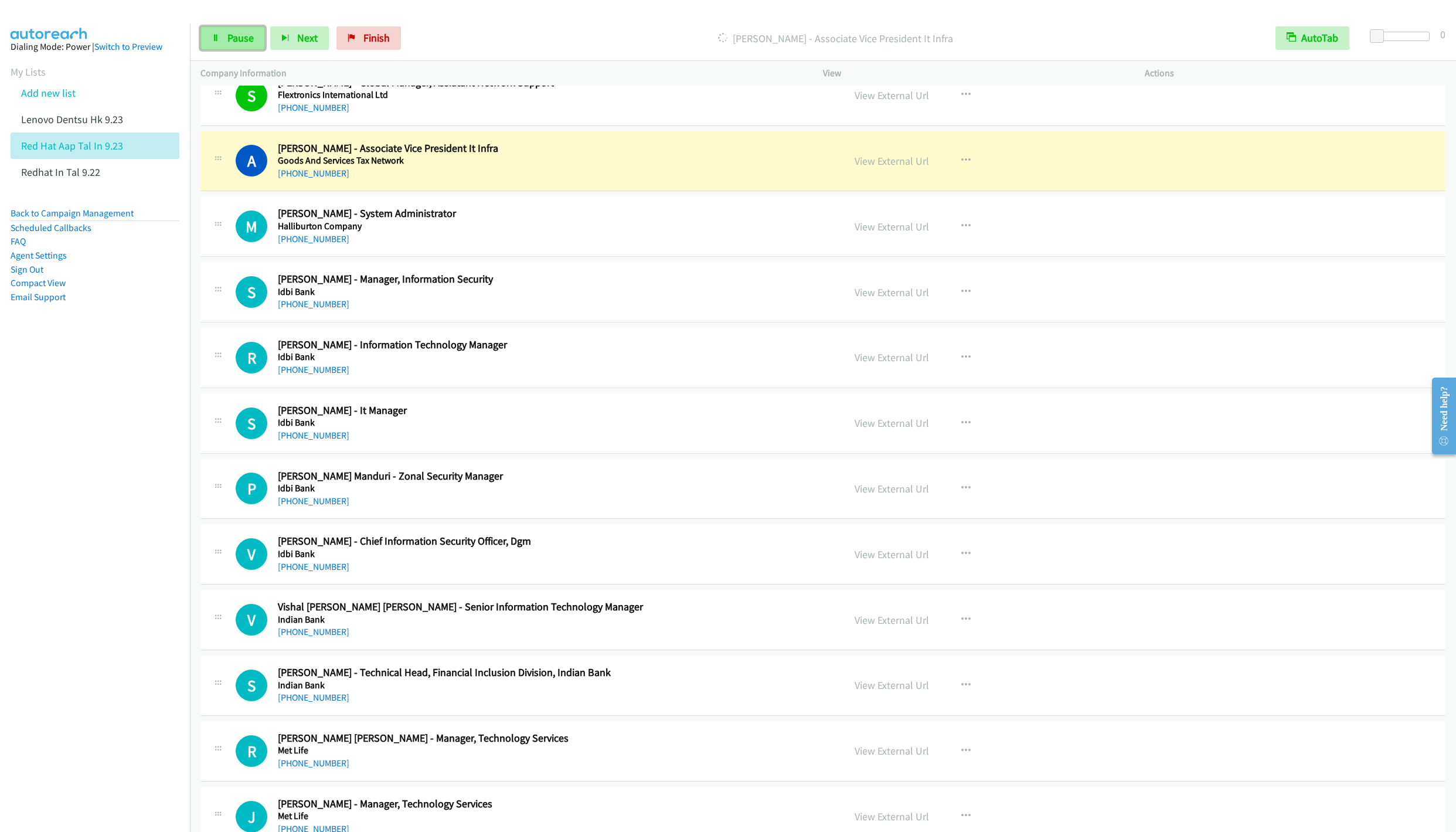
click at [208, 39] on link "Pause" at bounding box center [233, 38] width 65 height 23
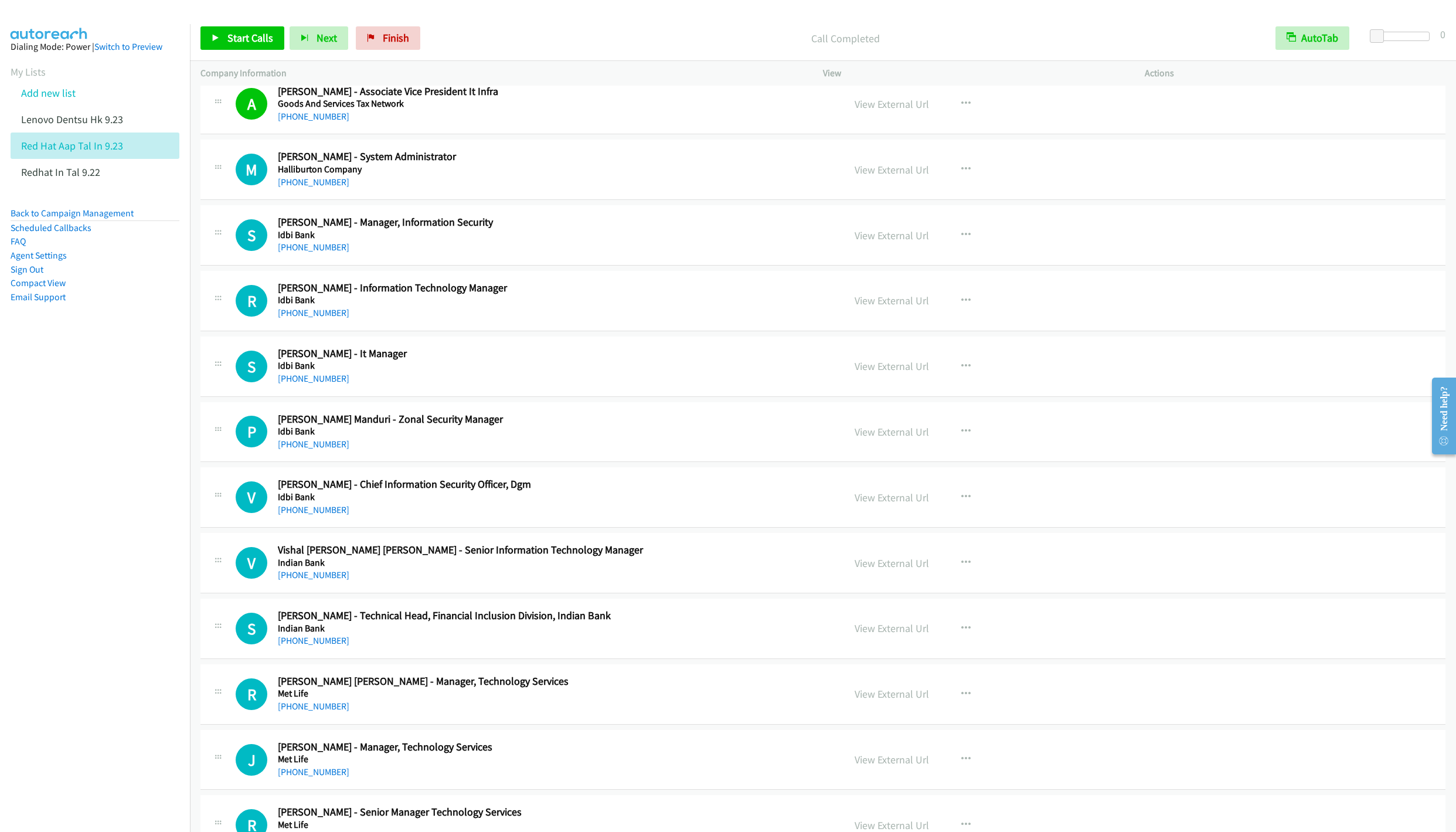
scroll to position [7385, 0]
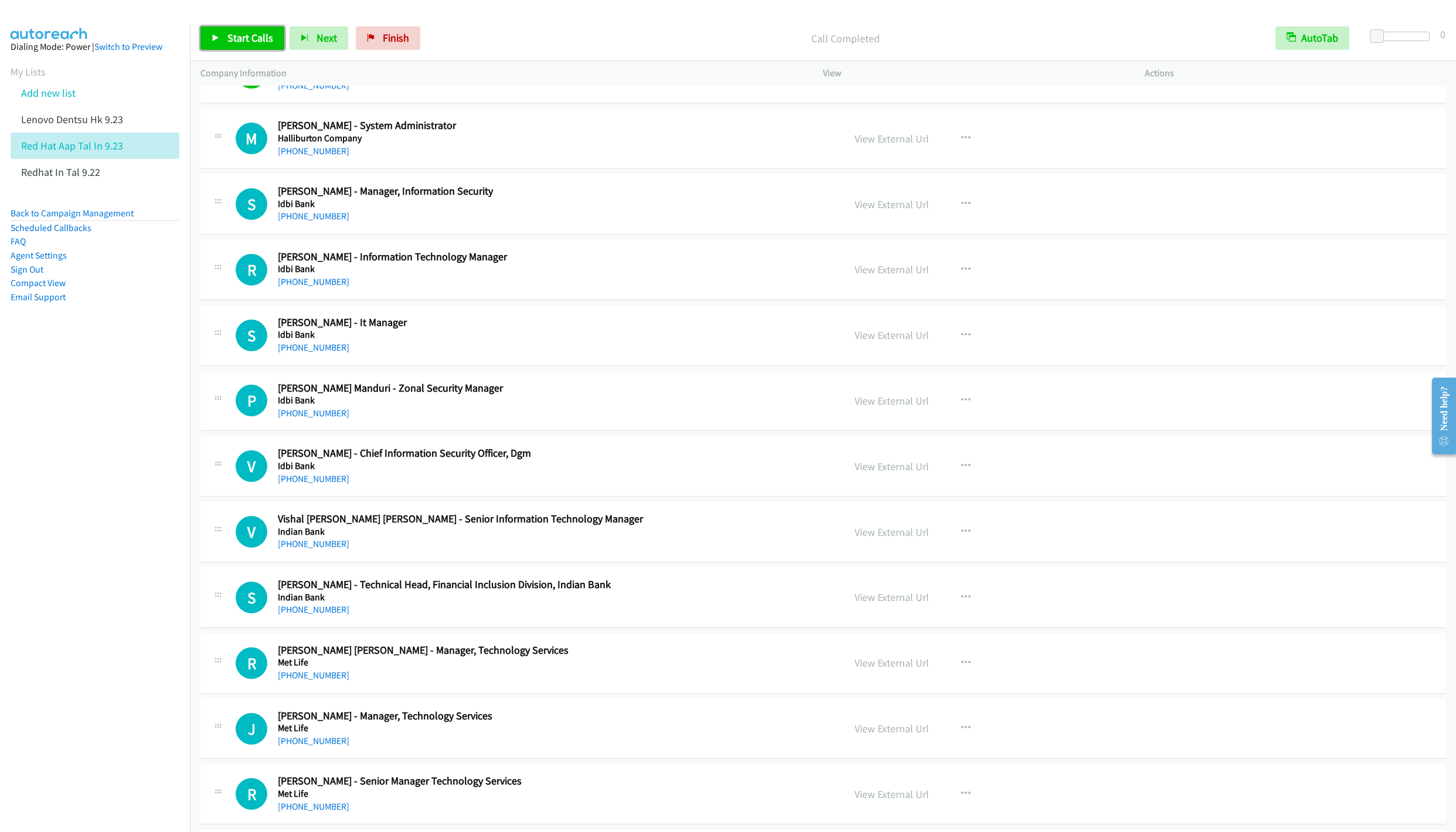
click at [249, 37] on span "Start Calls" at bounding box center [250, 38] width 46 height 14
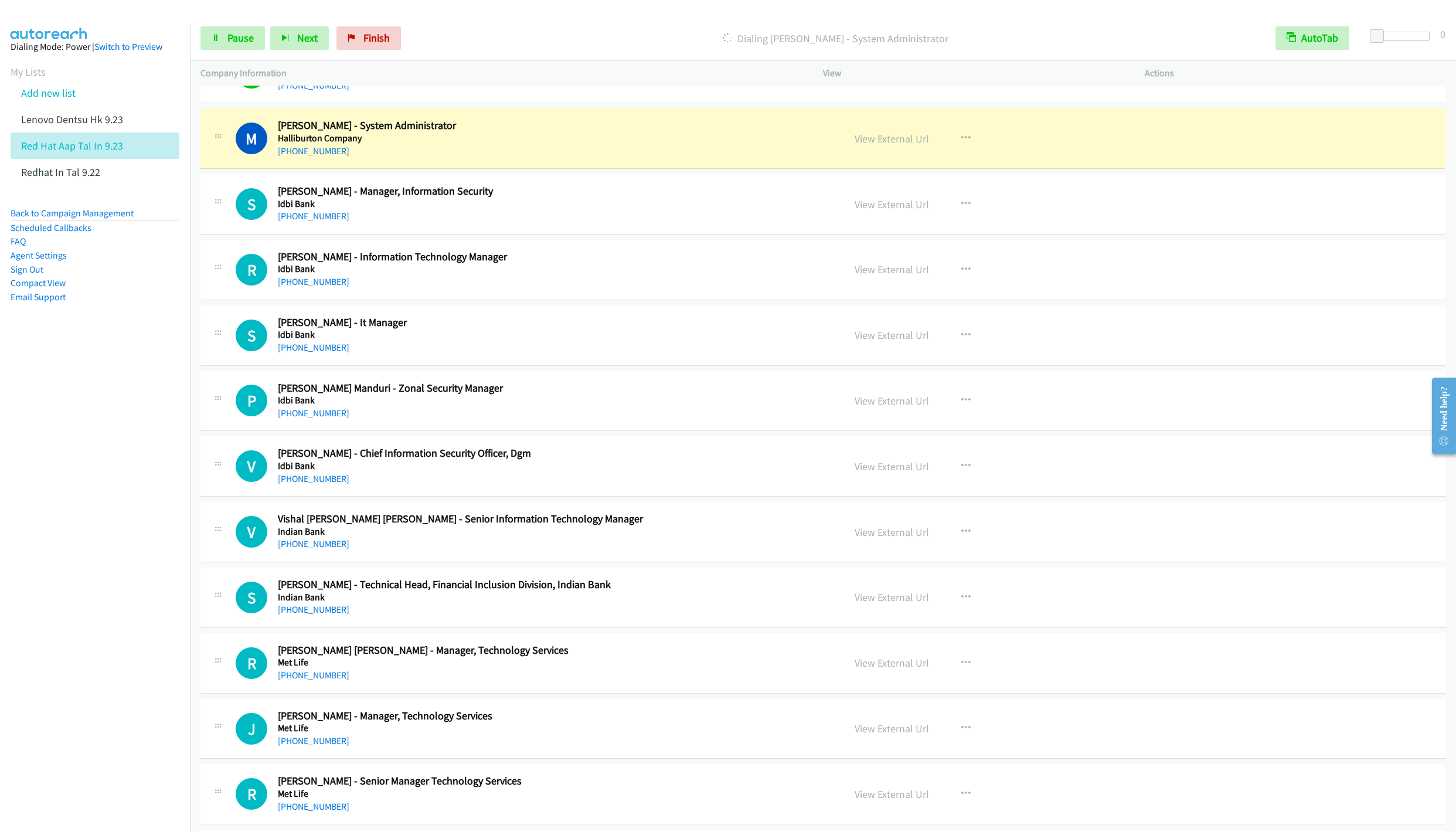
click at [120, 359] on nav "Dialing Mode: Power | Switch to Preview My Lists Add new list Lenovo Dentsu Hk …" at bounding box center [95, 440] width 191 height 832
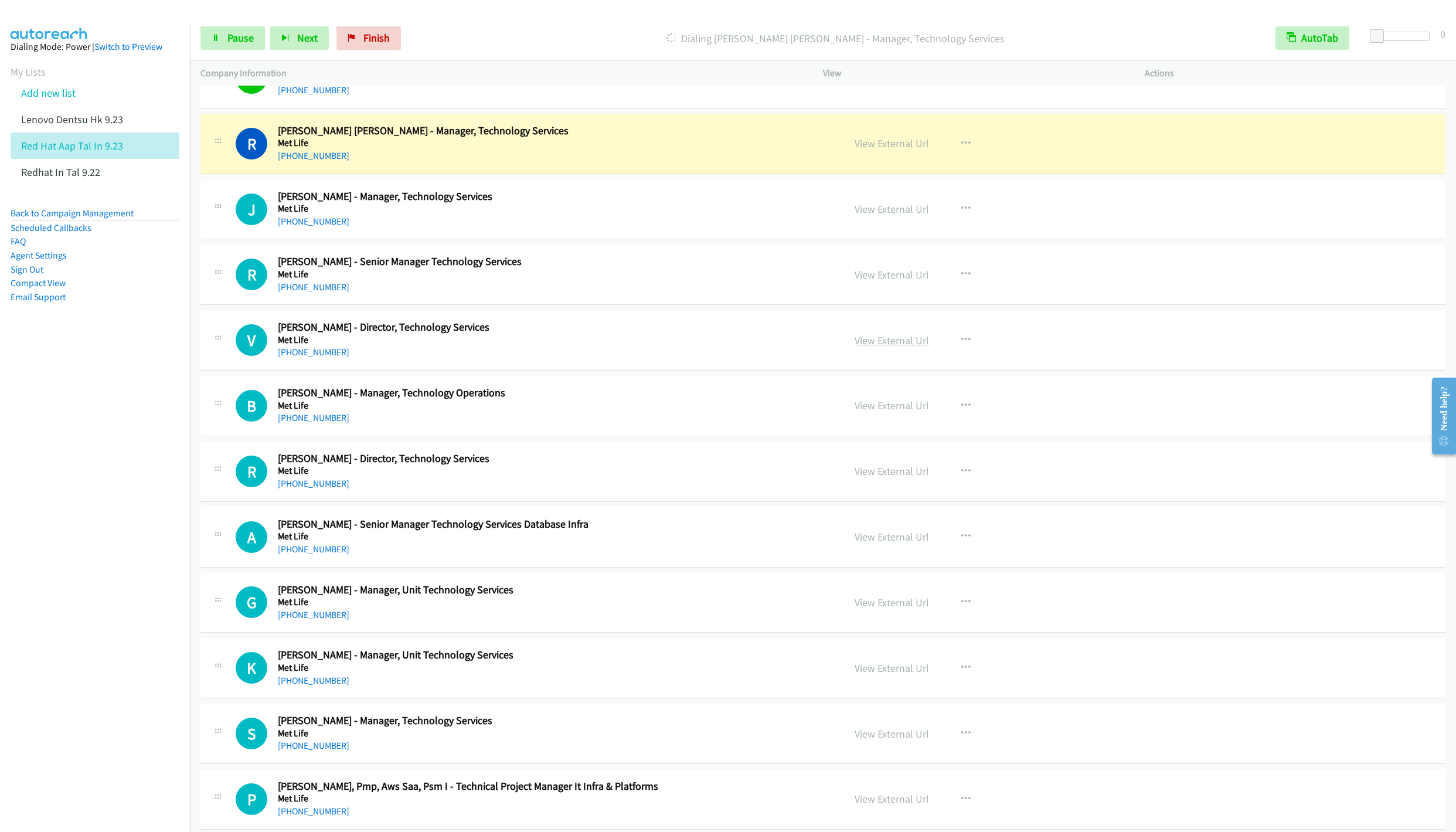
scroll to position [7912, 0]
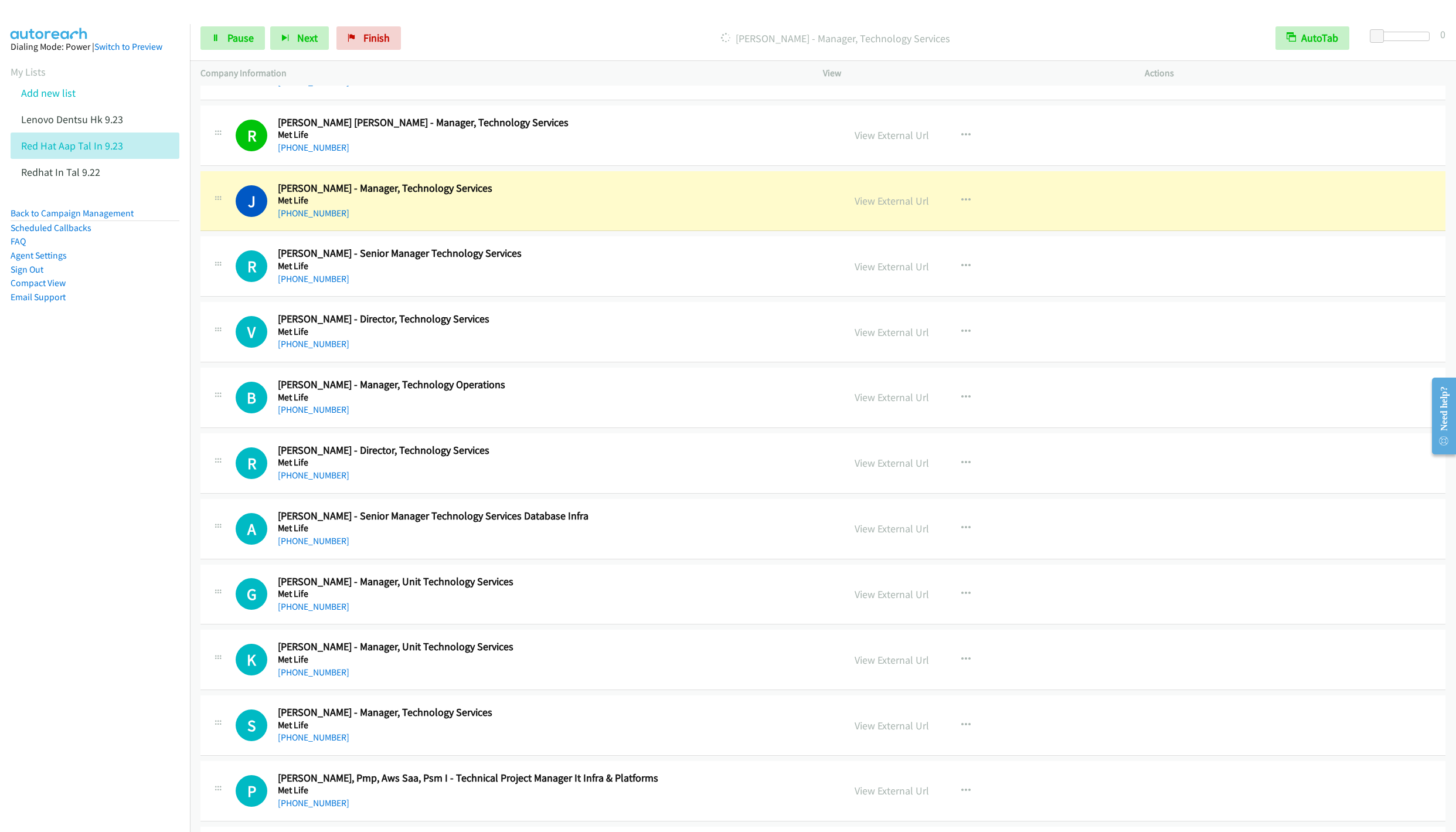
click at [141, 435] on nav "Dialing Mode: Power | Switch to Preview My Lists Add new list Lenovo Dentsu Hk …" at bounding box center [95, 440] width 191 height 832
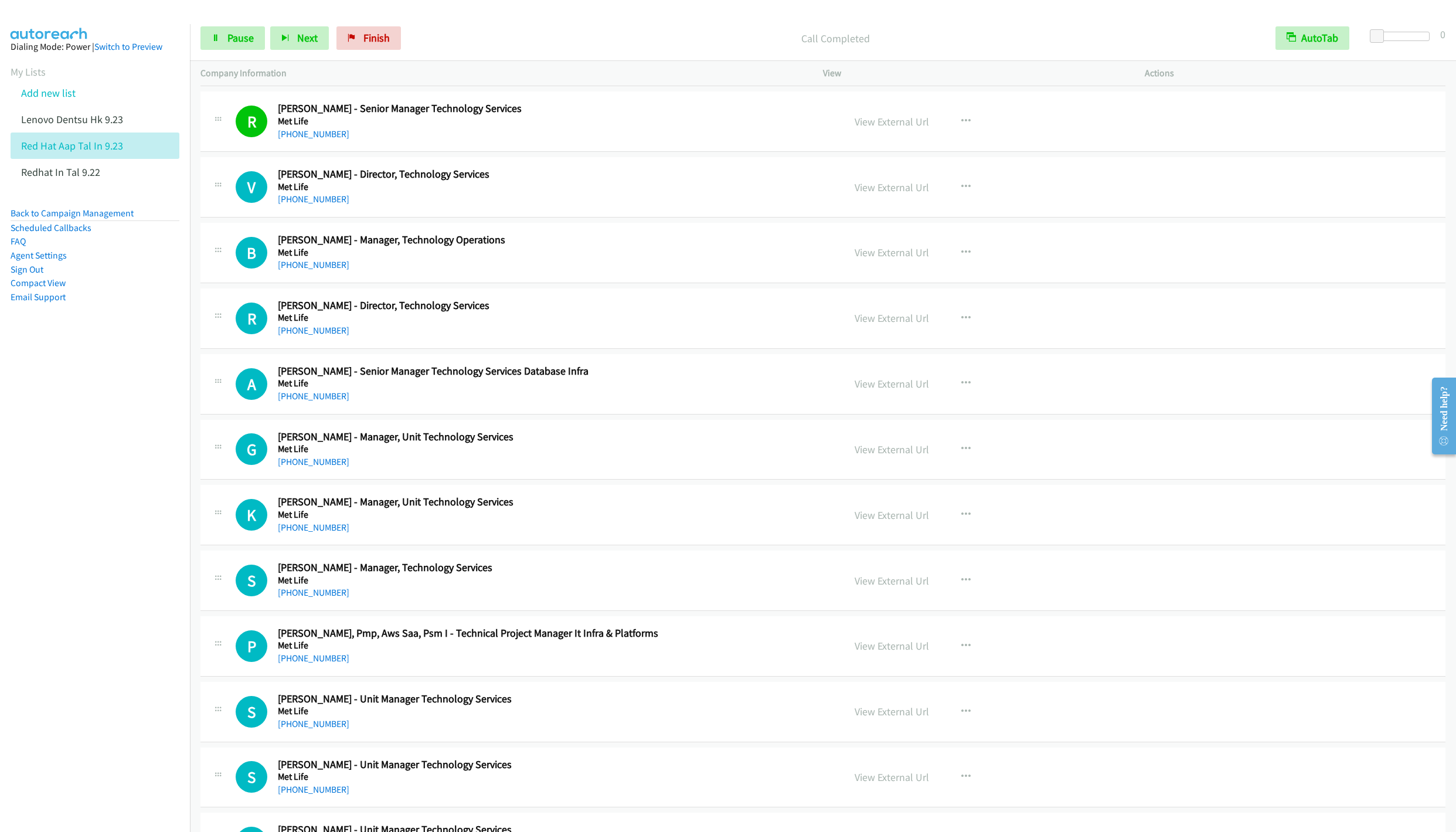
scroll to position [8088, 0]
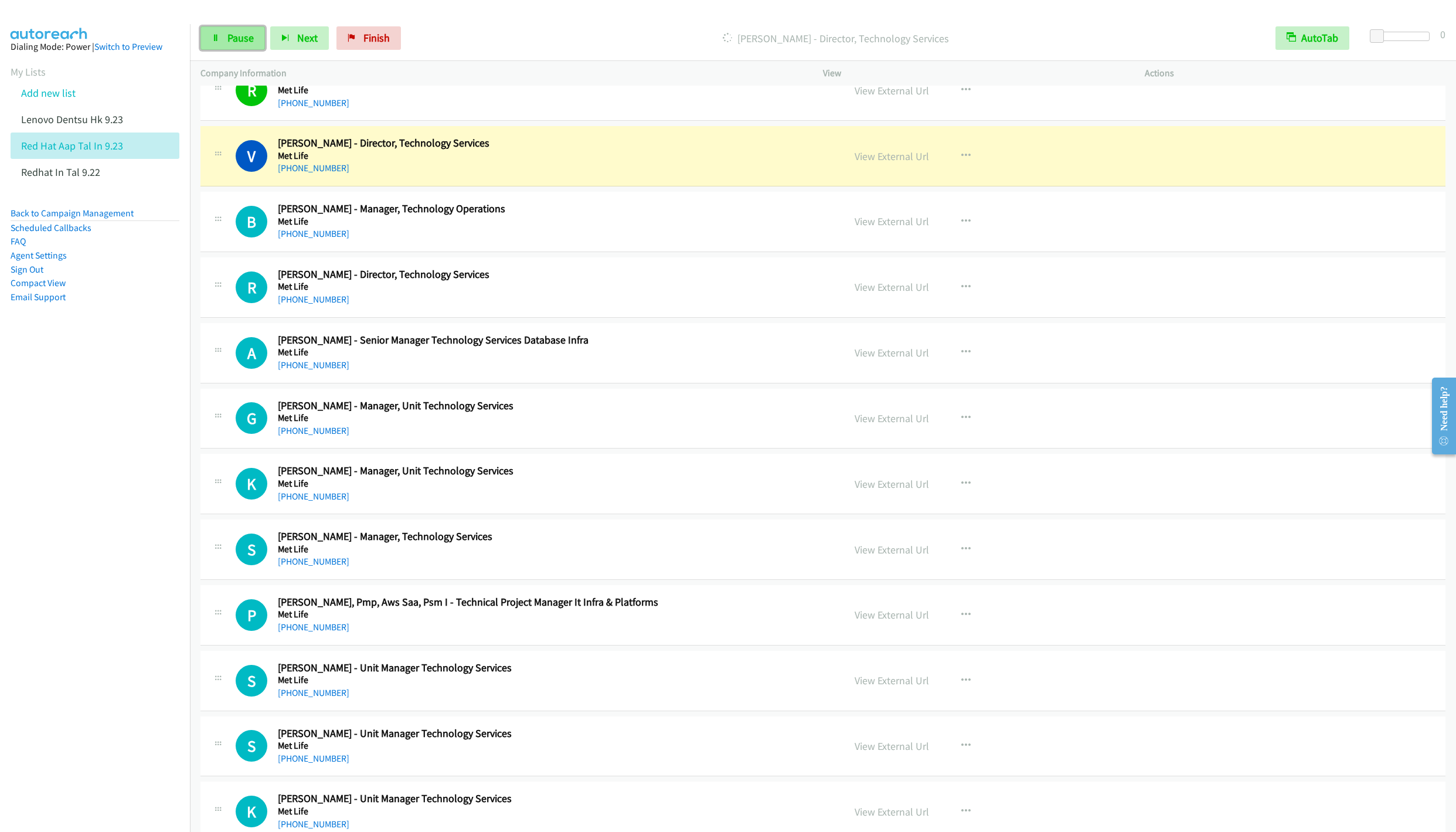
click at [215, 40] on icon at bounding box center [215, 38] width 8 height 8
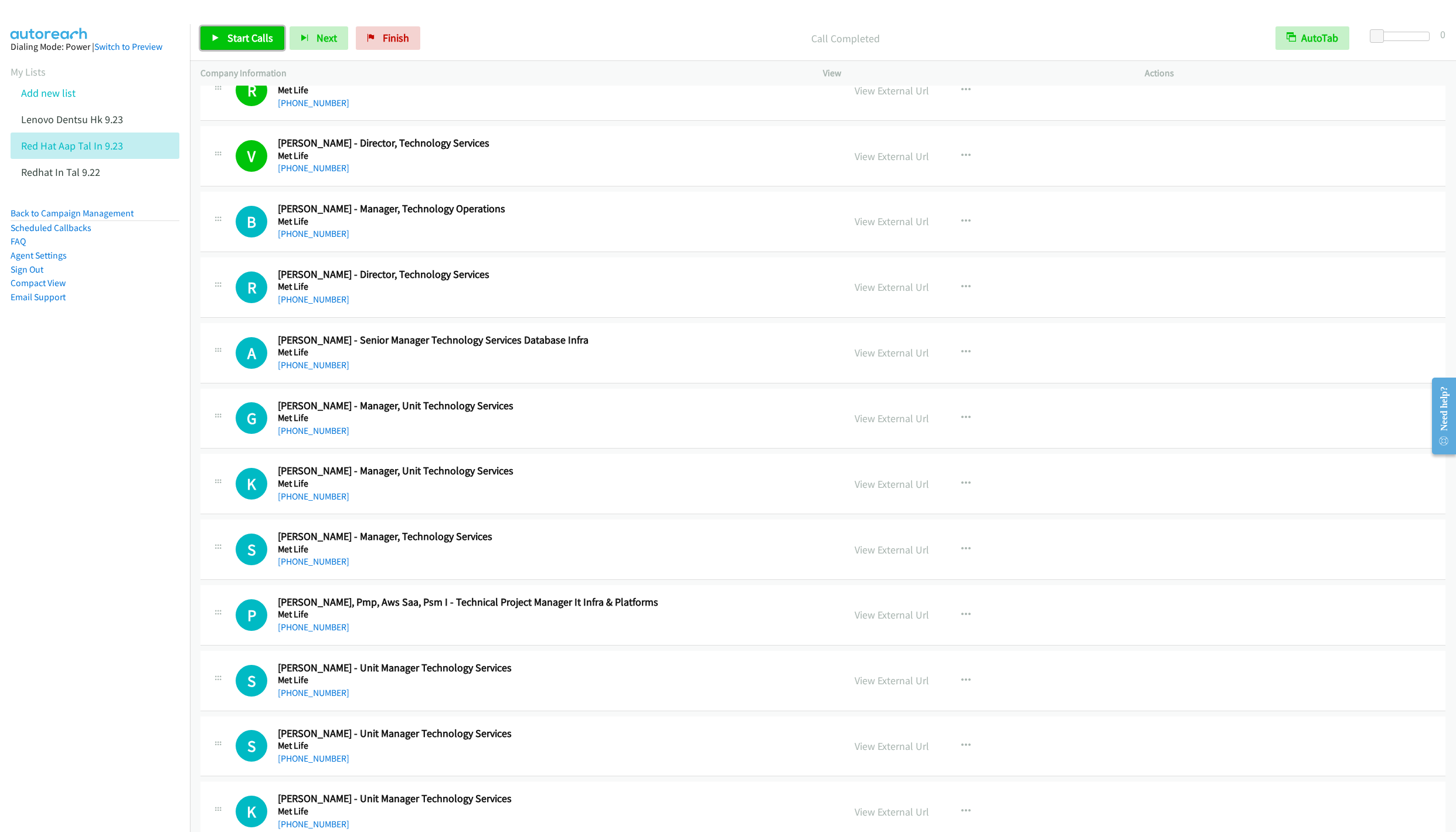
click at [244, 48] on link "Start Calls" at bounding box center [243, 38] width 84 height 23
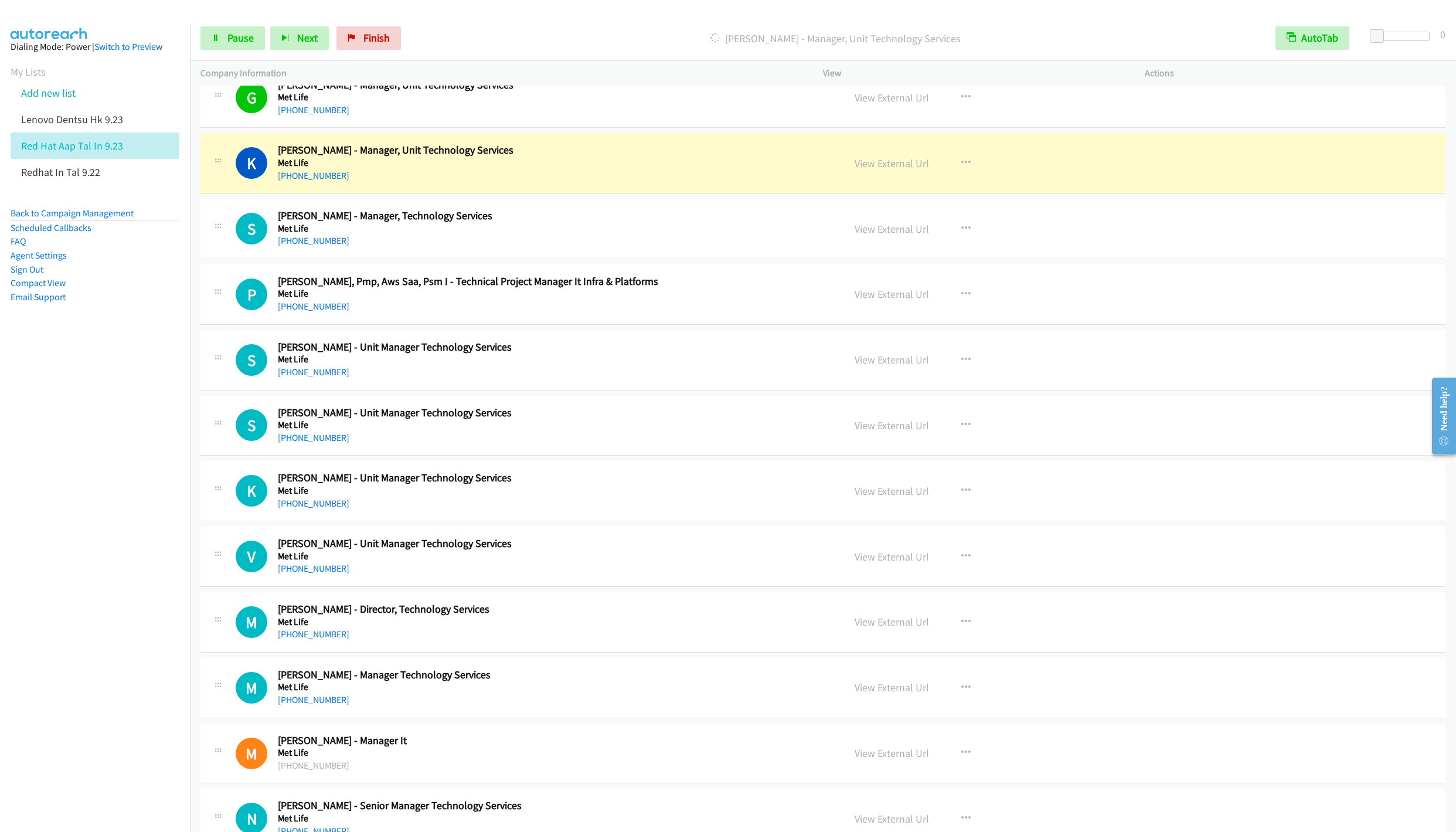
scroll to position [8440, 0]
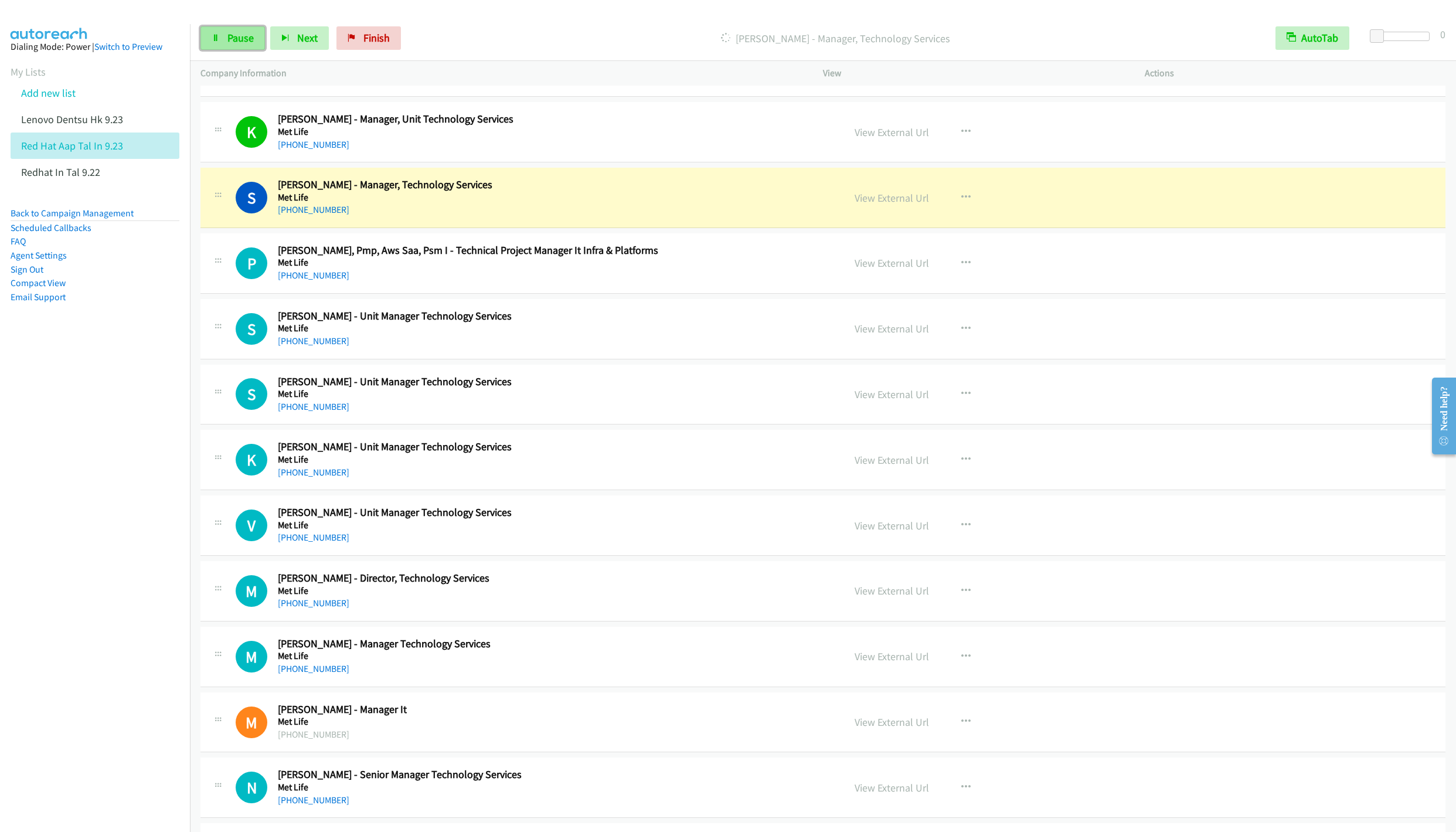
click at [231, 39] on span "Pause" at bounding box center [241, 38] width 26 height 14
click at [233, 42] on span "Start Calls" at bounding box center [250, 38] width 46 height 14
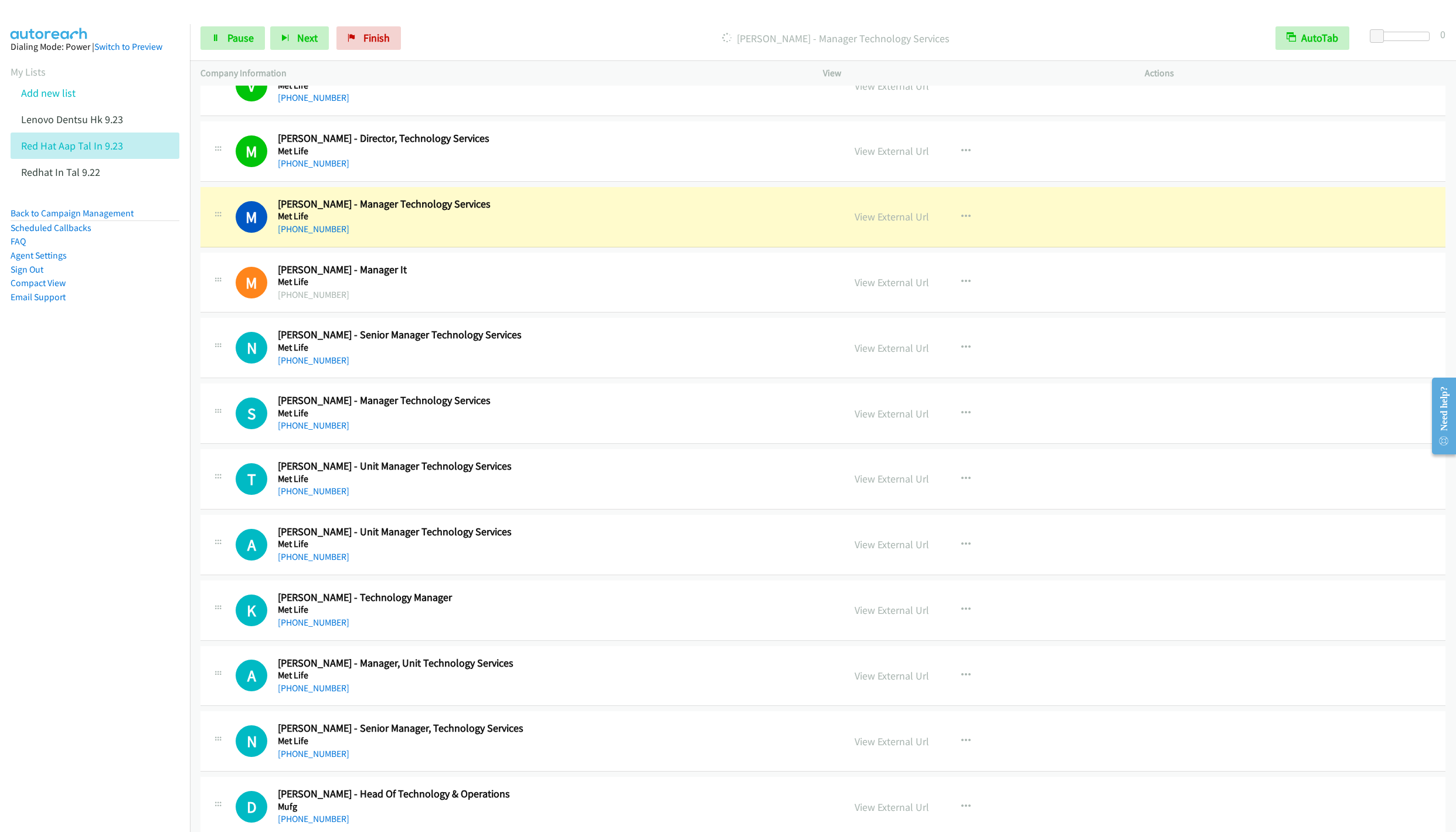
scroll to position [8967, 0]
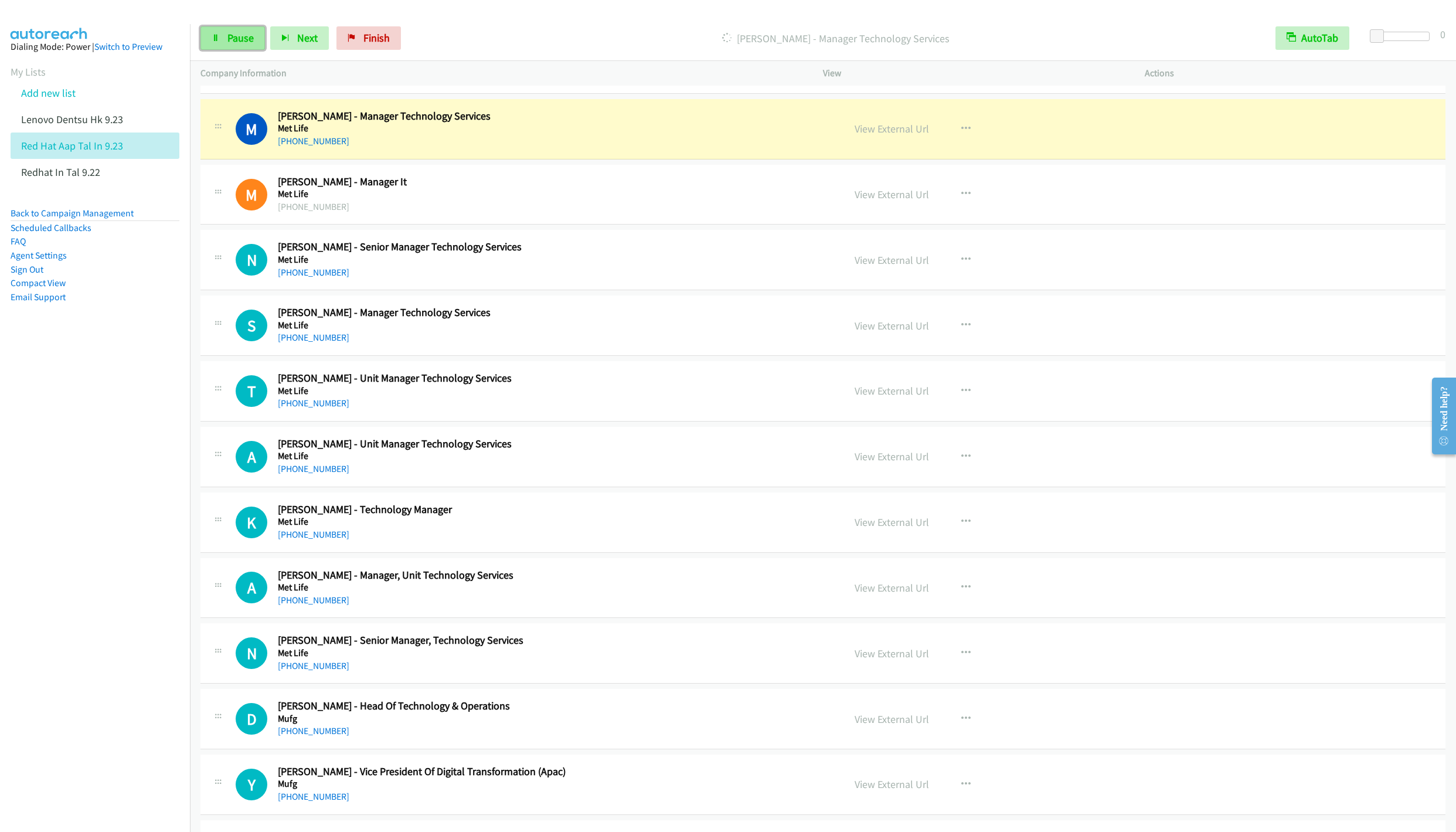
click at [238, 37] on span "Pause" at bounding box center [241, 38] width 26 height 14
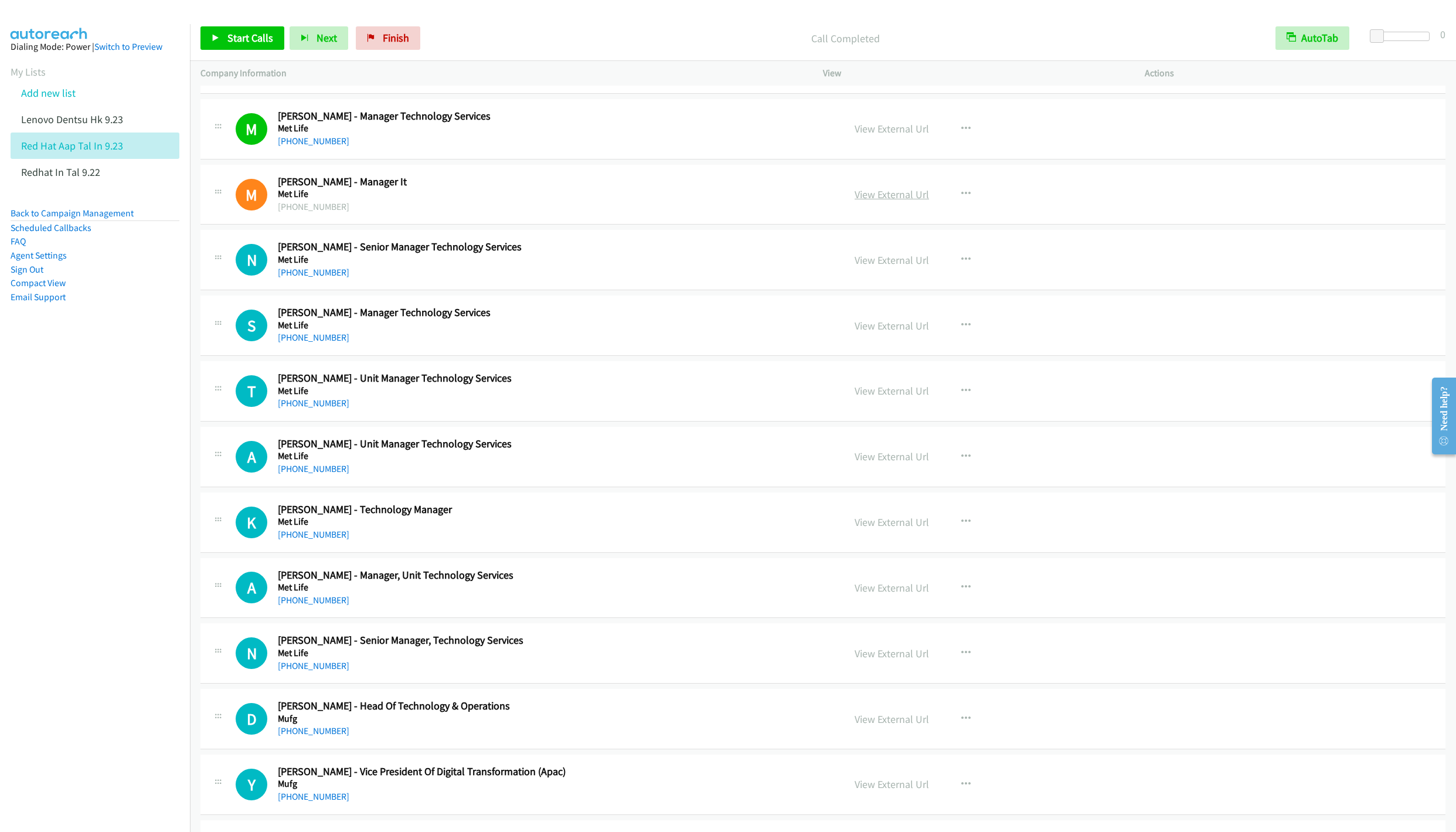
click at [862, 201] on link "View External Url" at bounding box center [892, 195] width 74 height 14
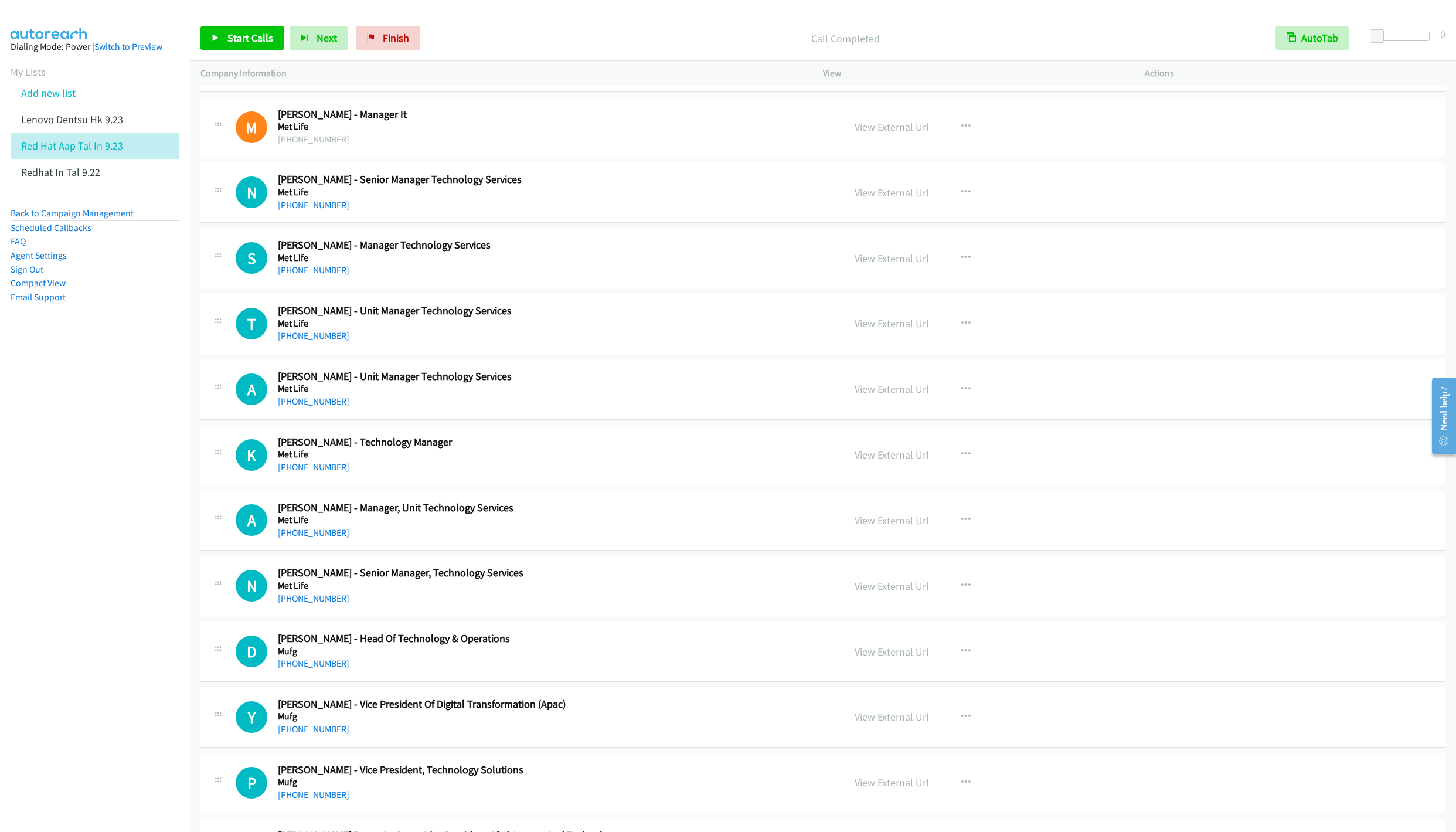
scroll to position [9055, 0]
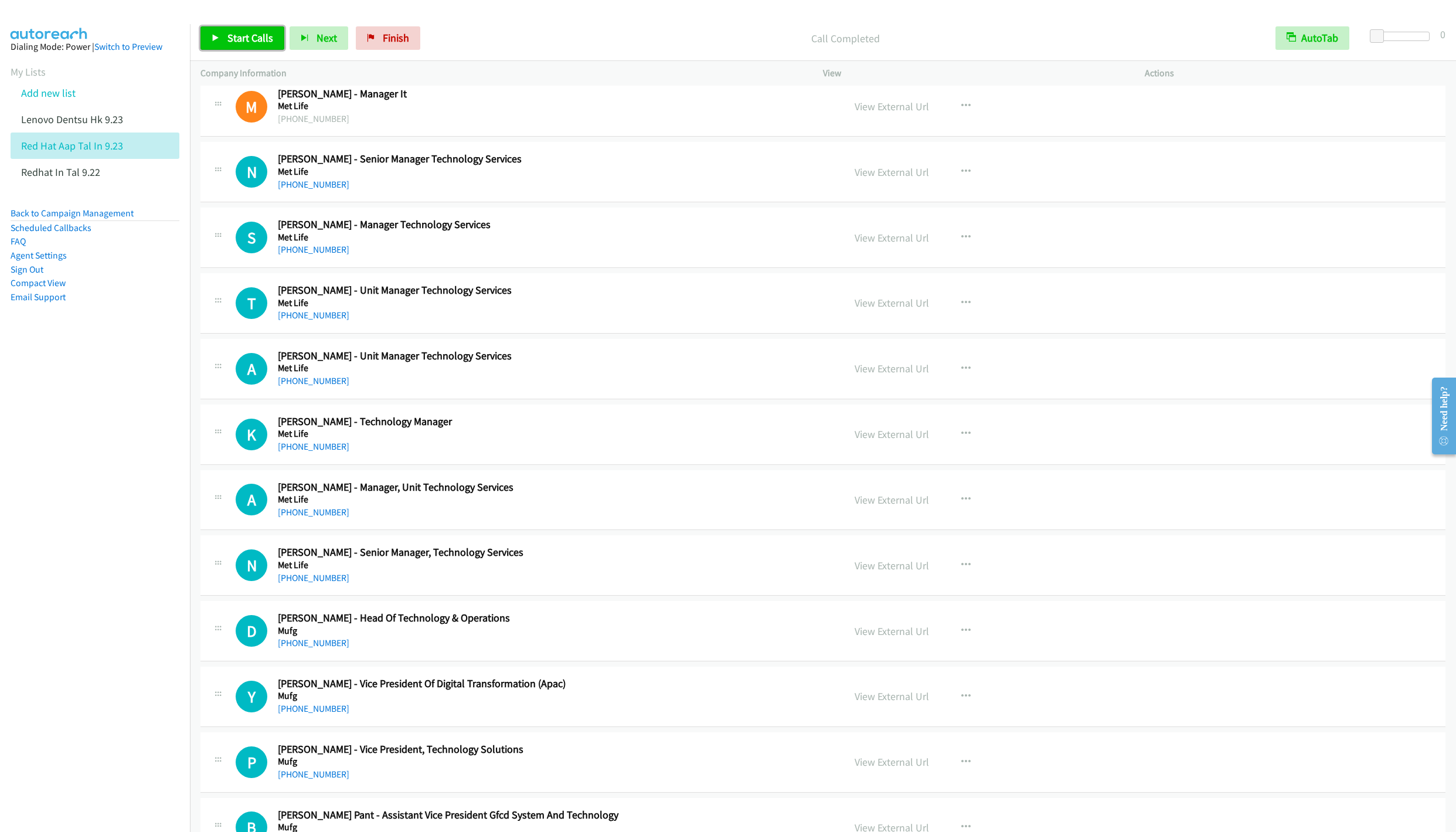
click at [229, 45] on link "Start Calls" at bounding box center [243, 38] width 84 height 23
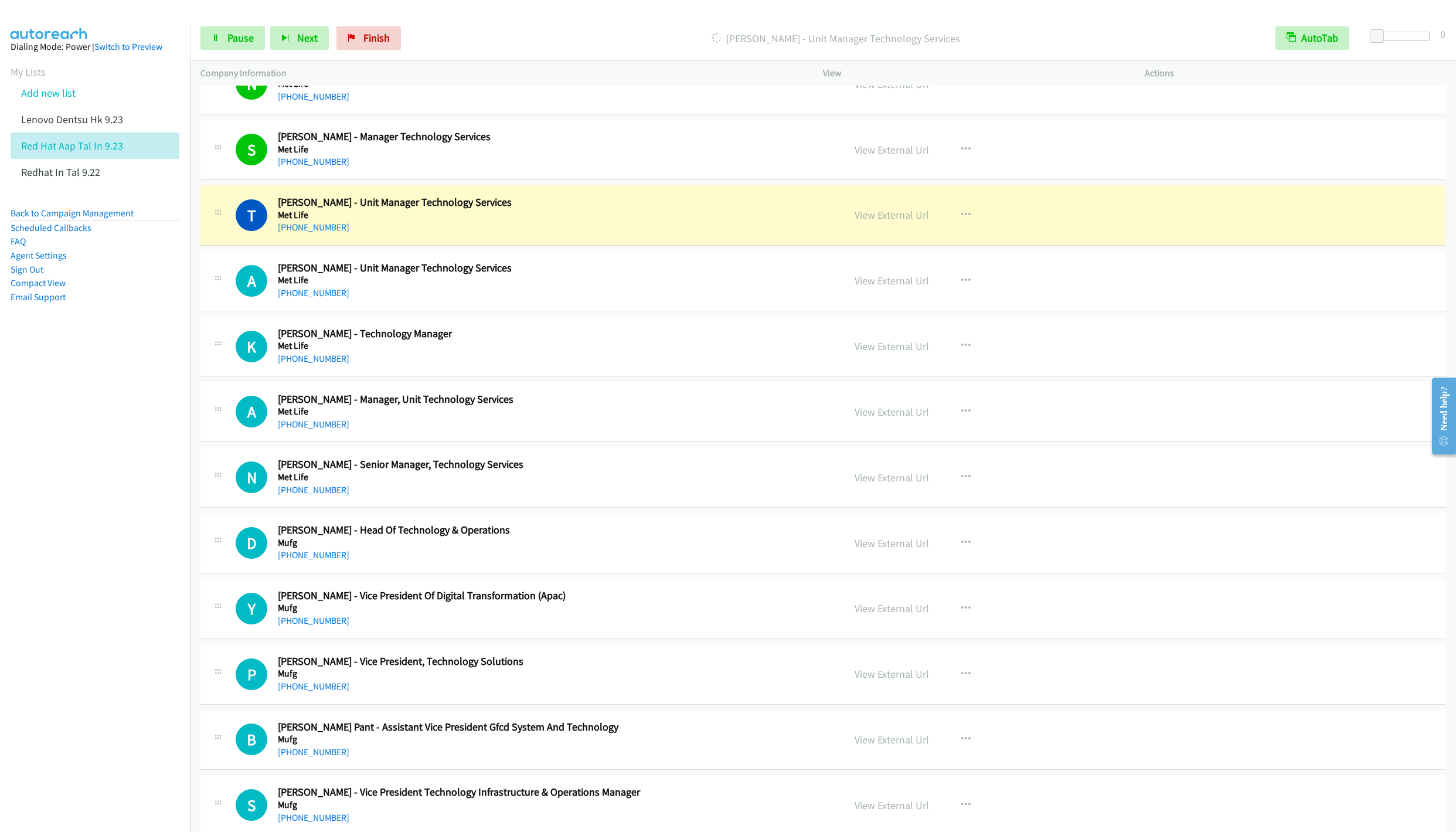
scroll to position [9231, 0]
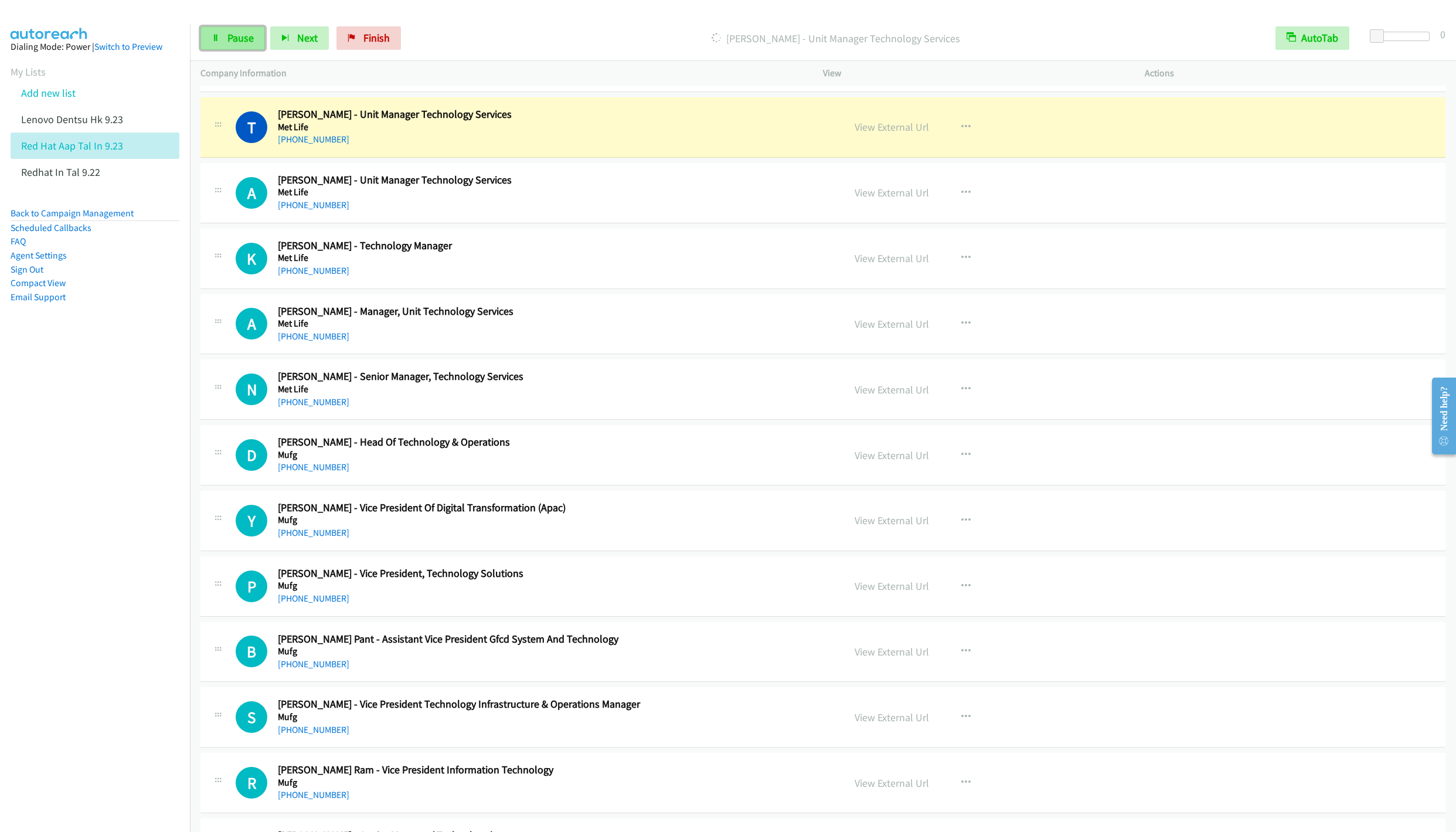
click at [231, 36] on span "Pause" at bounding box center [241, 38] width 26 height 14
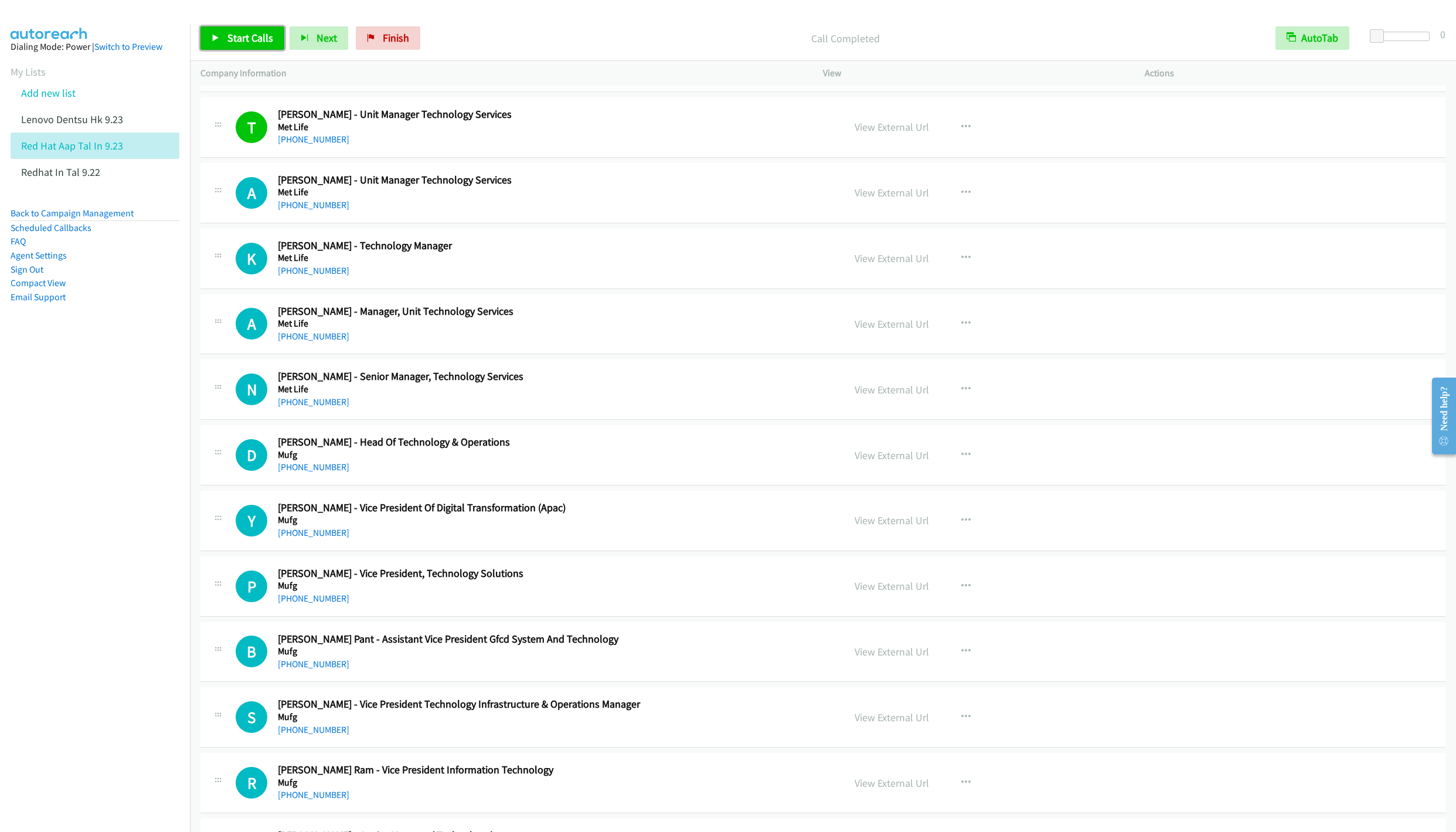
click at [240, 36] on span "Start Calls" at bounding box center [250, 38] width 46 height 14
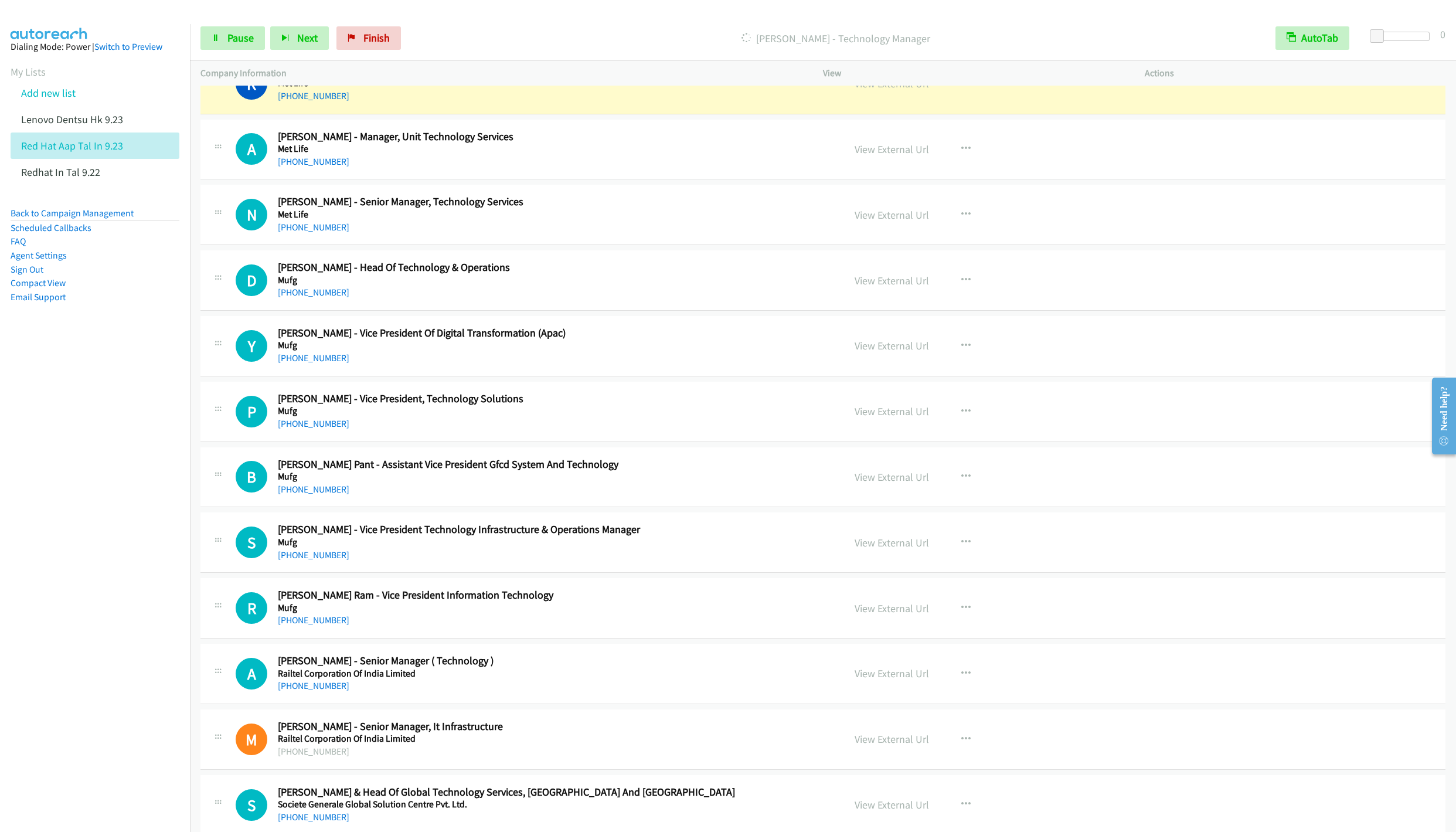
scroll to position [9407, 0]
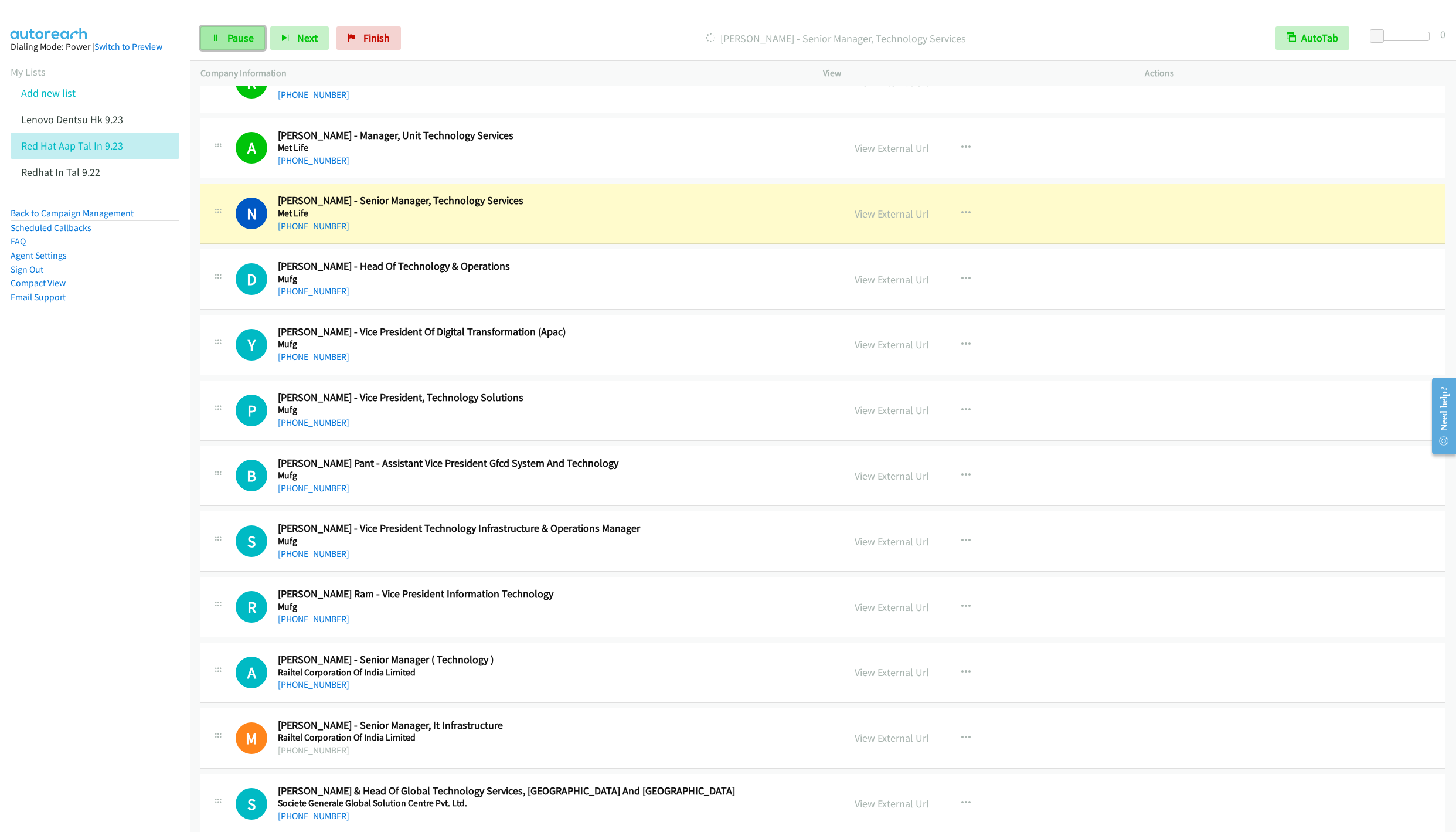
click at [241, 41] on span "Pause" at bounding box center [241, 38] width 26 height 14
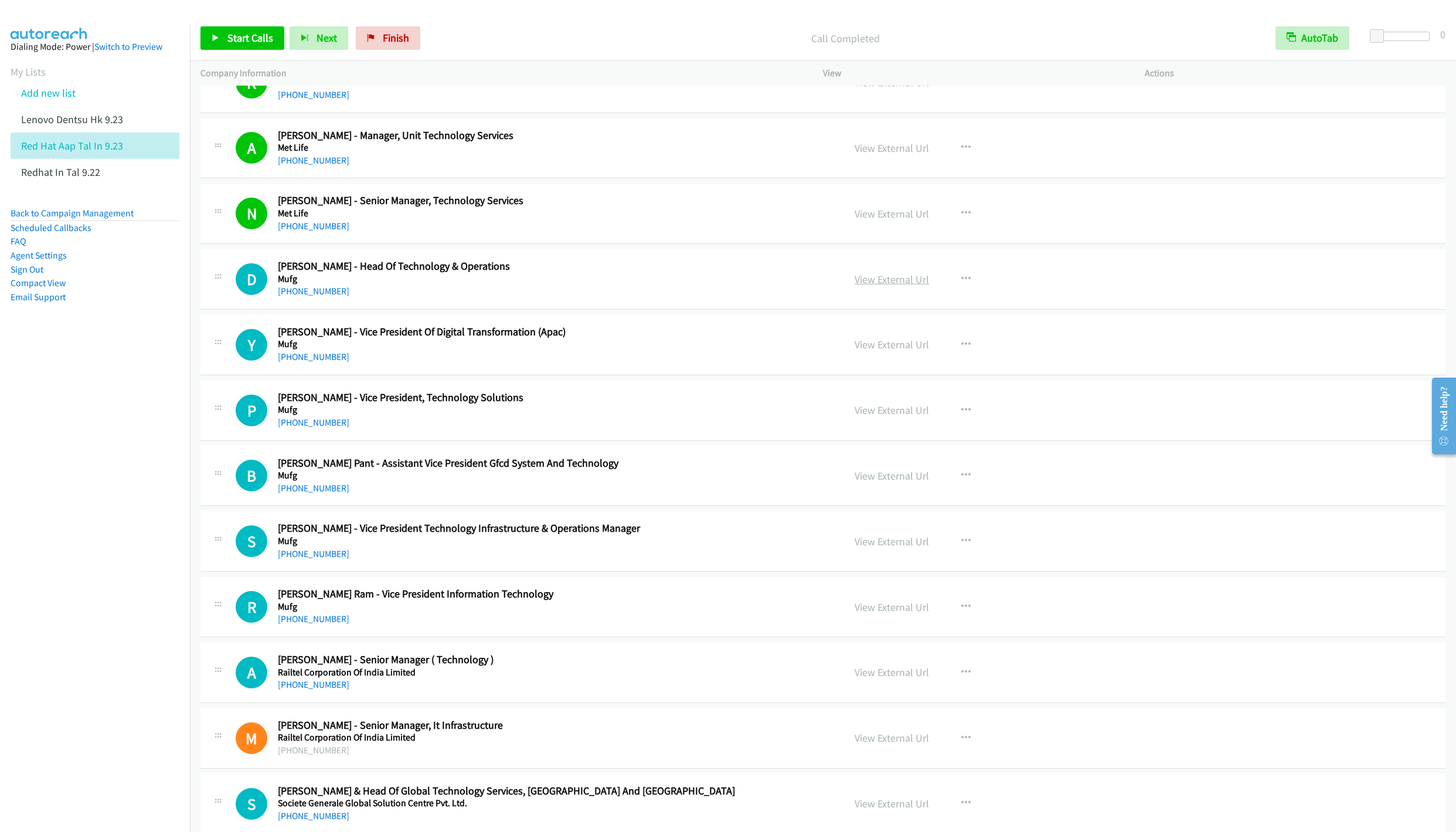
click at [867, 286] on link "View External Url" at bounding box center [892, 280] width 74 height 14
click at [243, 43] on span "Start Calls" at bounding box center [250, 38] width 46 height 14
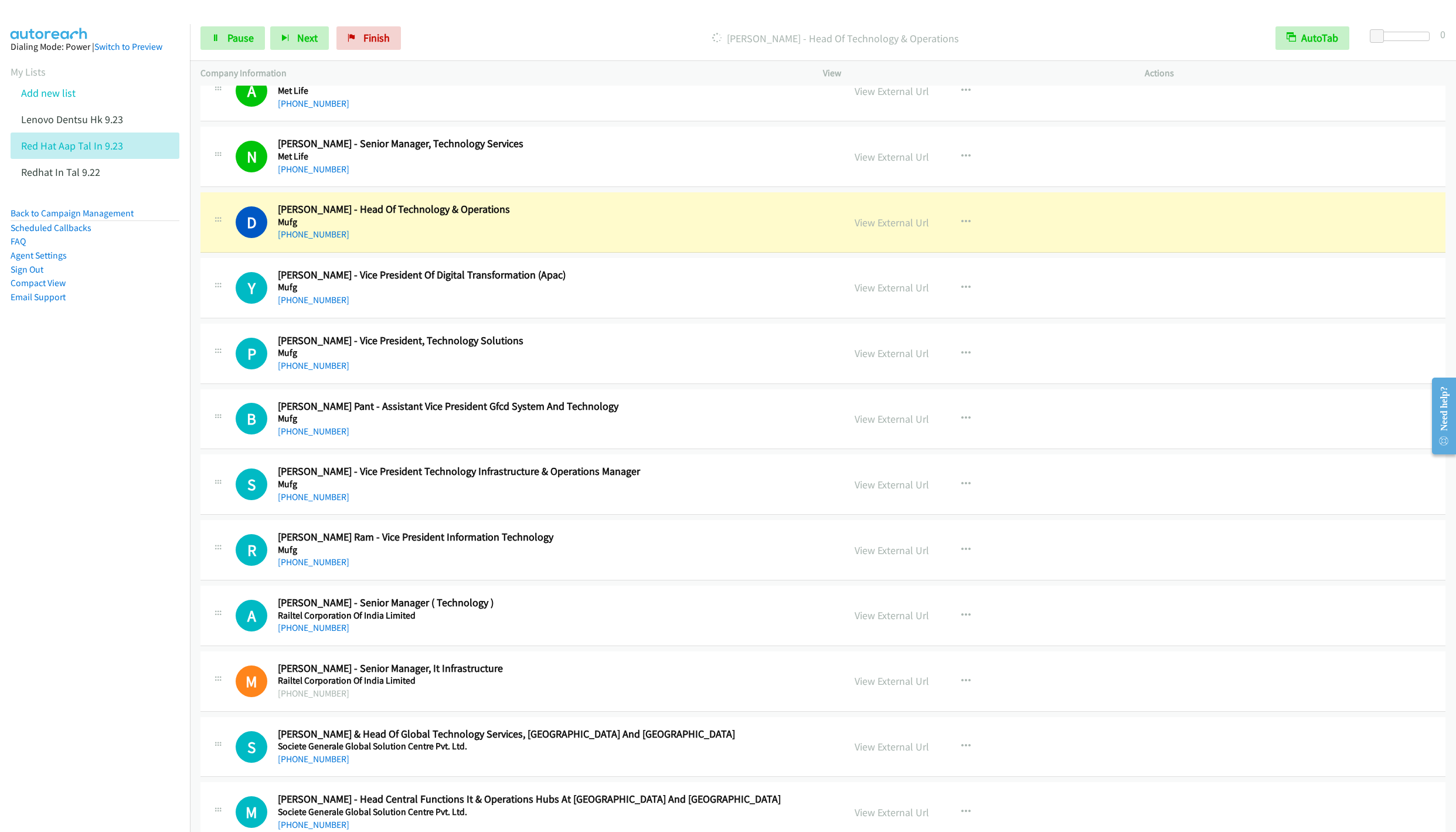
scroll to position [9495, 0]
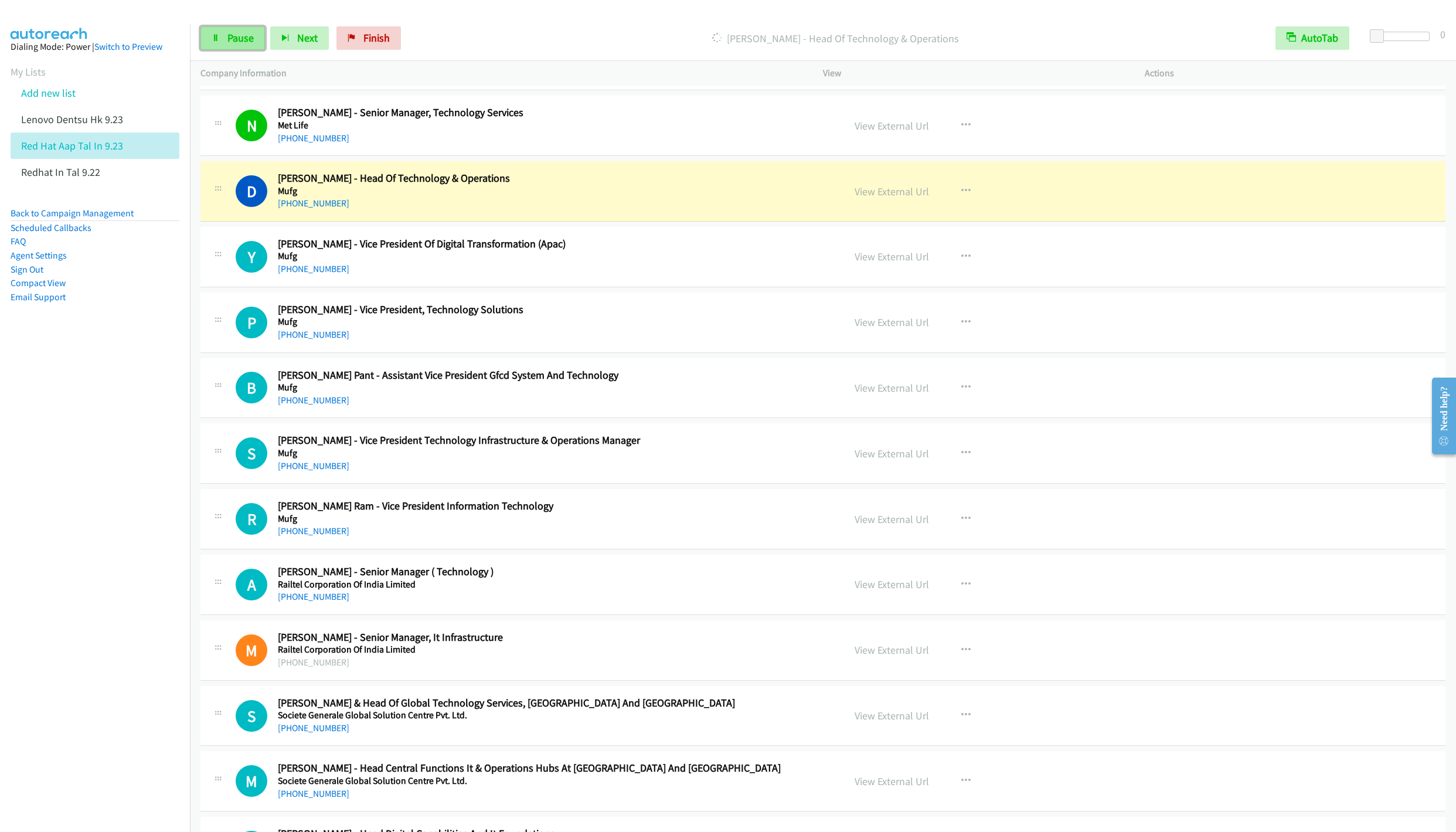
click at [236, 43] on span "Pause" at bounding box center [241, 38] width 26 height 14
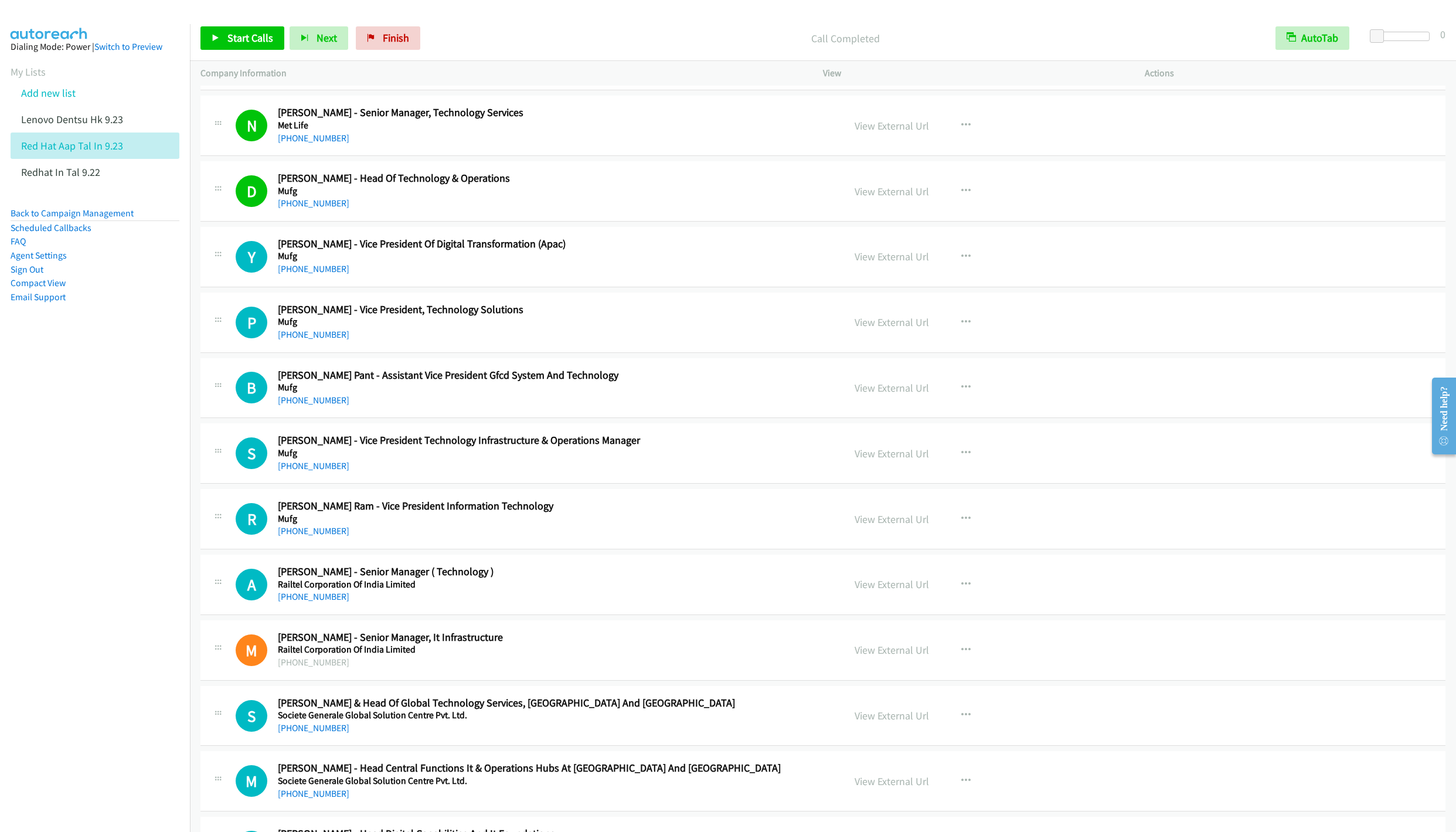
scroll to position [9583, 0]
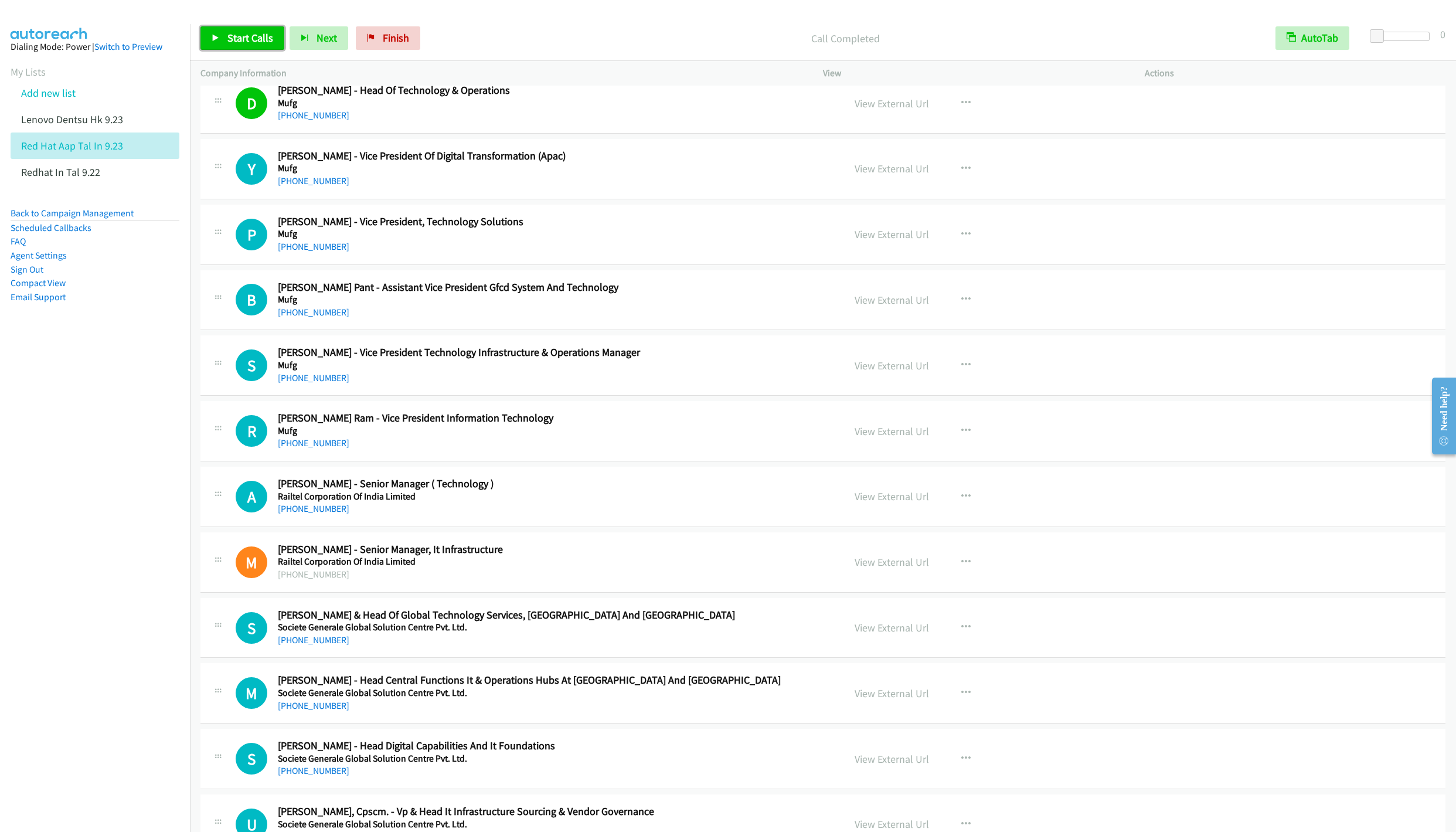
click at [223, 35] on link "Start Calls" at bounding box center [243, 38] width 84 height 23
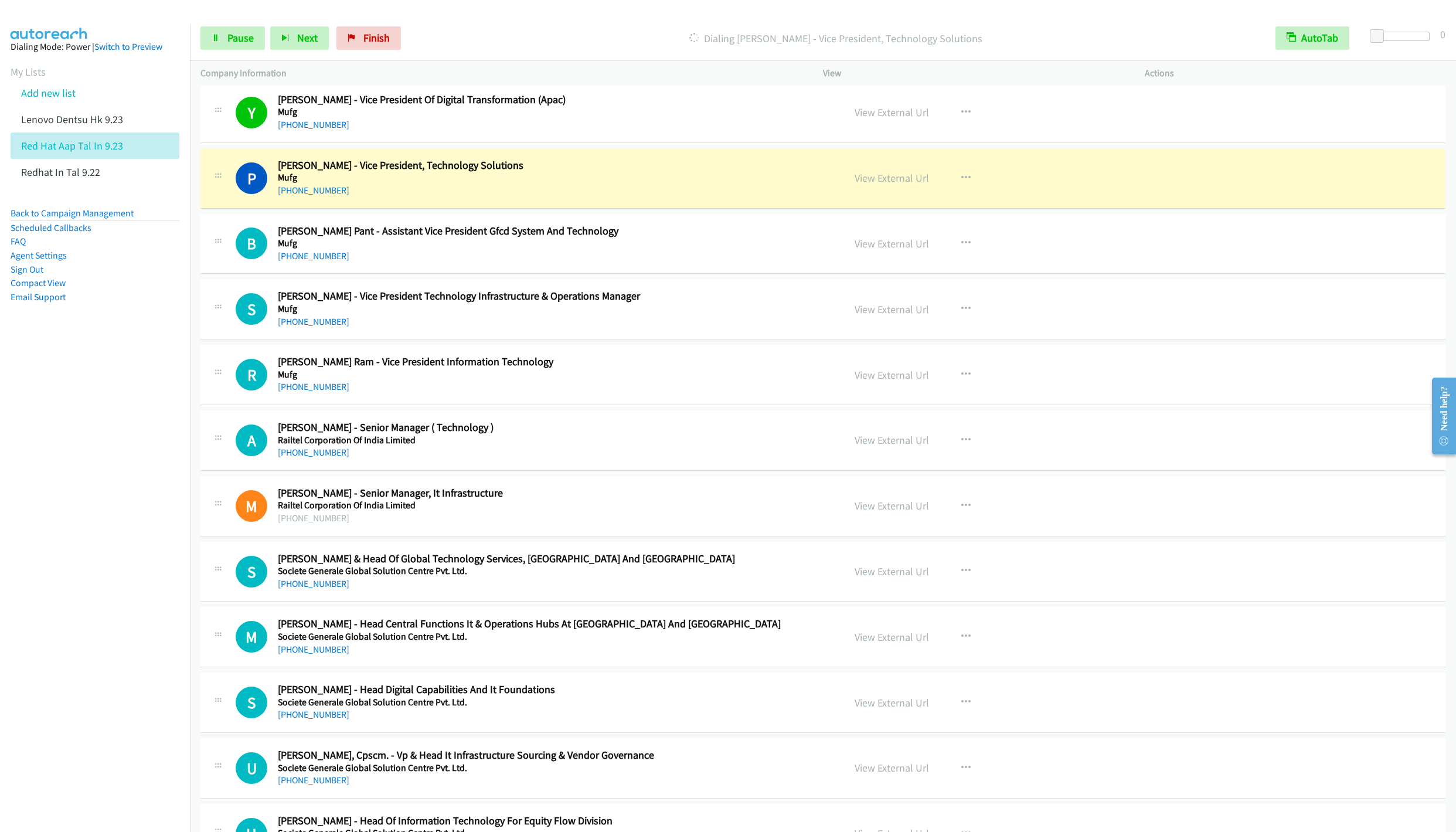
scroll to position [9671, 0]
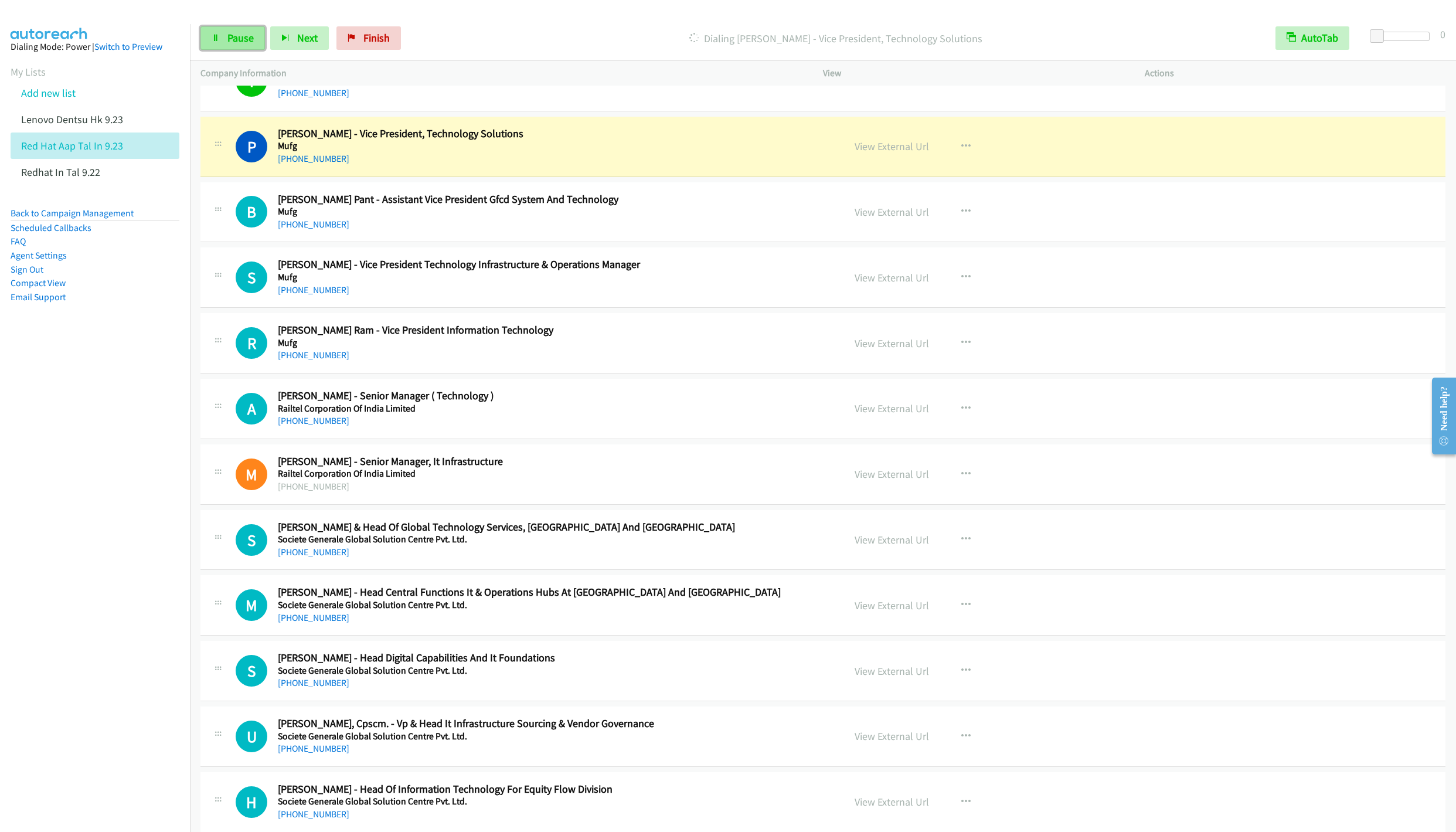
click at [229, 43] on span "Pause" at bounding box center [241, 38] width 26 height 14
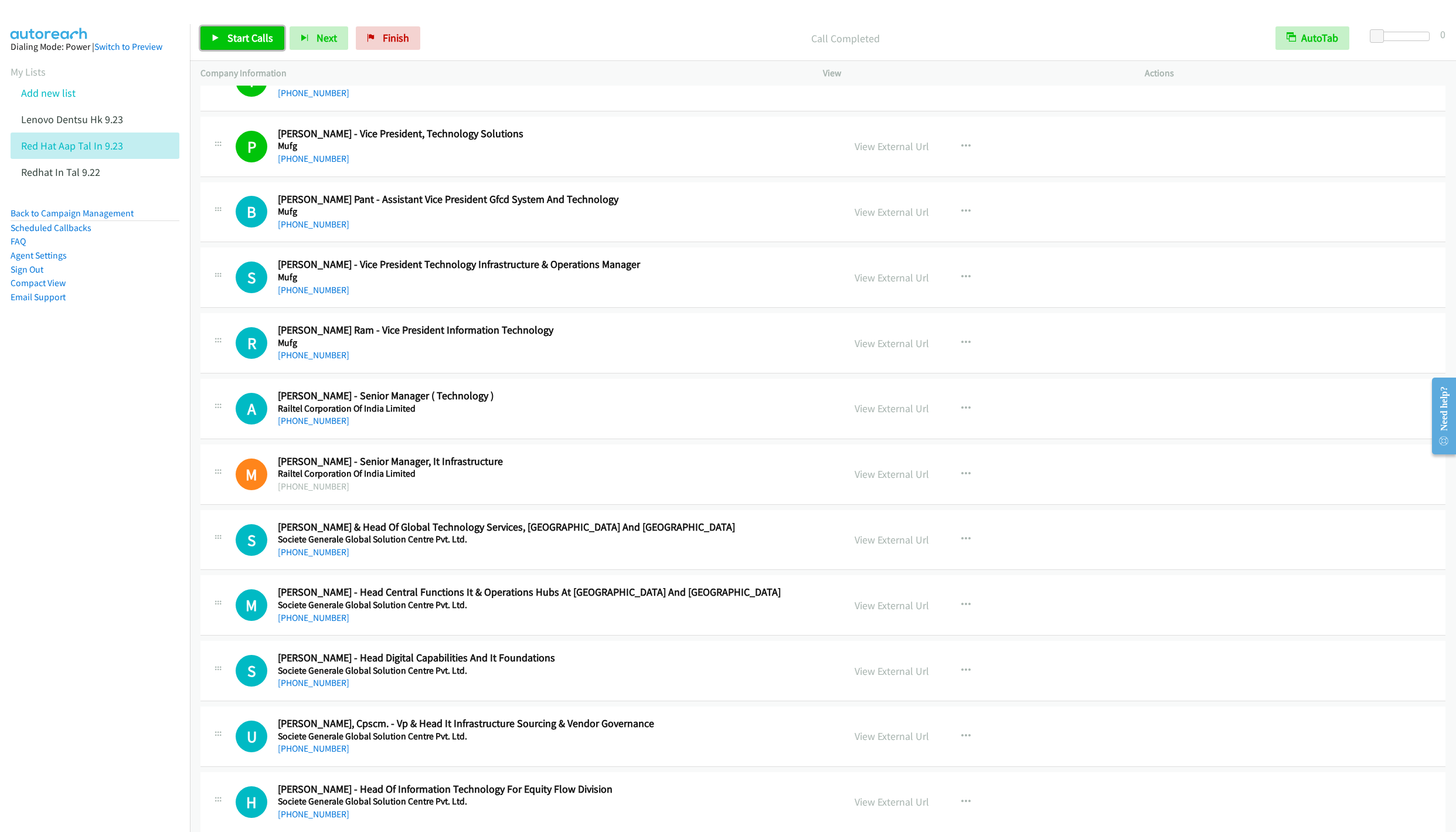
click at [243, 28] on link "Start Calls" at bounding box center [243, 38] width 84 height 23
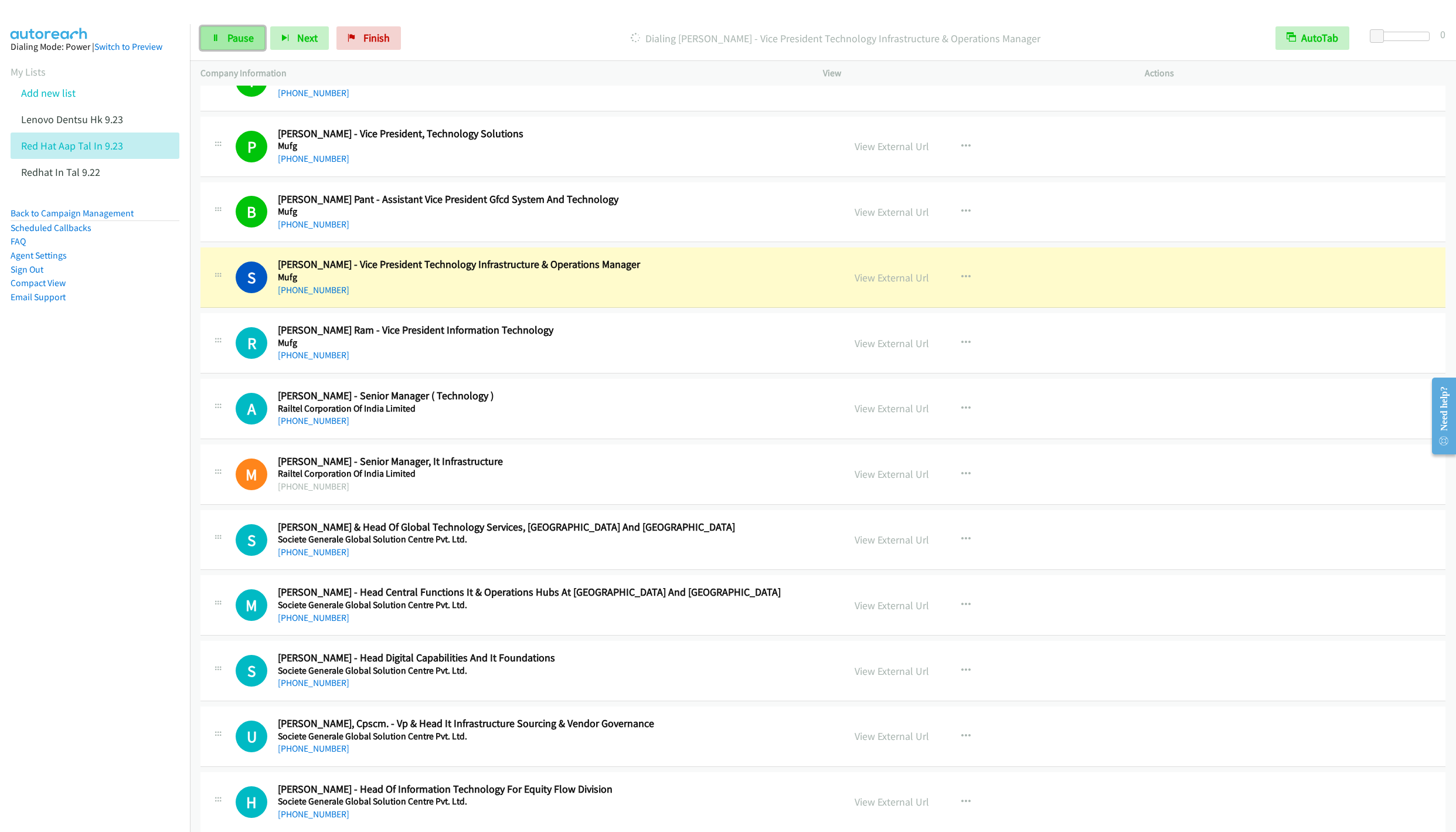
click at [241, 40] on span "Pause" at bounding box center [241, 38] width 26 height 14
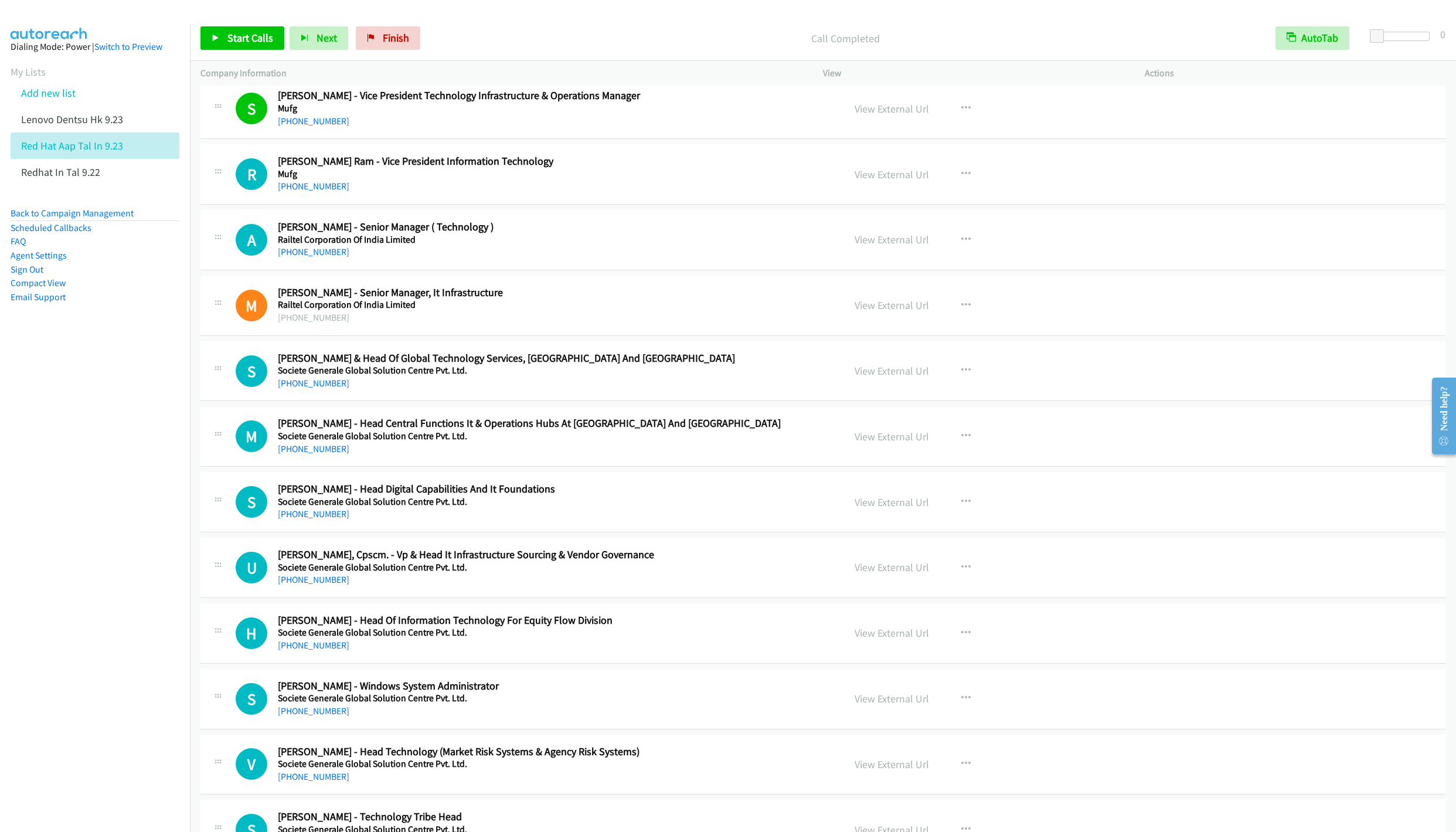
scroll to position [9847, 0]
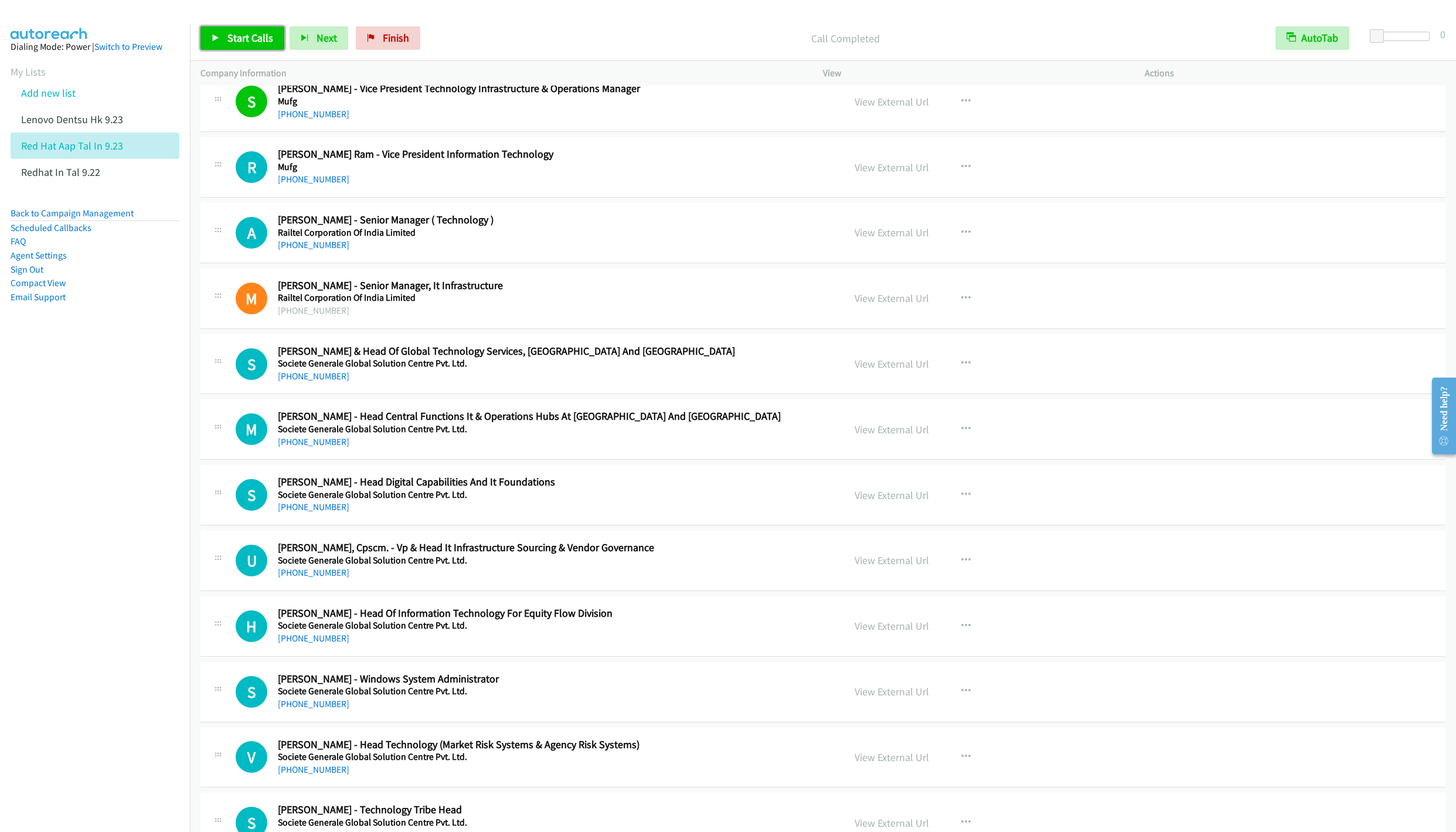
click at [240, 34] on span "Start Calls" at bounding box center [250, 38] width 46 height 14
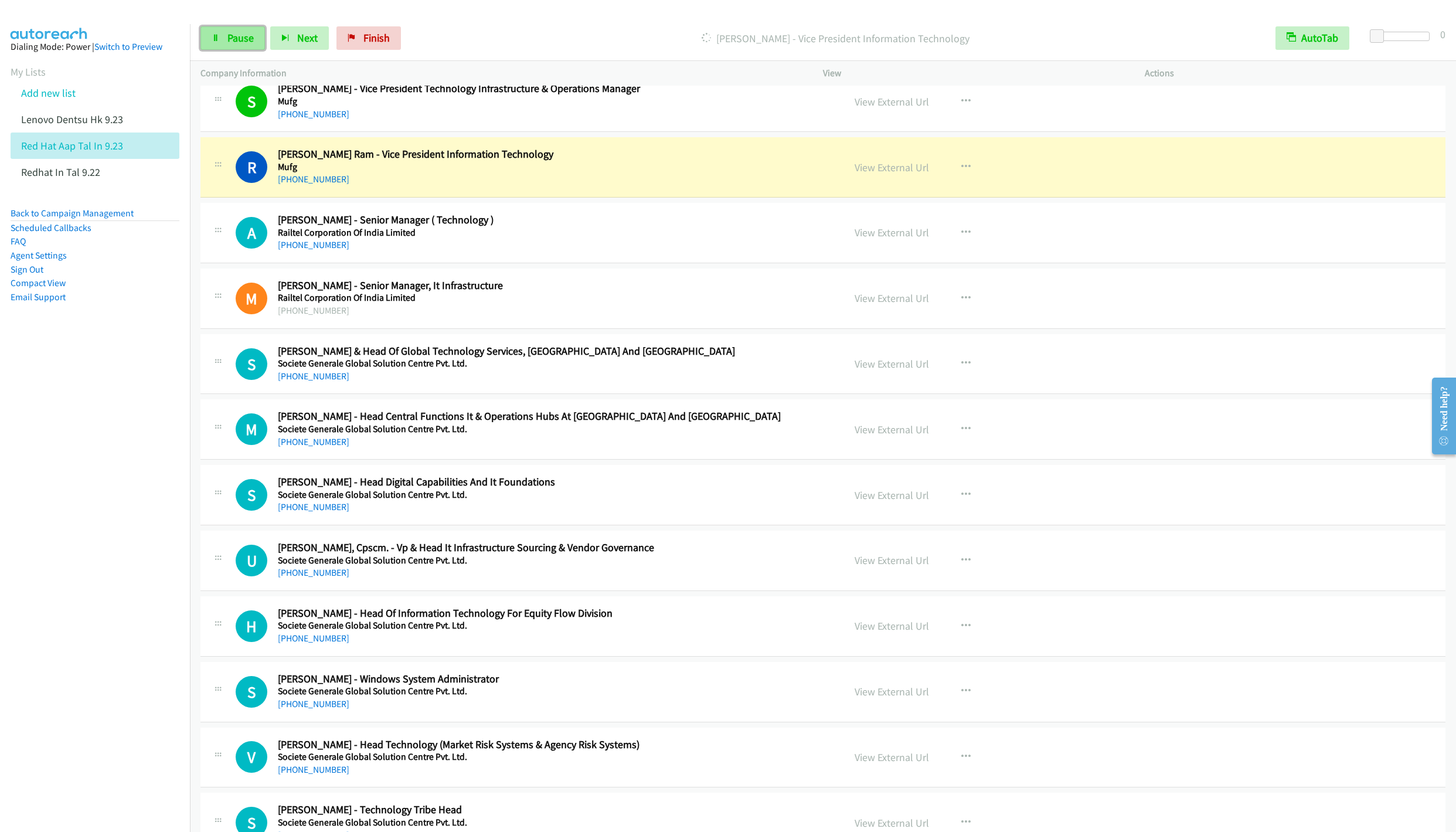
click at [229, 36] on span "Pause" at bounding box center [241, 38] width 26 height 14
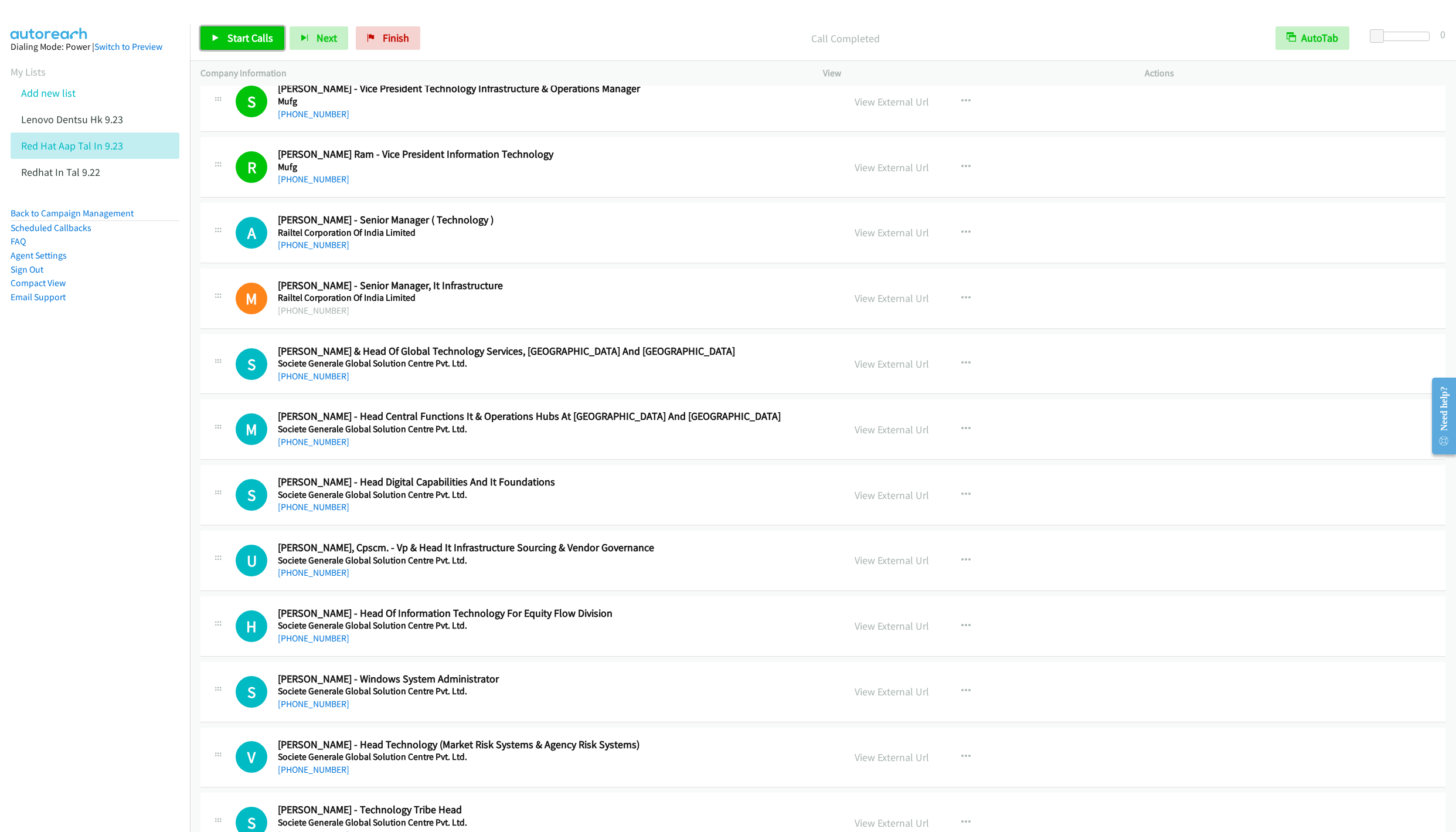
click at [231, 27] on link "Start Calls" at bounding box center [243, 38] width 84 height 23
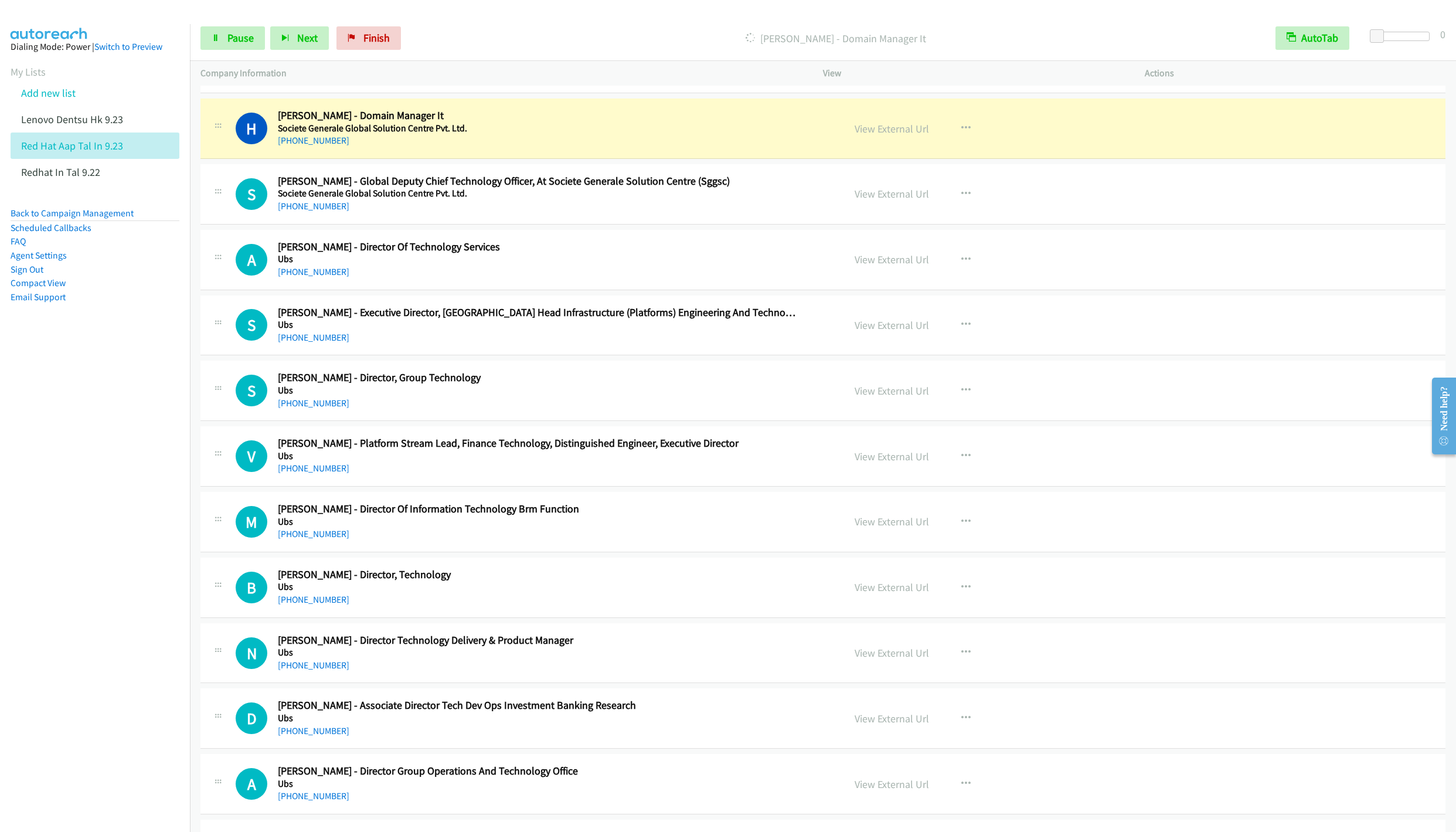
scroll to position [10638, 0]
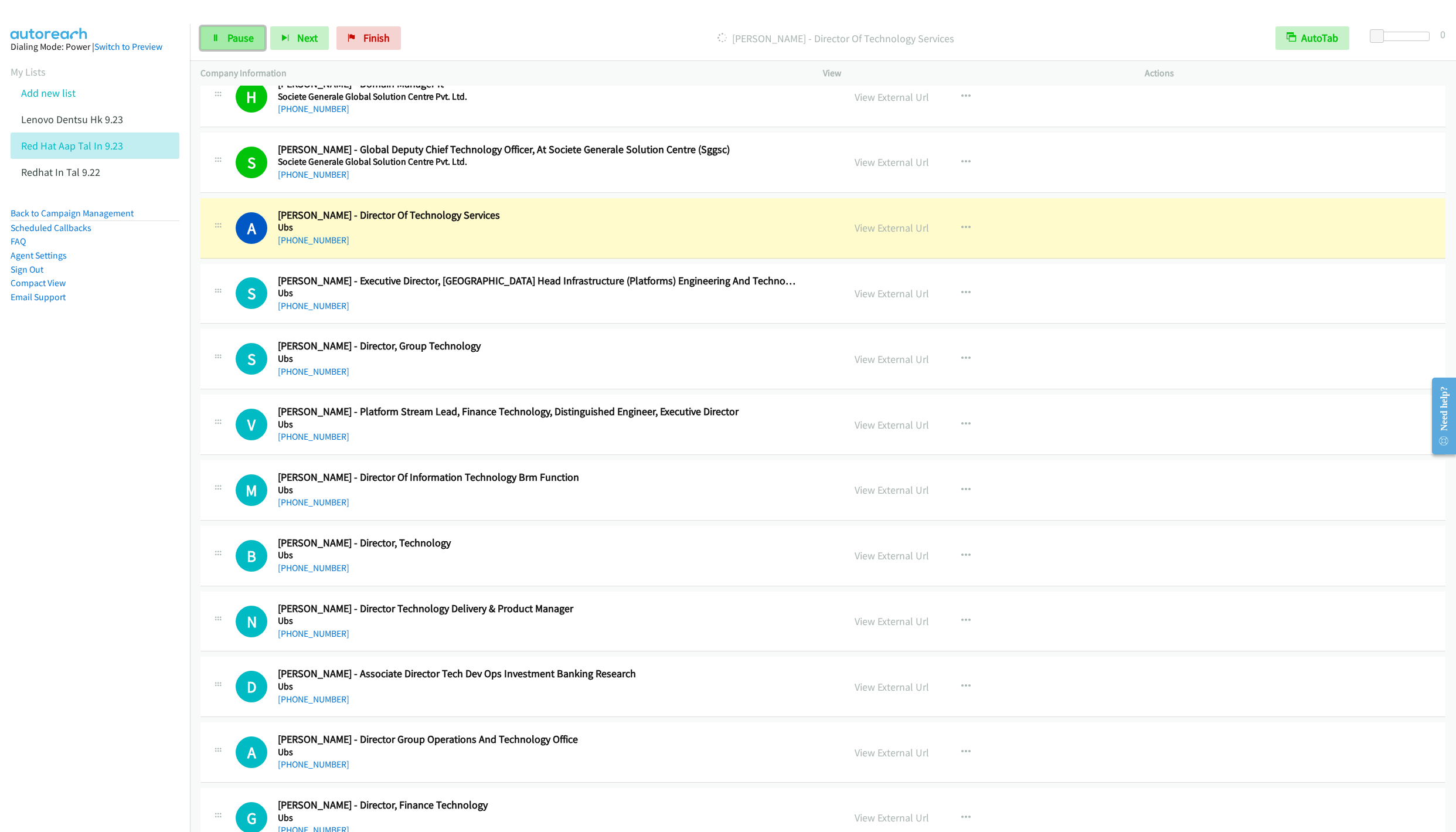
click at [229, 33] on span "Pause" at bounding box center [241, 38] width 26 height 14
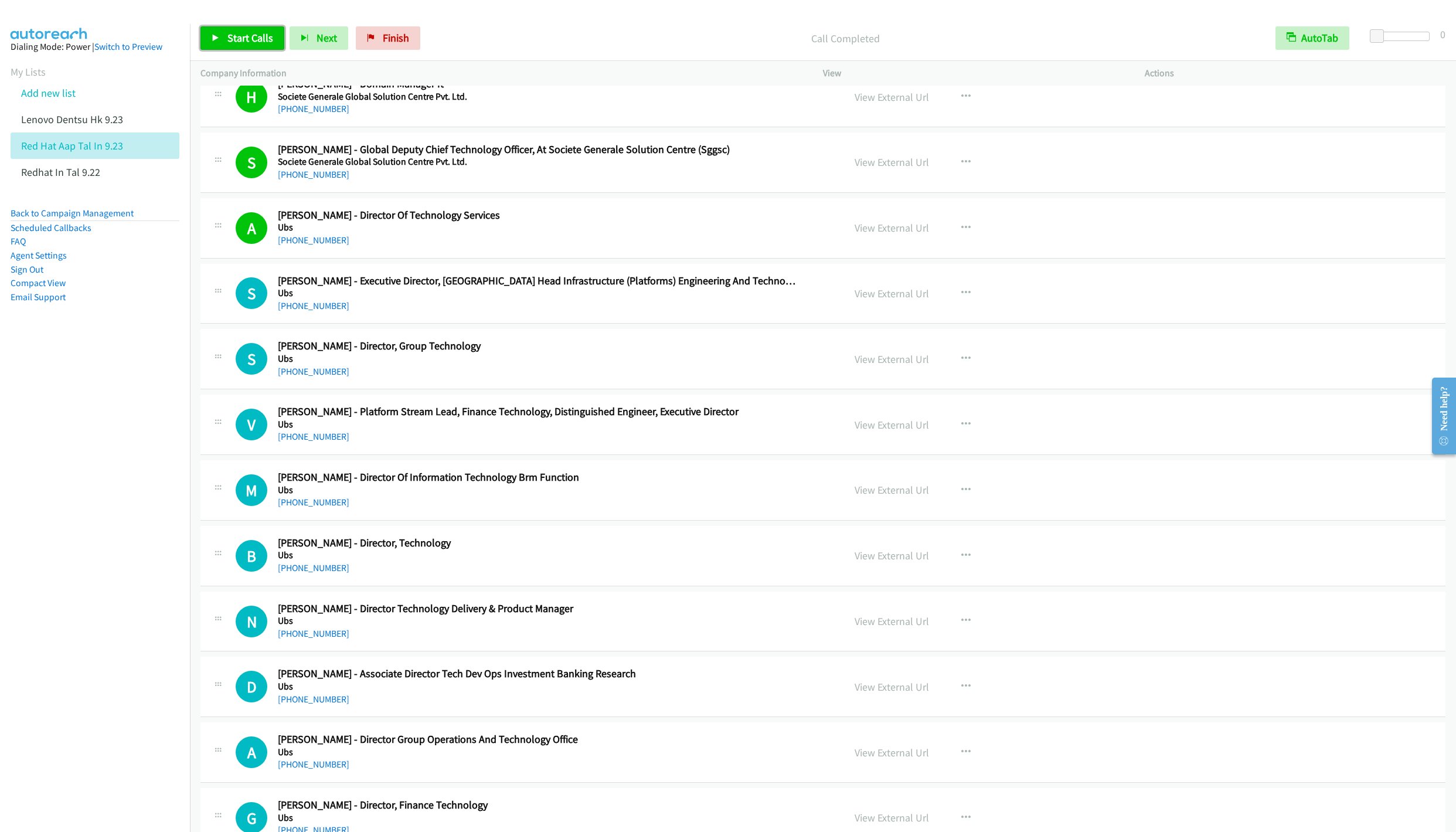
click at [229, 46] on link "Start Calls" at bounding box center [243, 38] width 84 height 23
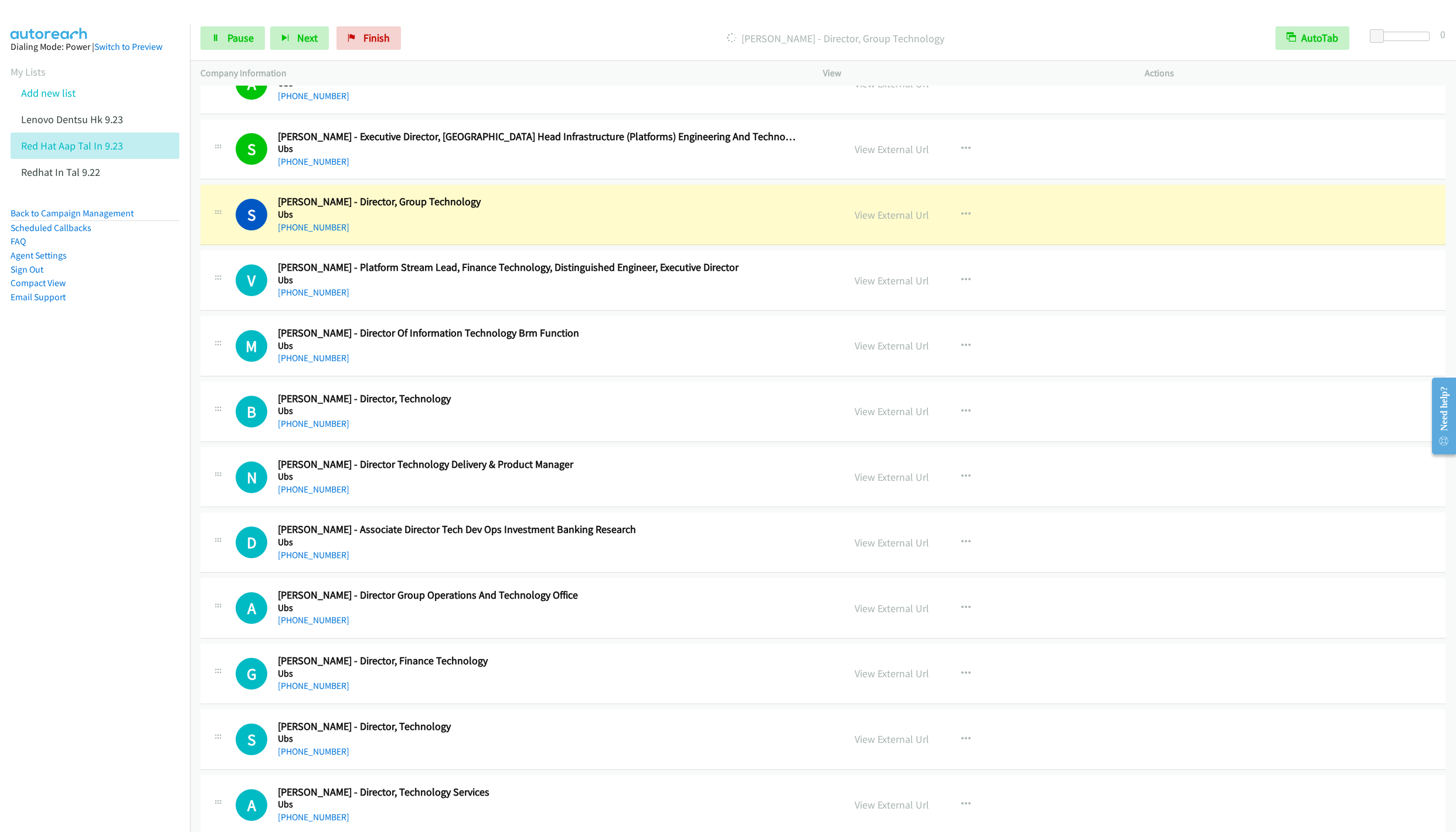
scroll to position [10814, 0]
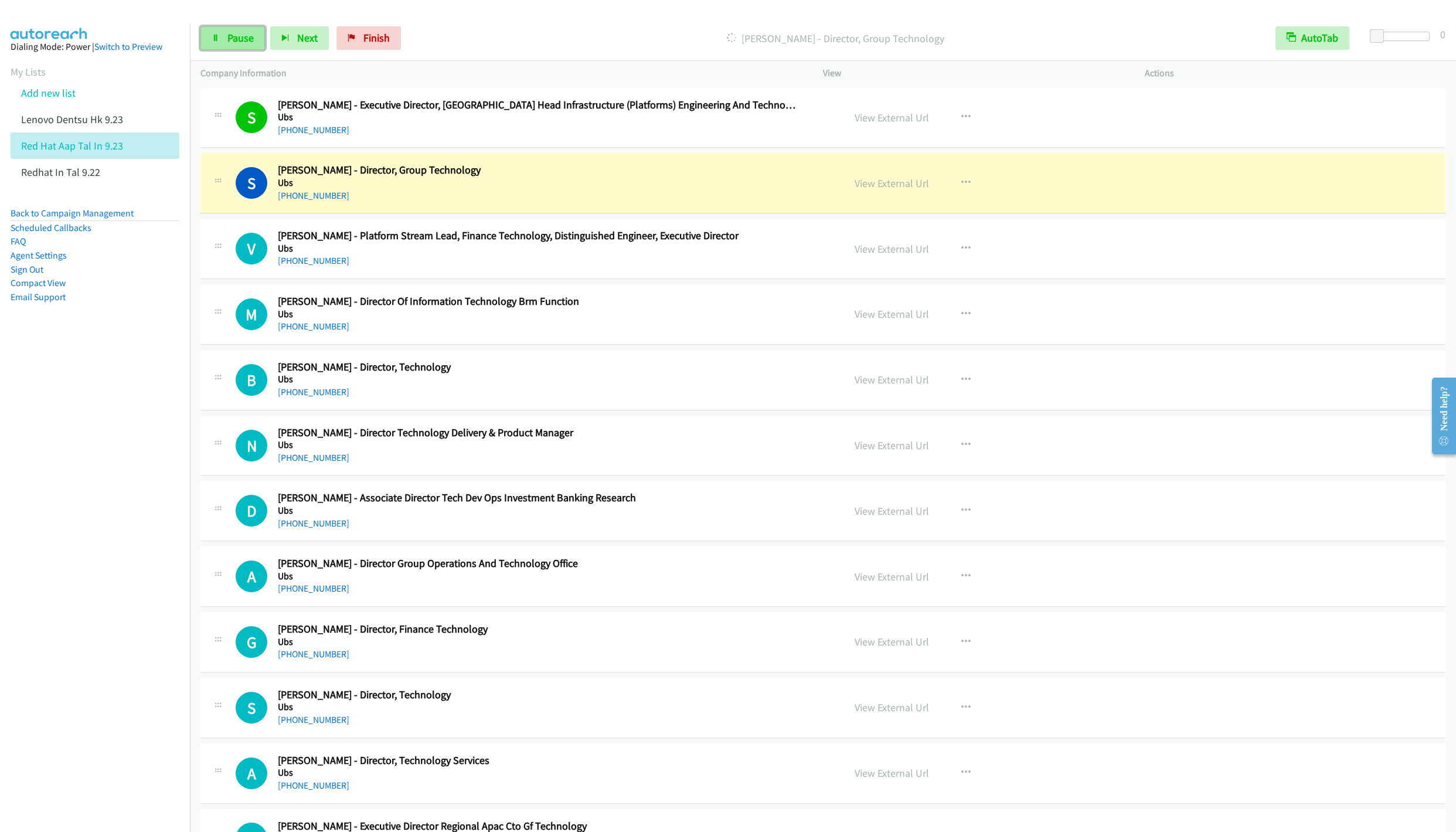
click at [231, 39] on span "Pause" at bounding box center [241, 38] width 26 height 14
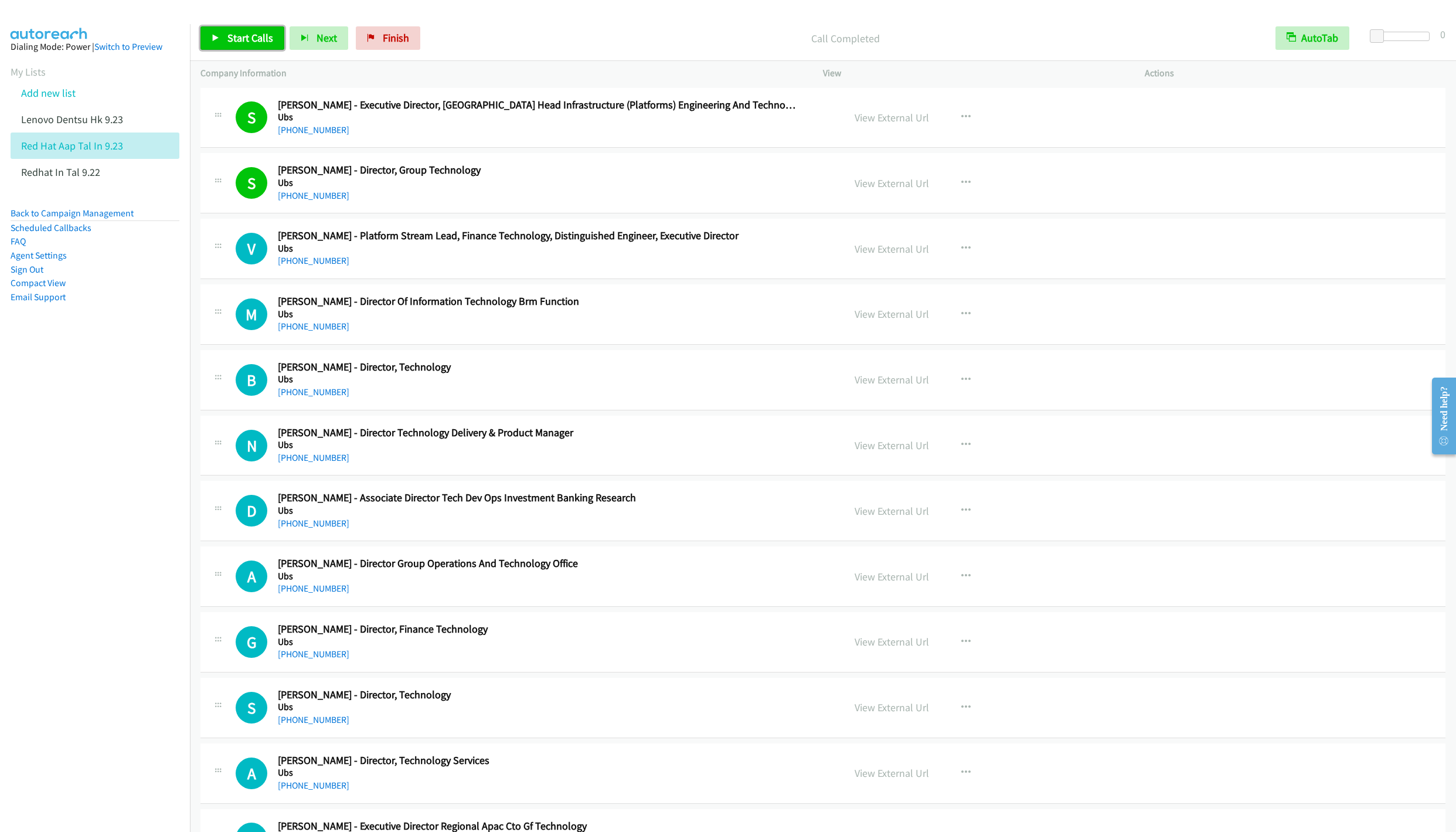
click at [229, 44] on span "Start Calls" at bounding box center [250, 38] width 46 height 14
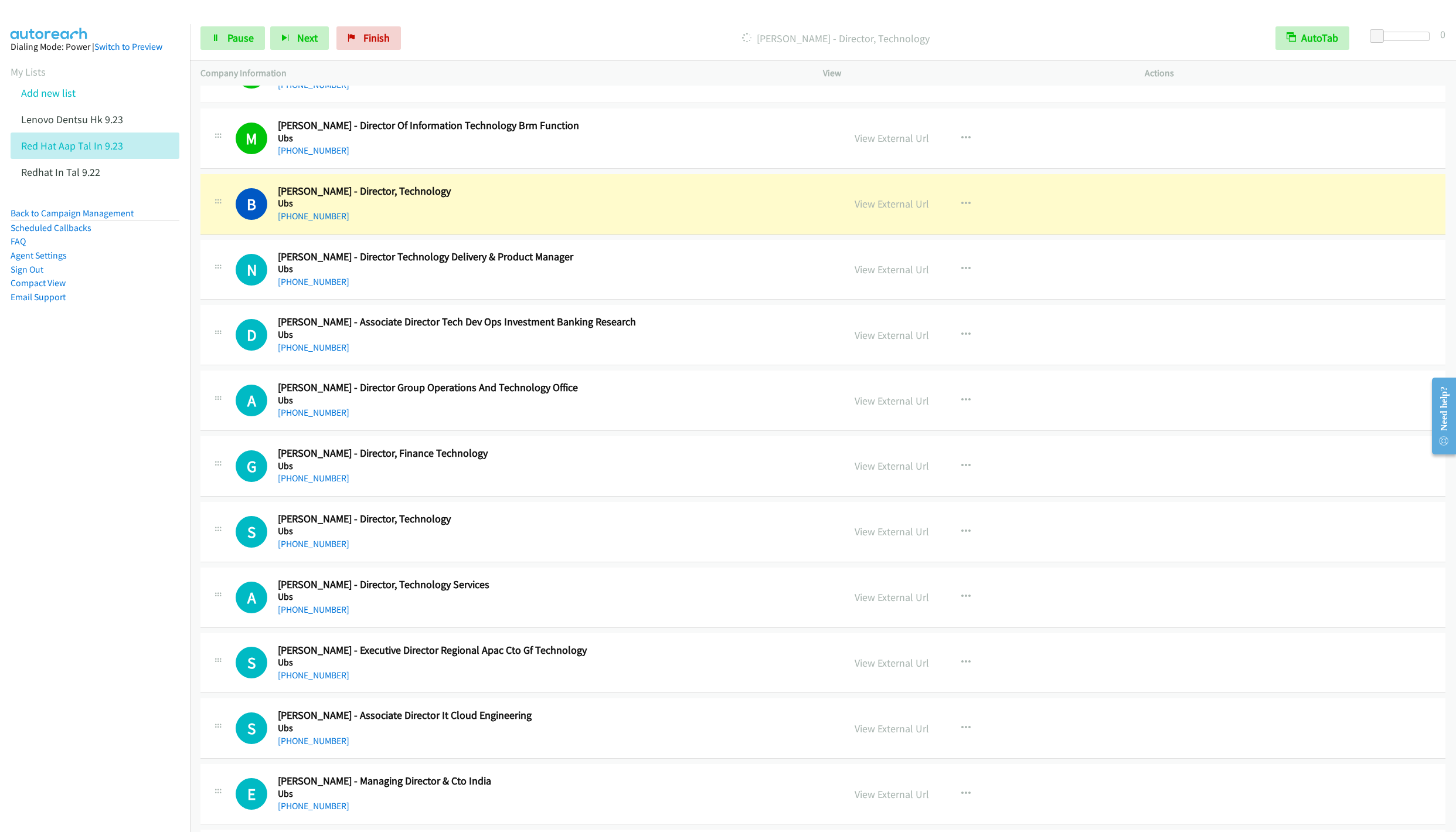
scroll to position [11078, 0]
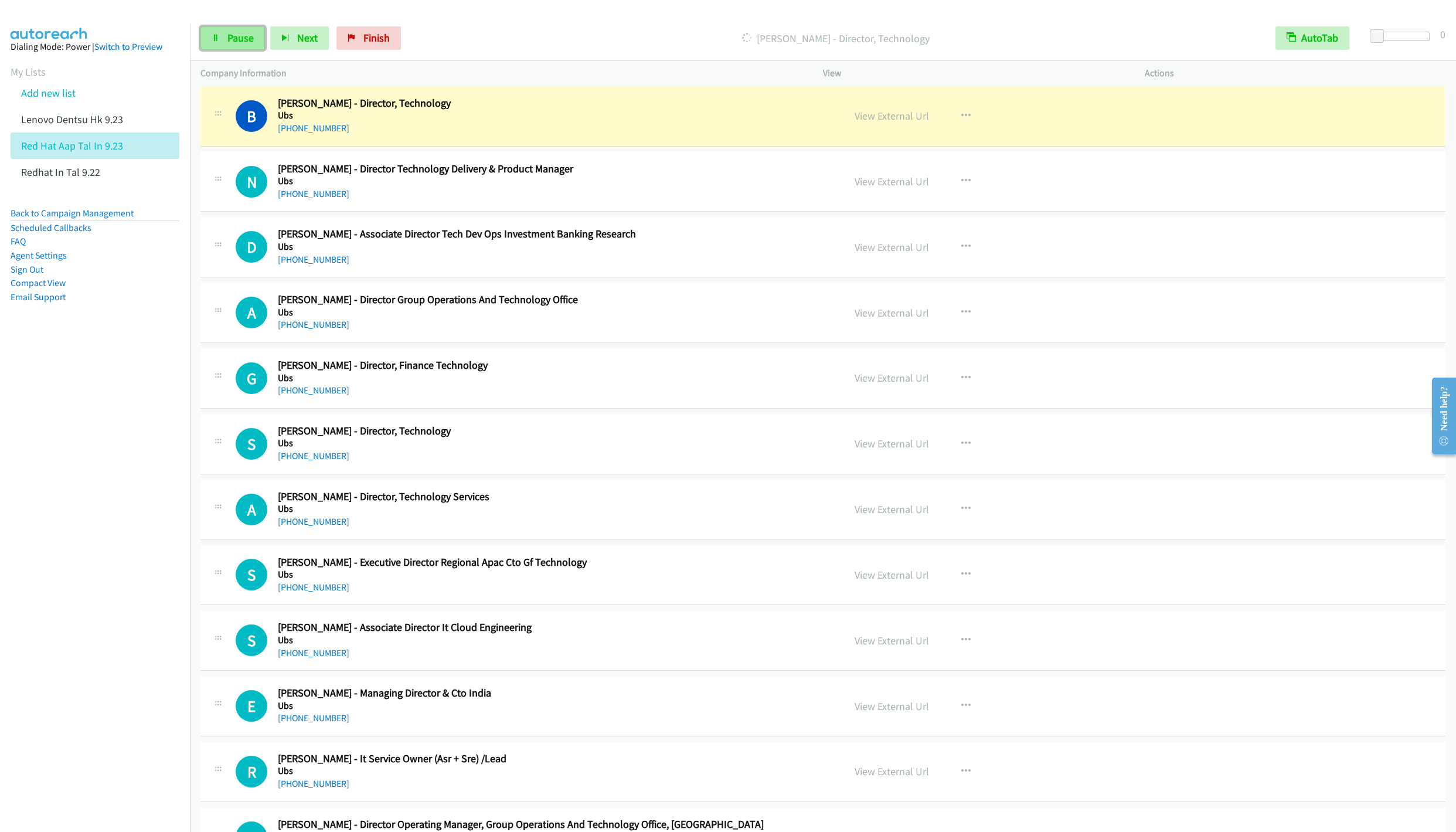
click at [220, 37] on link "Pause" at bounding box center [233, 38] width 65 height 23
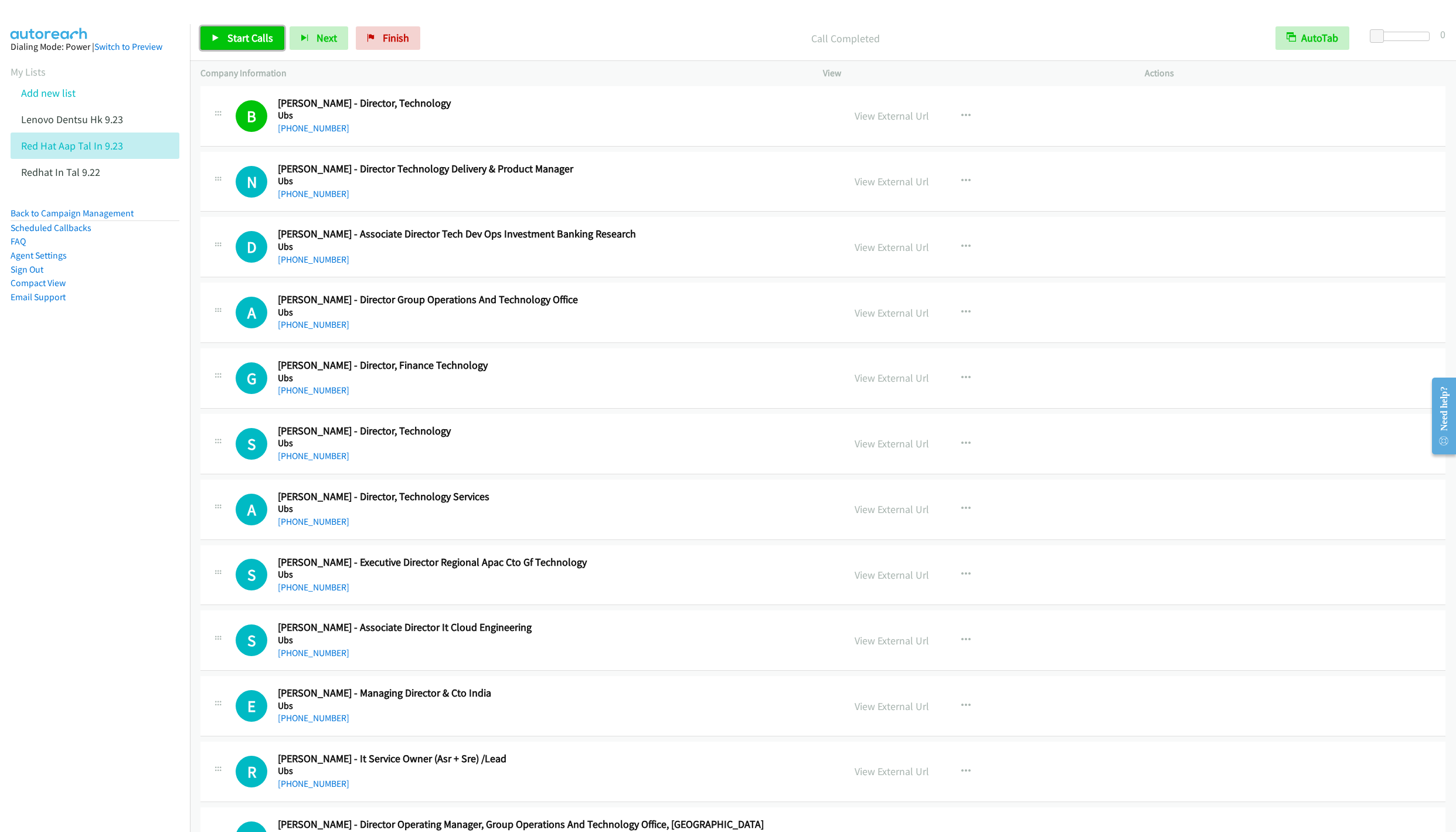
click at [234, 30] on link "Start Calls" at bounding box center [243, 38] width 84 height 23
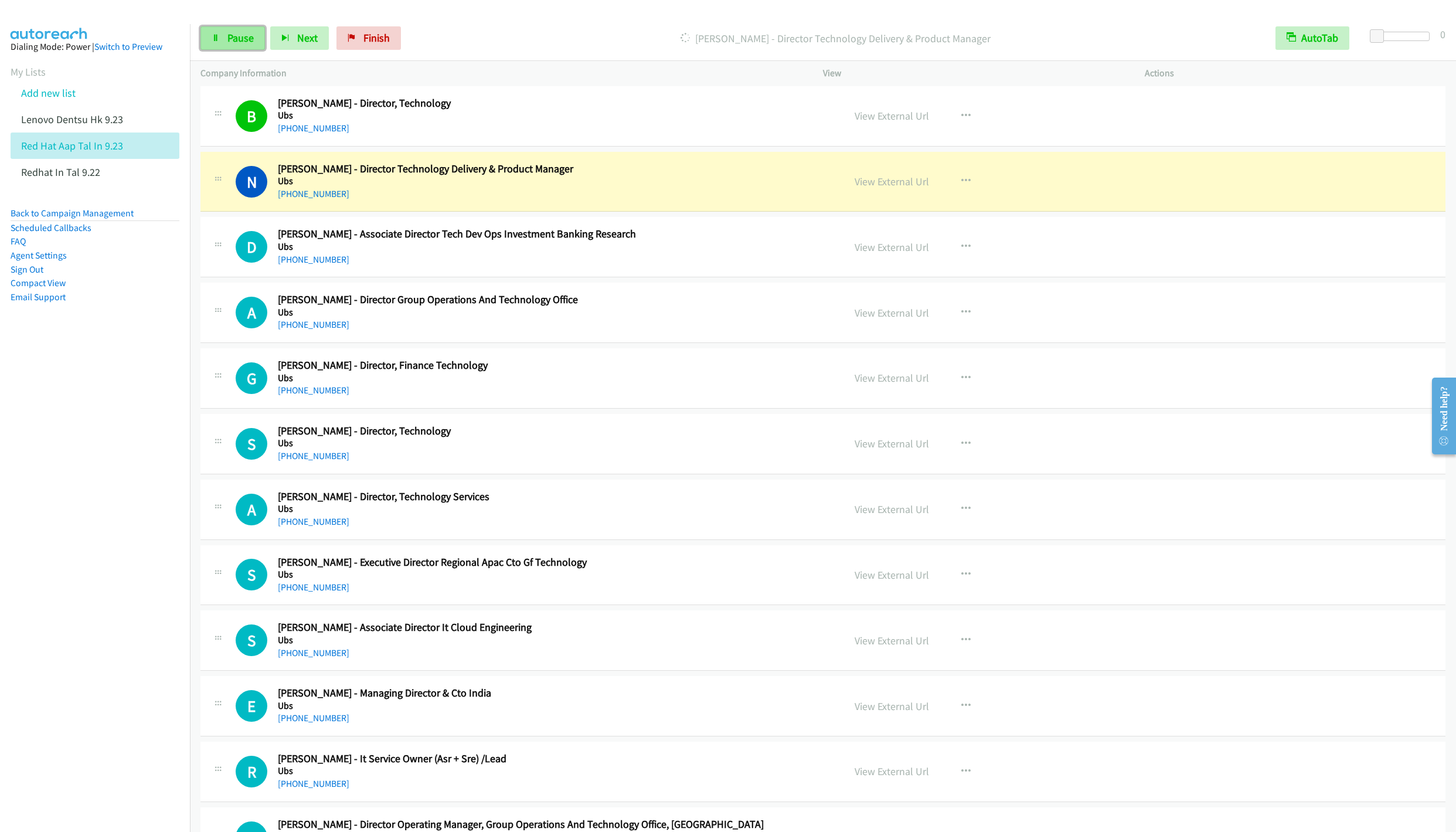
click at [222, 41] on link "Pause" at bounding box center [233, 38] width 65 height 23
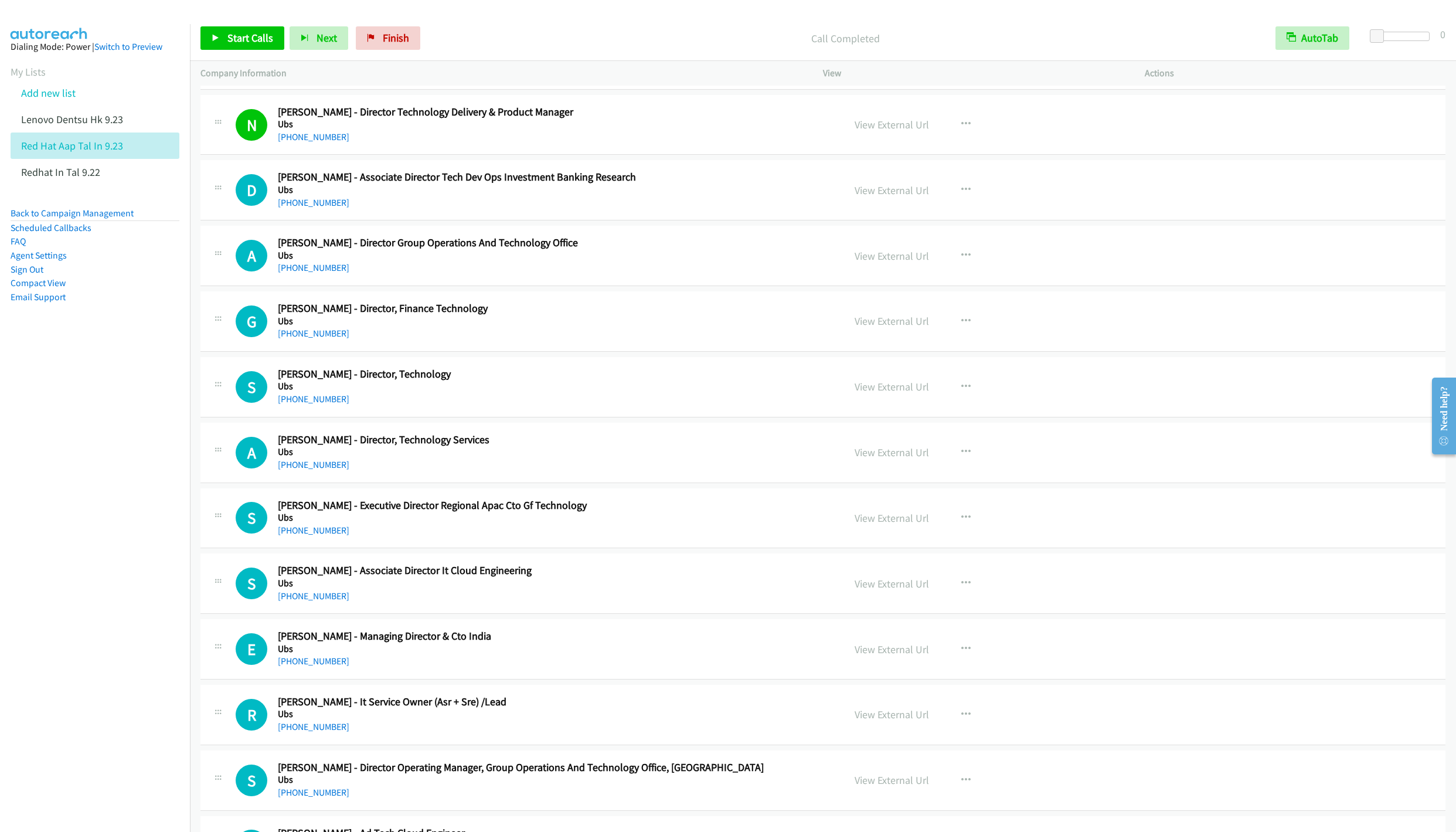
scroll to position [11166, 0]
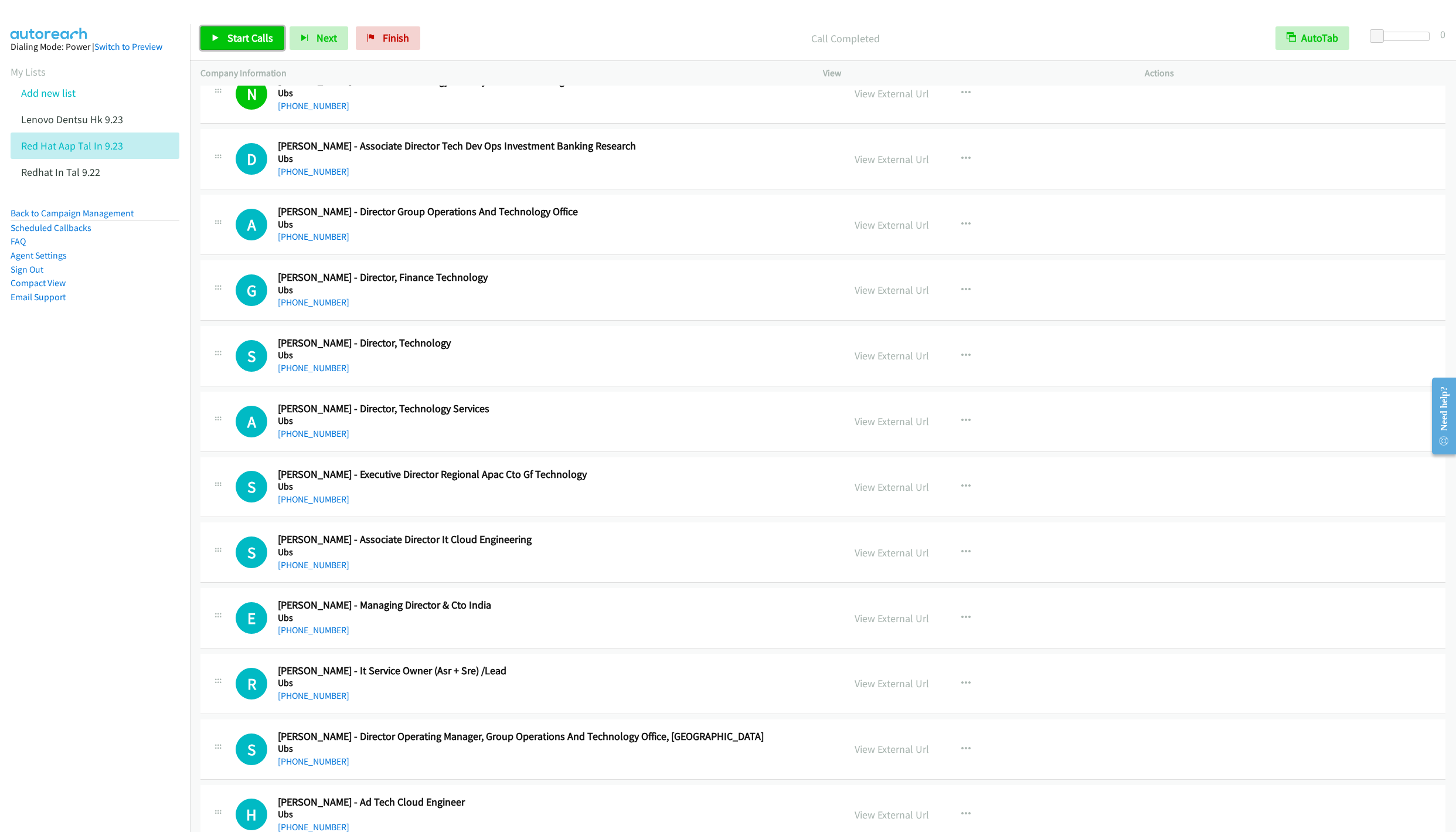
click at [226, 44] on link "Start Calls" at bounding box center [243, 38] width 84 height 23
click at [237, 48] on div "Start Calls Pause Next Finish" at bounding box center [303, 38] width 205 height 23
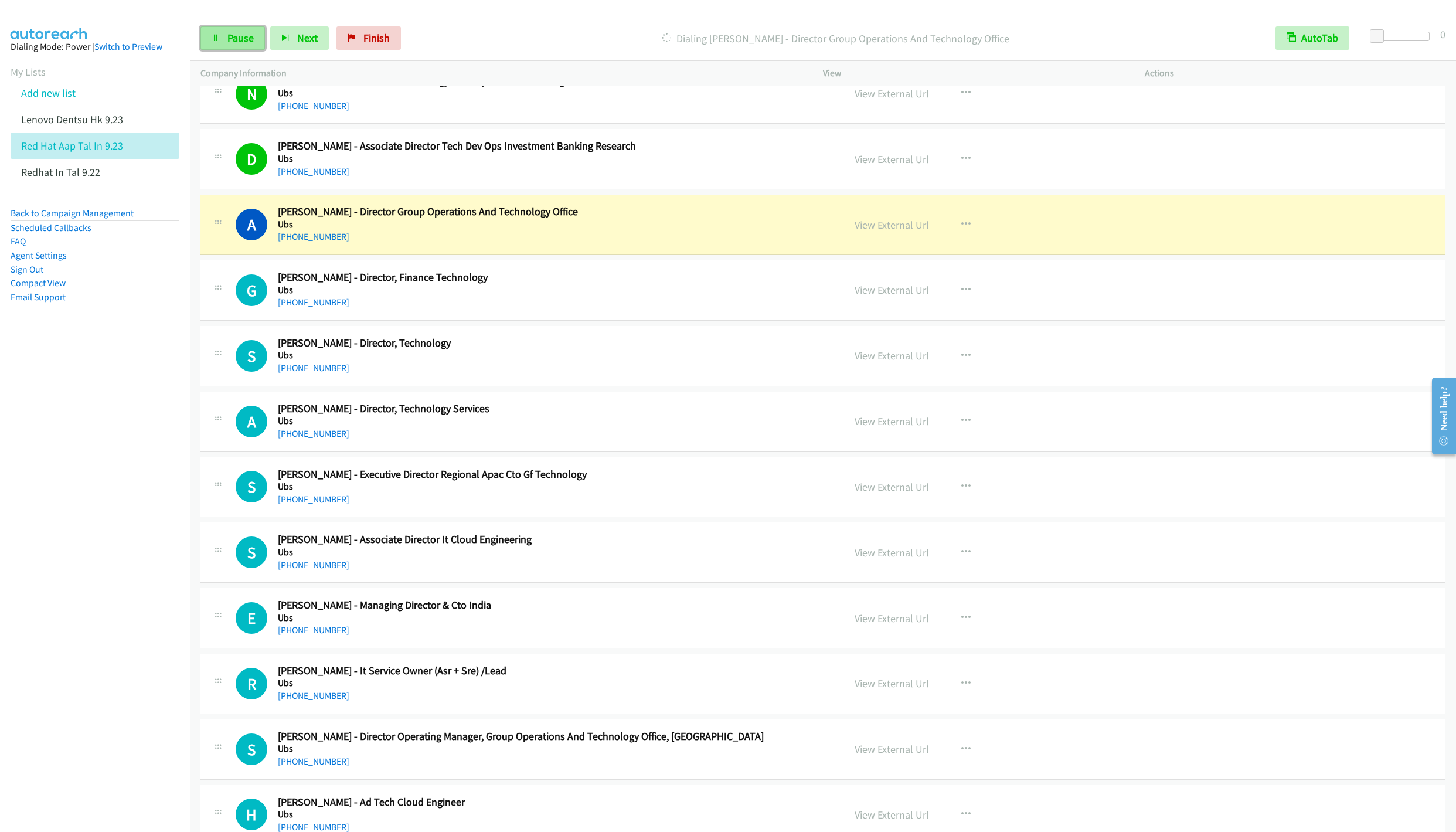
click at [225, 36] on link "Pause" at bounding box center [233, 38] width 65 height 23
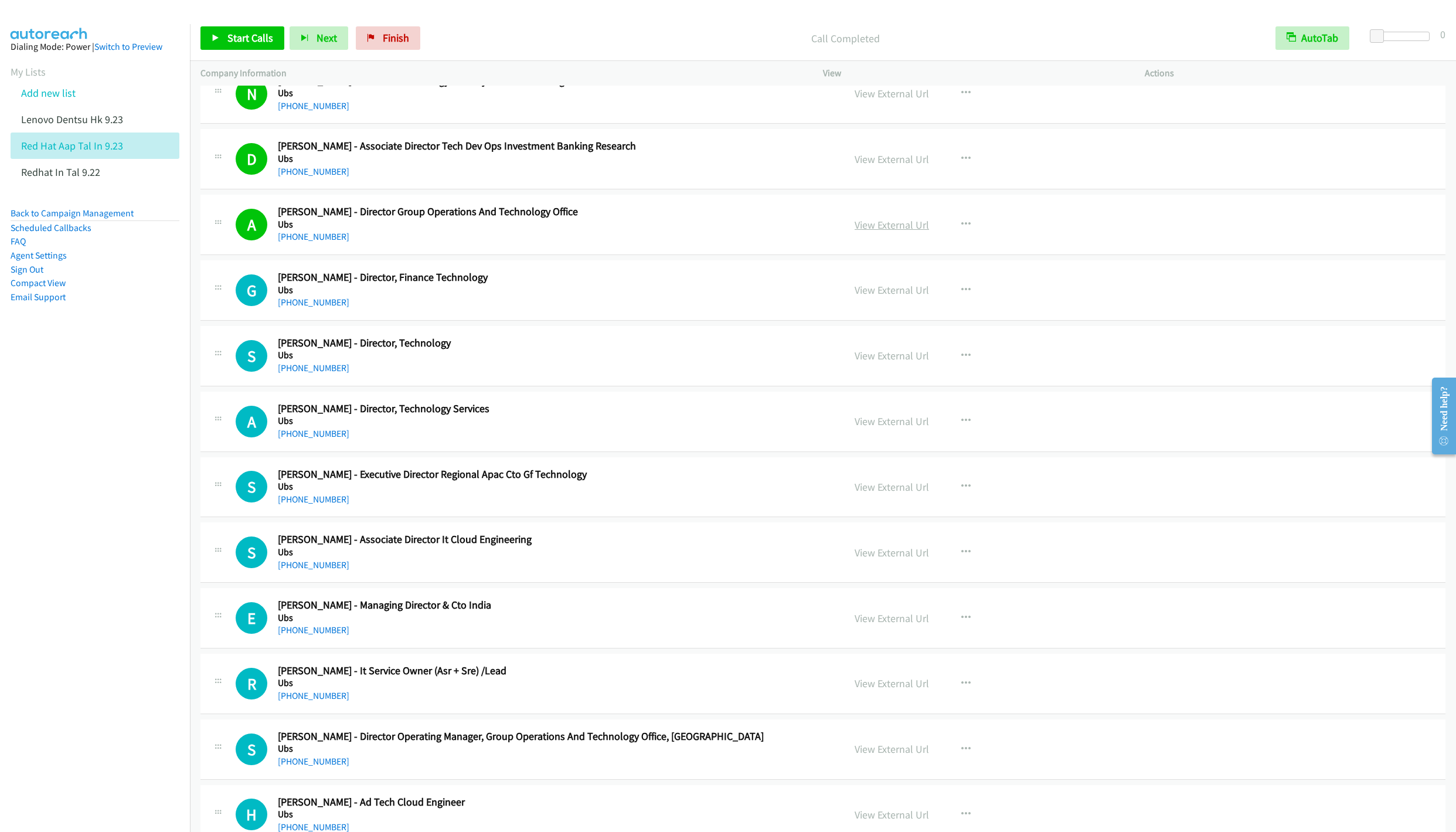
click at [871, 232] on link "View External Url" at bounding box center [892, 225] width 74 height 14
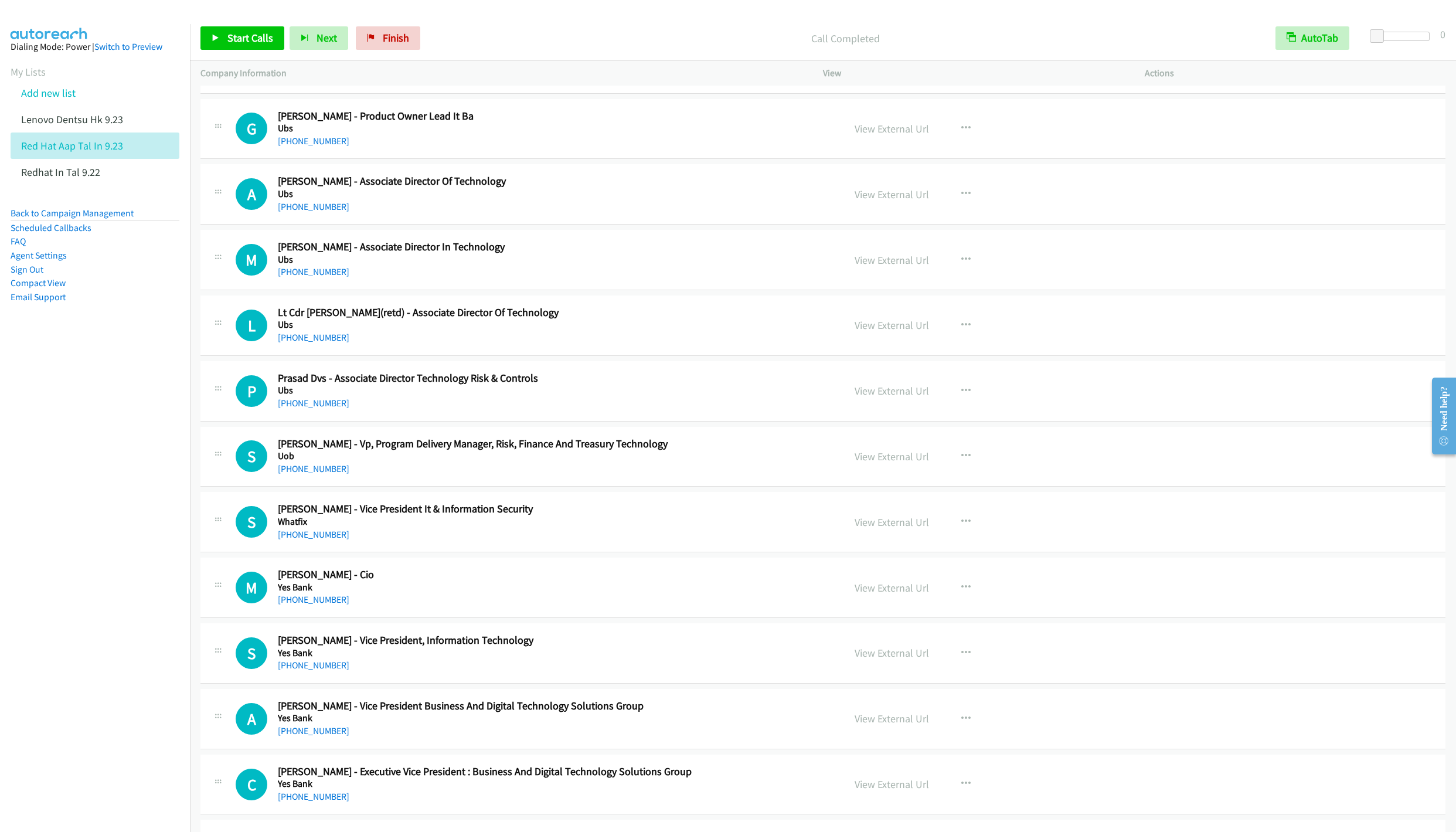
scroll to position [12660, 0]
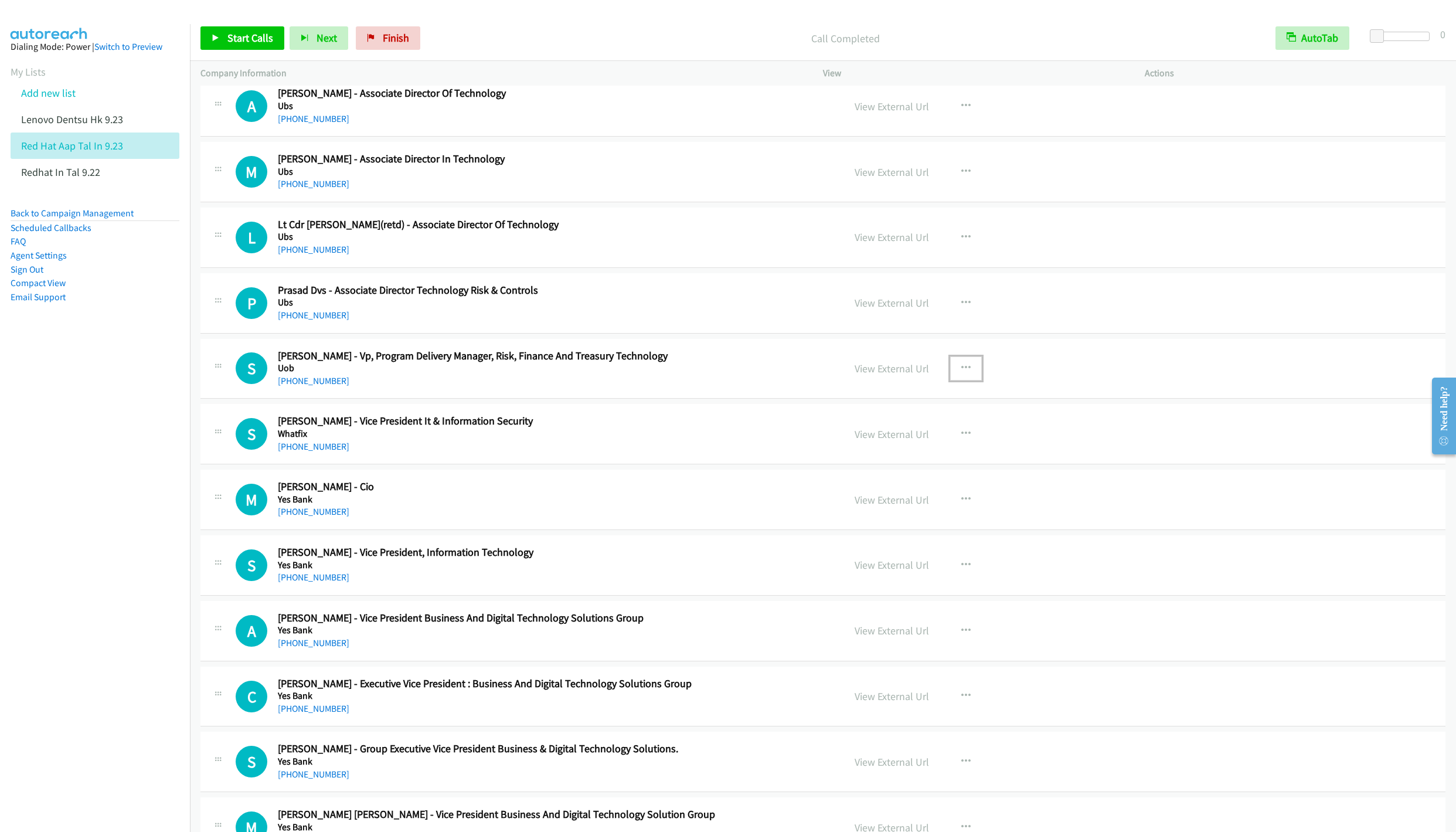
click at [952, 379] on button "button" at bounding box center [966, 368] width 31 height 23
click at [868, 457] on link "Start Calls Here" at bounding box center [903, 445] width 155 height 23
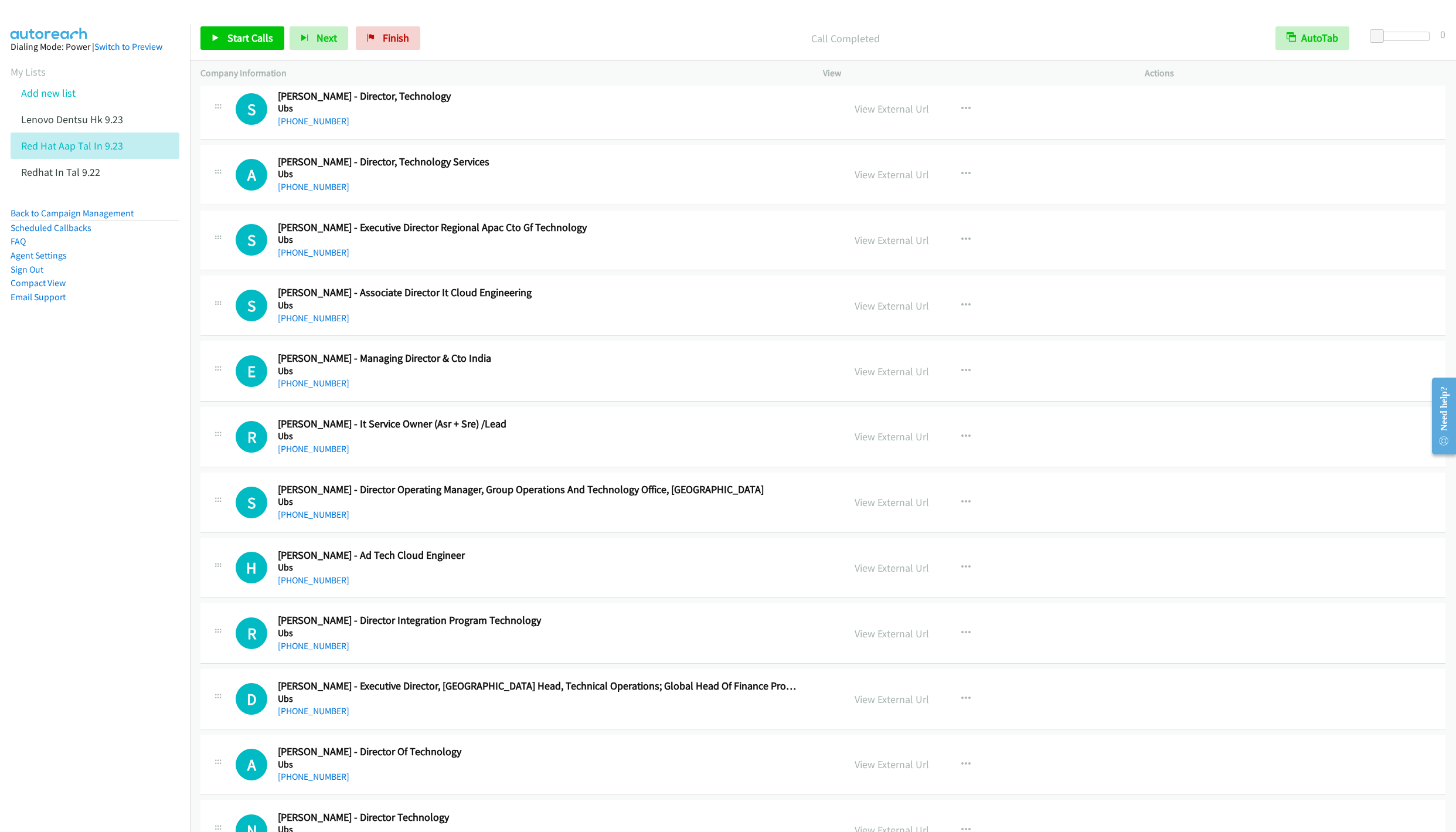
scroll to position [11429, 0]
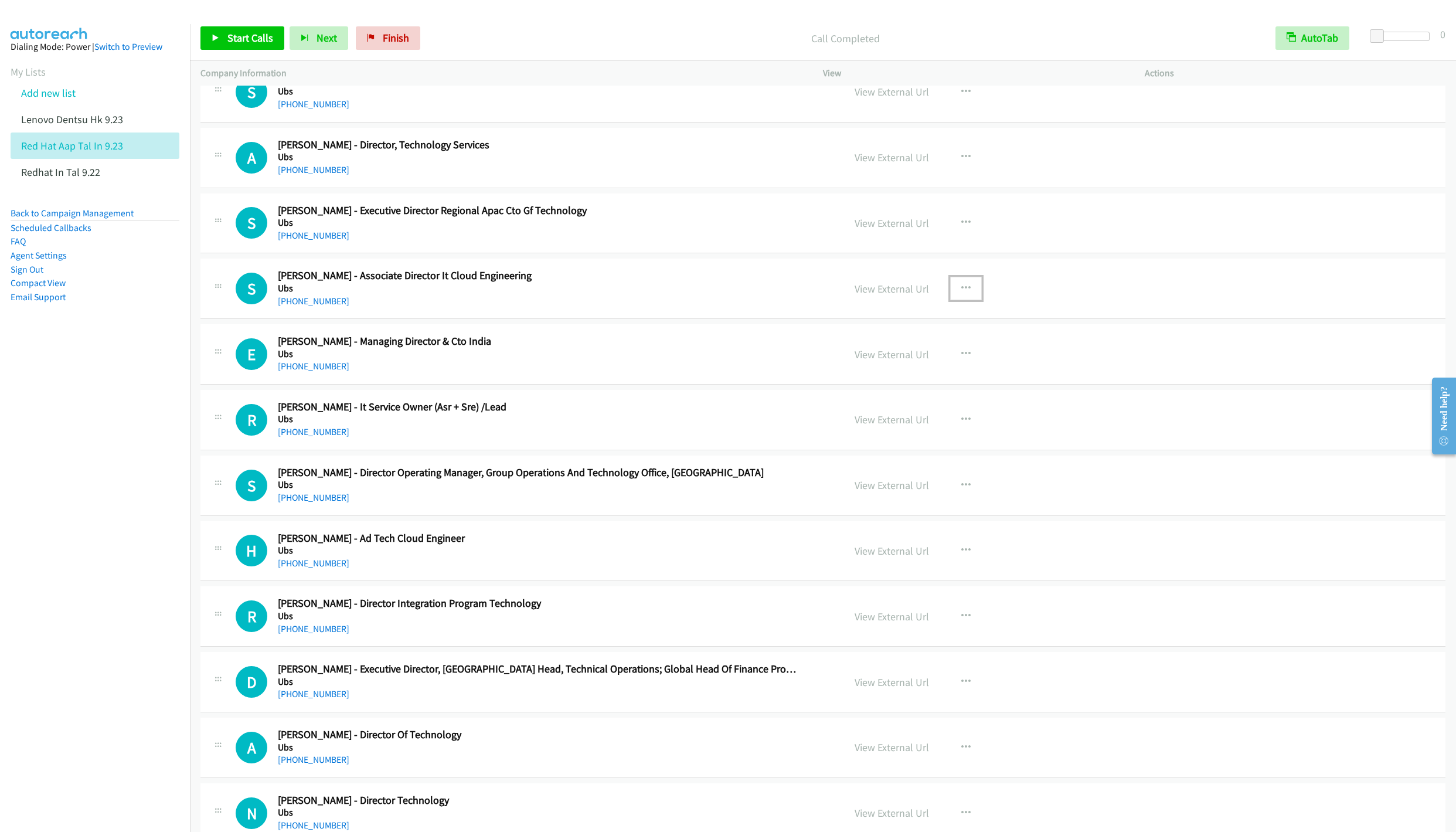
click at [964, 300] on button "button" at bounding box center [966, 288] width 31 height 23
click at [873, 376] on link "Start Calls Here" at bounding box center [903, 365] width 155 height 23
click at [222, 39] on link "Start Calls" at bounding box center [243, 38] width 84 height 23
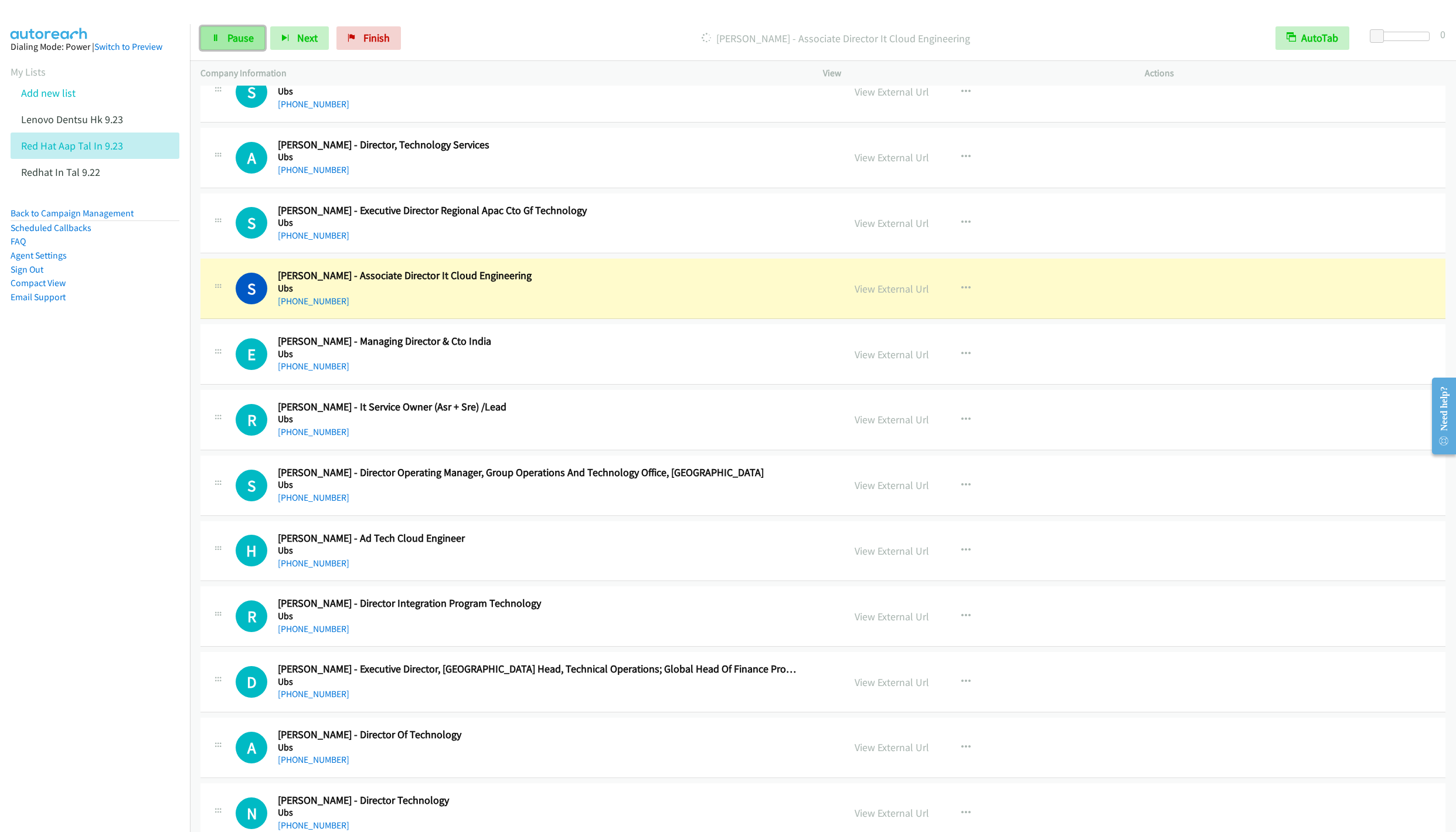
click at [234, 31] on span "Pause" at bounding box center [241, 38] width 26 height 14
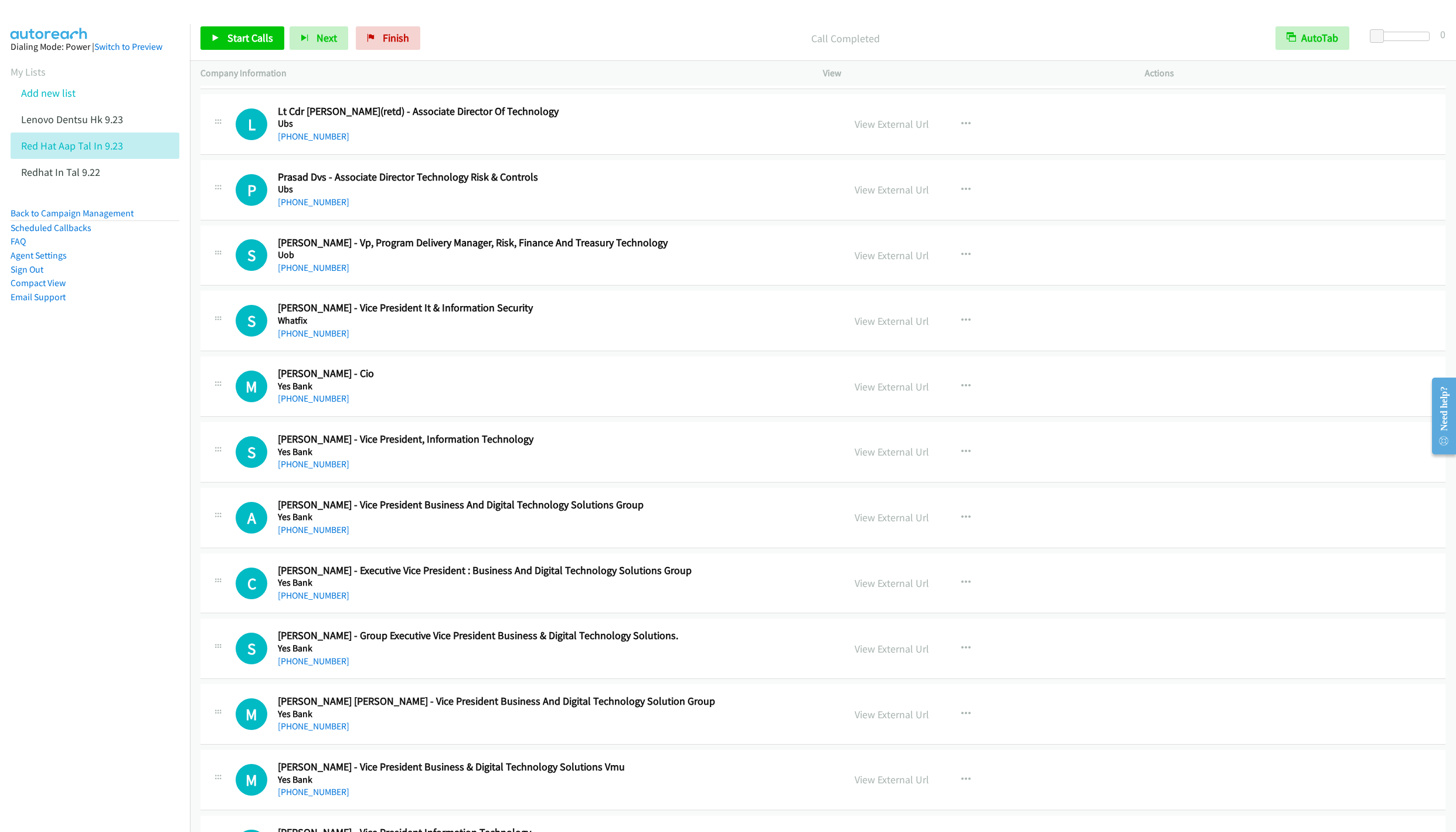
scroll to position [12836, 0]
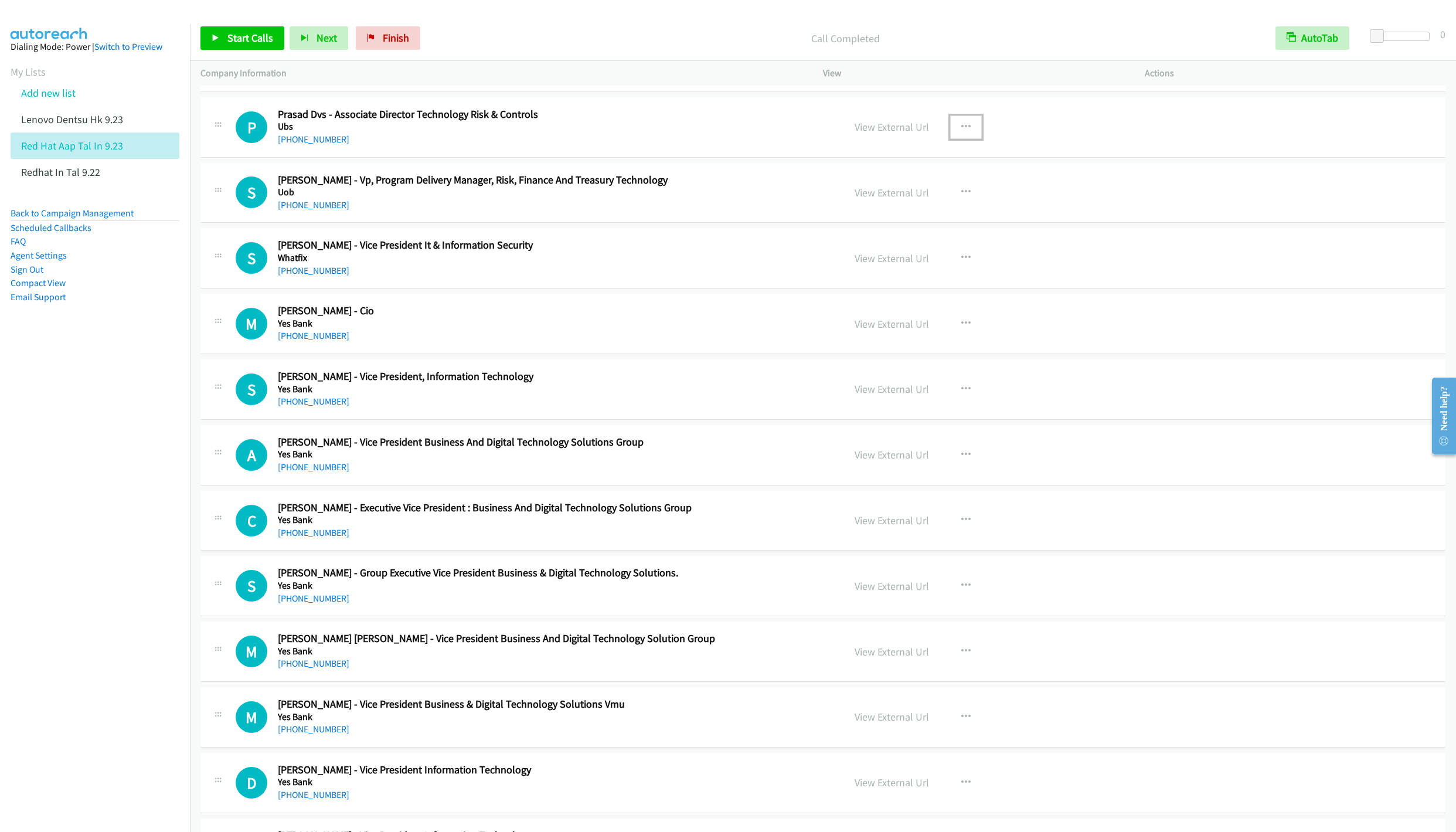
click at [962, 132] on icon "button" at bounding box center [966, 127] width 10 height 10
click at [881, 215] on link "Start Calls Here" at bounding box center [903, 203] width 155 height 23
click at [231, 43] on span "Start Calls" at bounding box center [250, 38] width 46 height 14
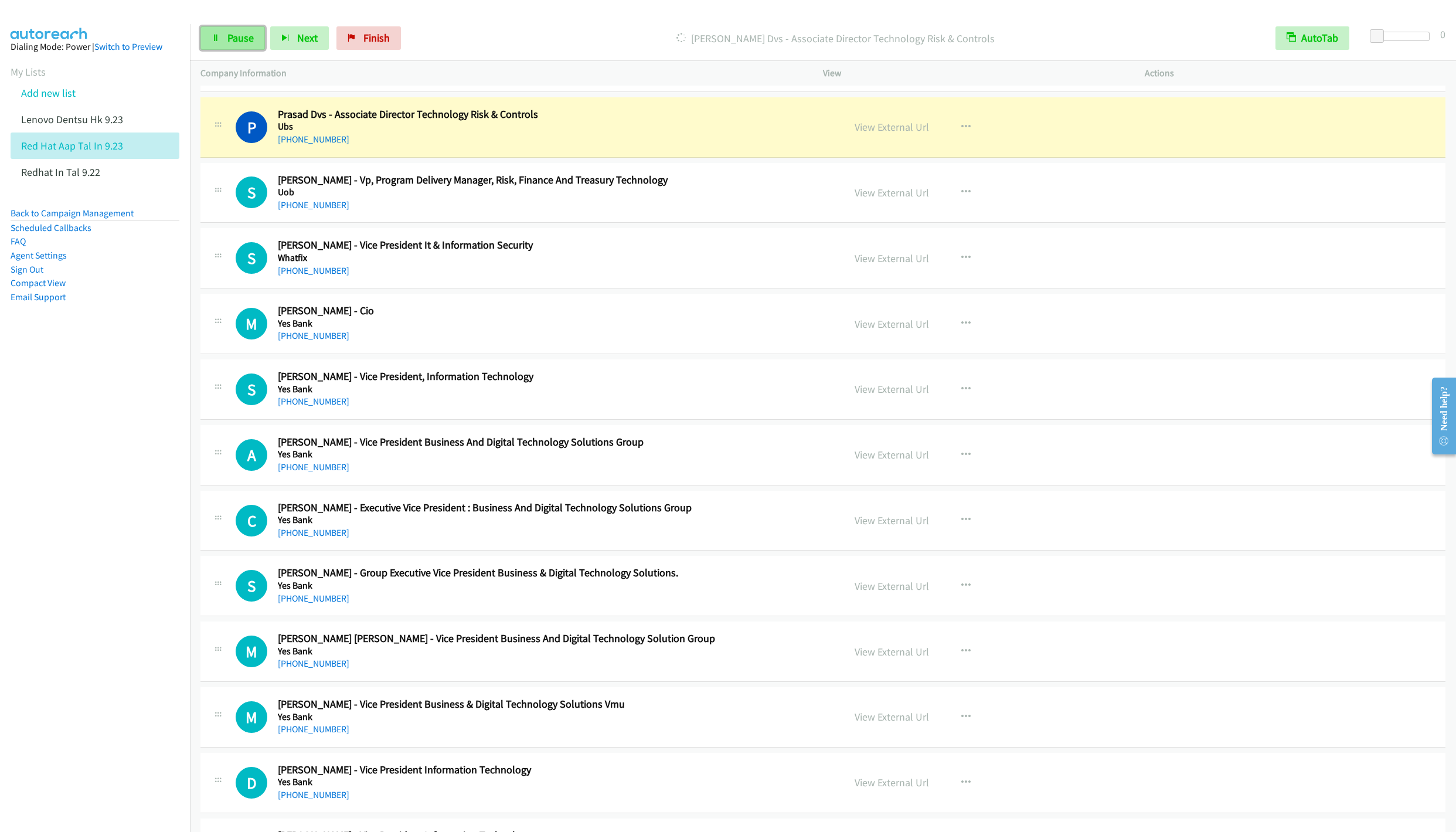
click at [235, 40] on span "Pause" at bounding box center [241, 38] width 26 height 14
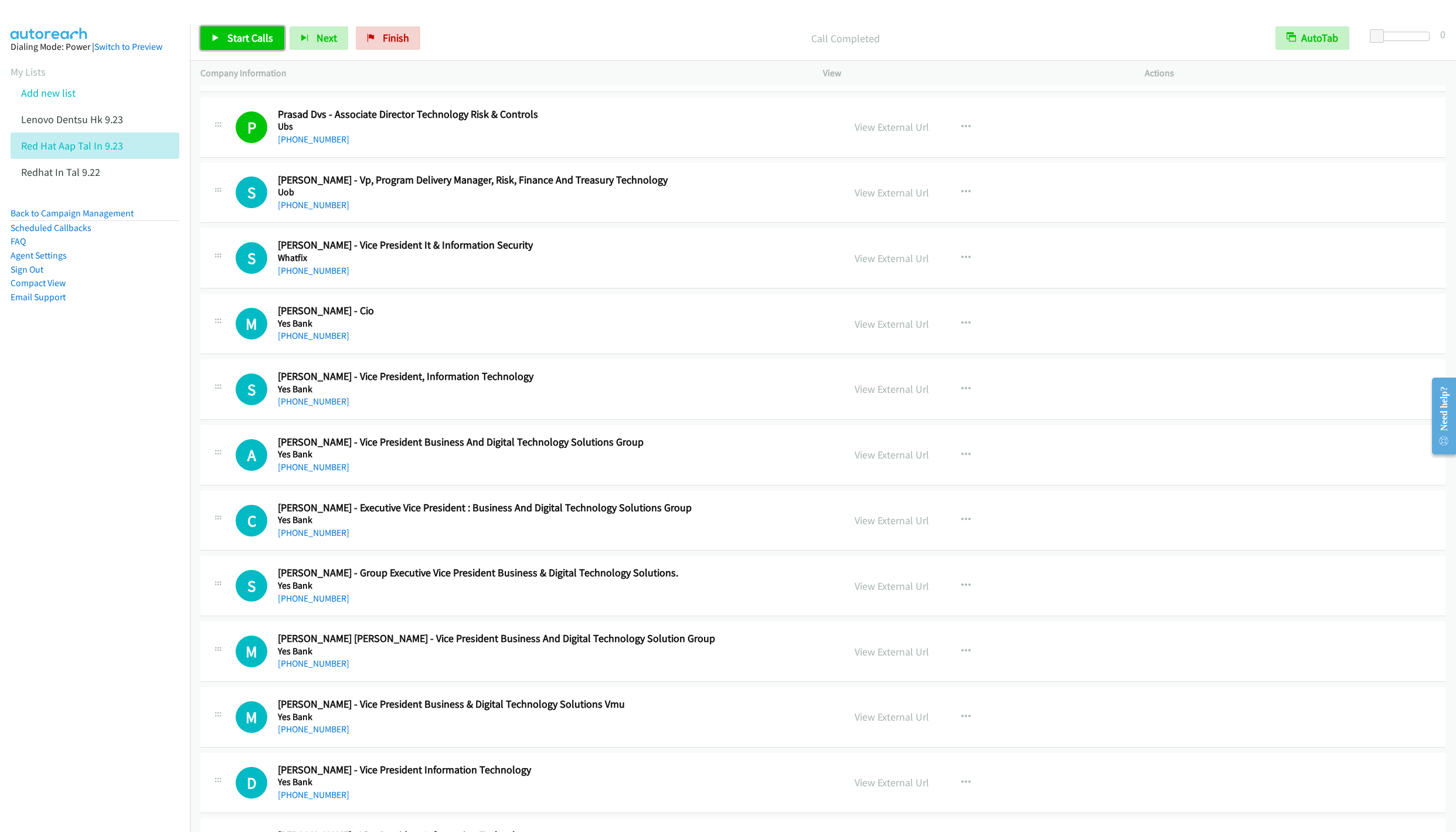
click at [234, 49] on link "Start Calls" at bounding box center [243, 38] width 84 height 23
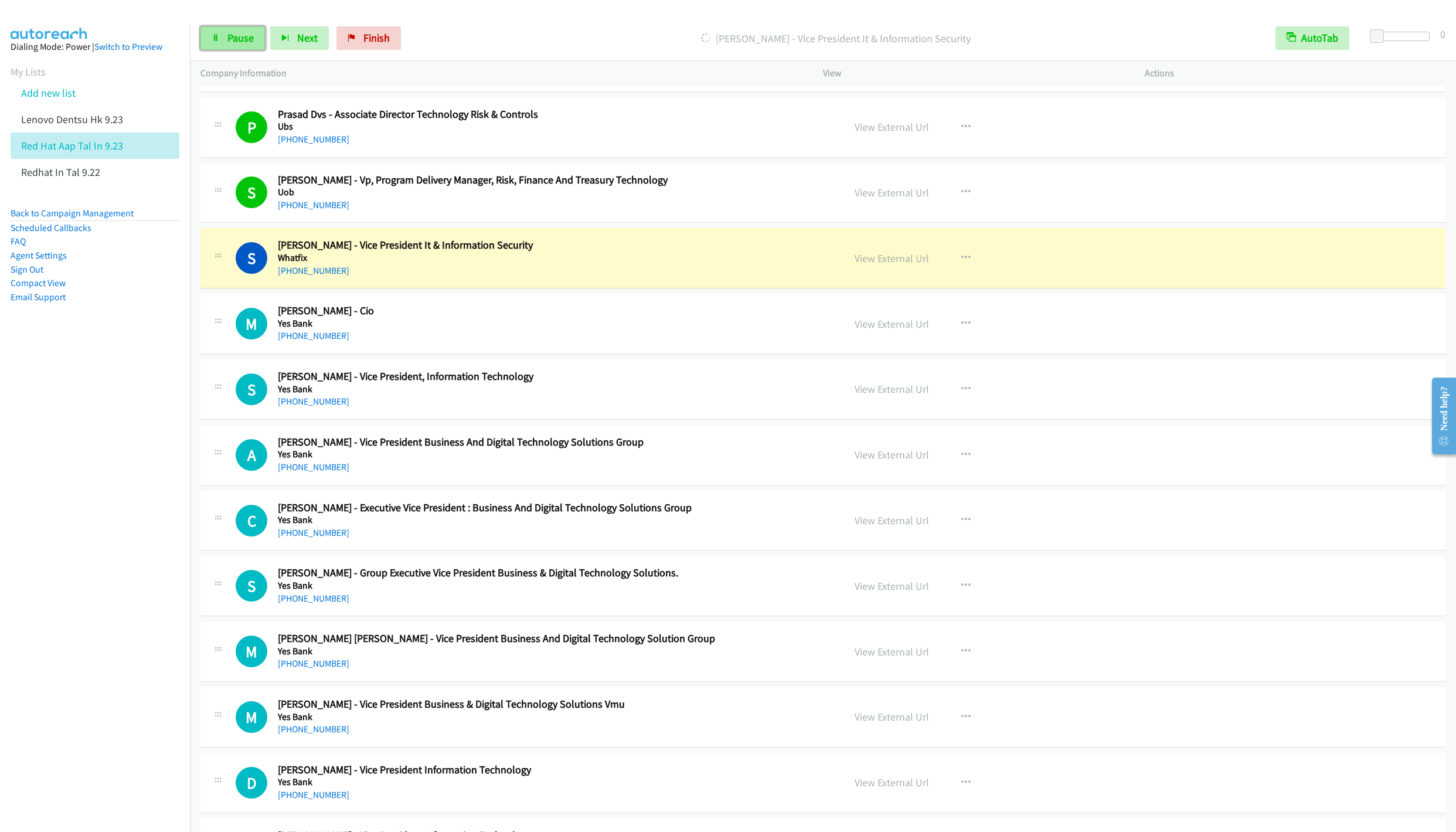
click at [217, 42] on link "Pause" at bounding box center [233, 38] width 65 height 23
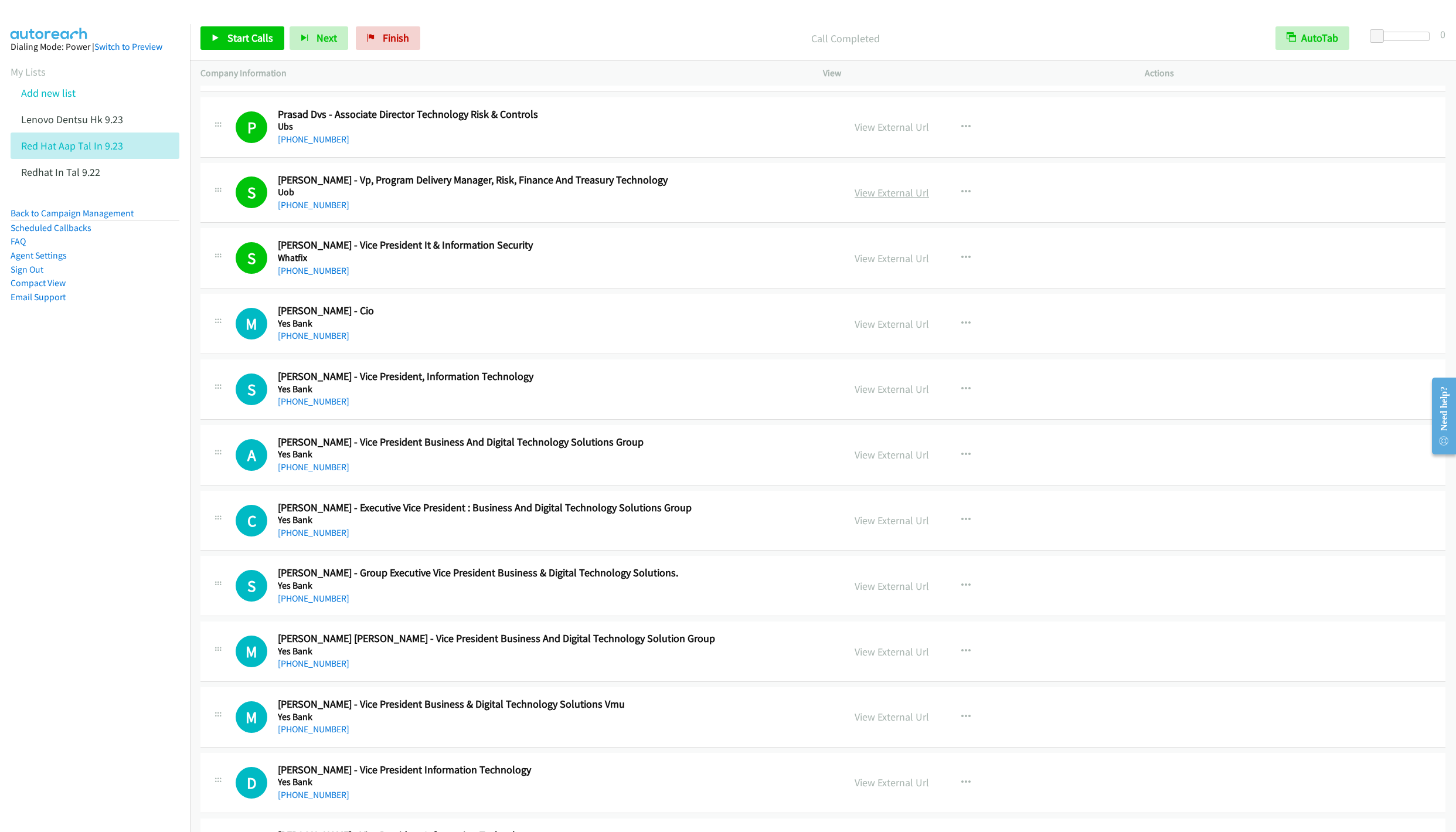
click at [876, 199] on link "View External Url" at bounding box center [892, 193] width 74 height 14
